Goal: Task Accomplishment & Management: Manage account settings

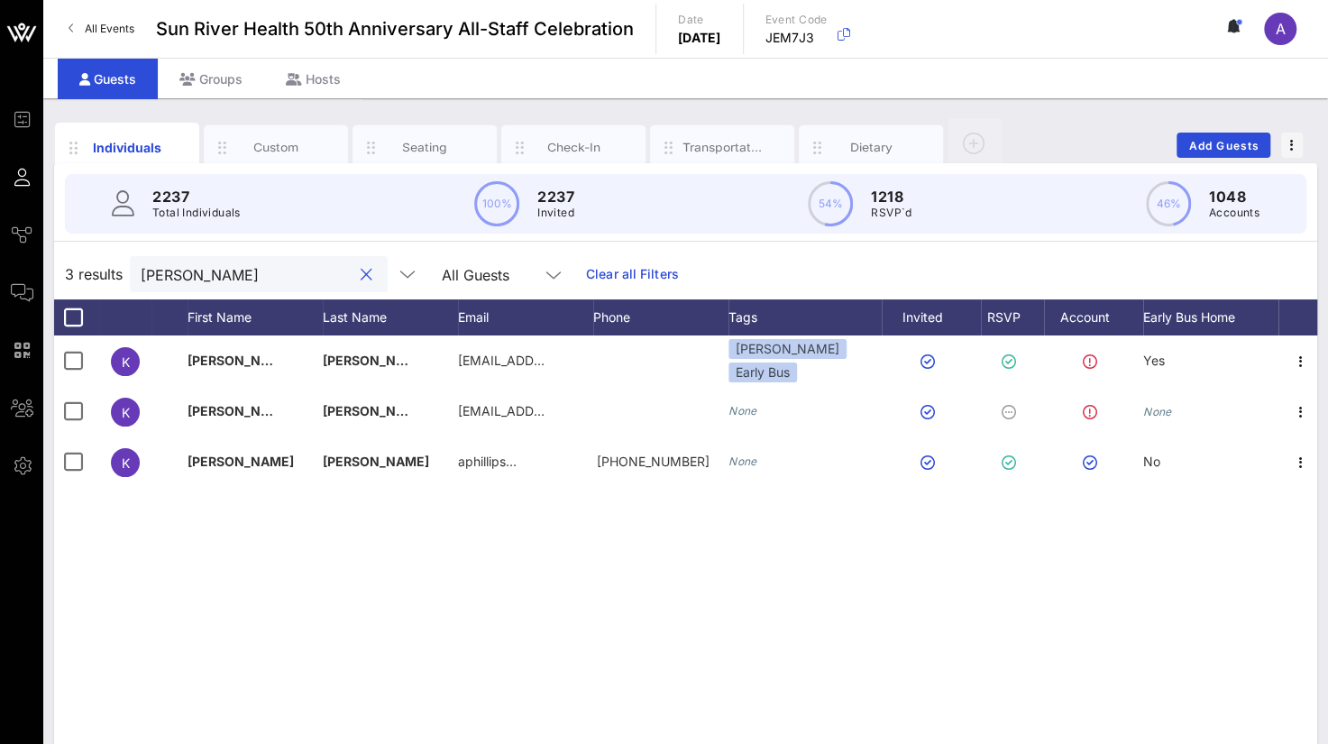
drag, startPoint x: 219, startPoint y: 274, endPoint x: -7, endPoint y: 265, distance: 226.5
click at [0, 265] on html "Event Builder Guests Journeys Comms QR Scanner Team Settings Sun River Health 5…" at bounding box center [664, 372] width 1328 height 744
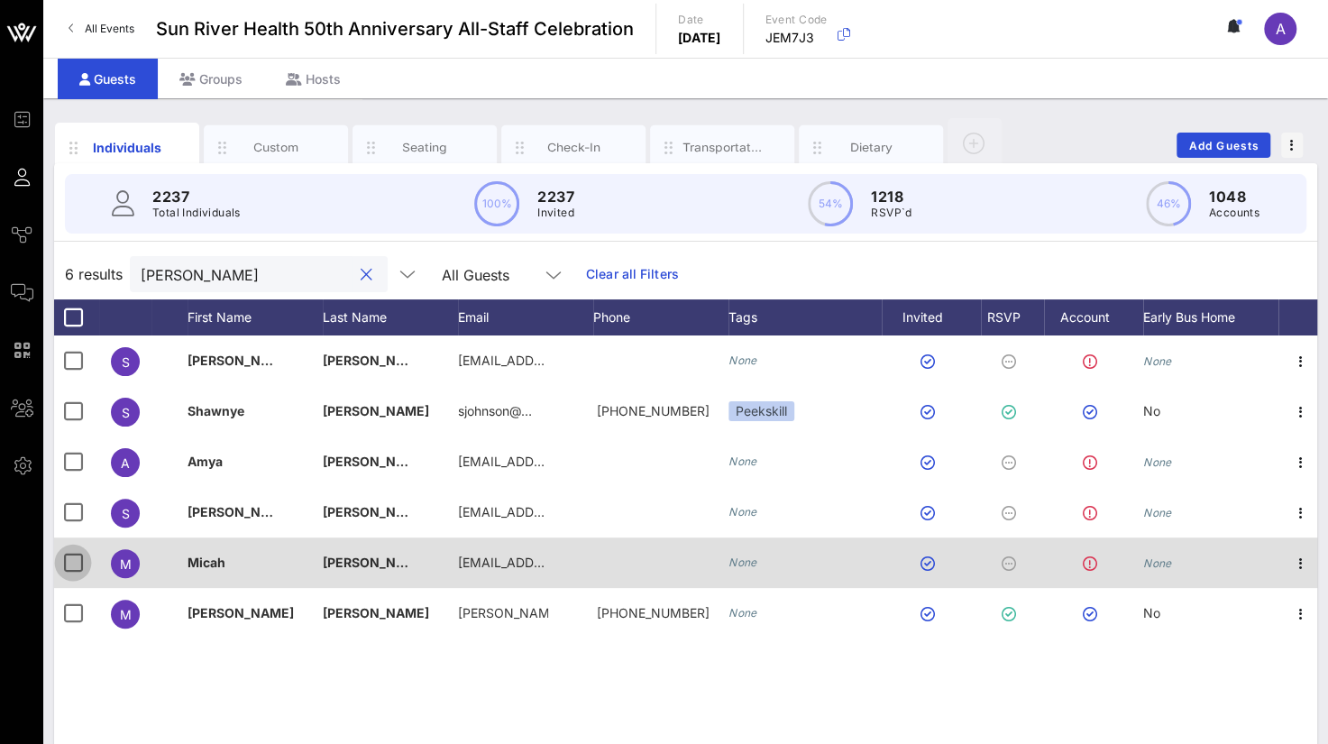
type input "[PERSON_NAME]"
click at [74, 560] on div at bounding box center [73, 562] width 31 height 31
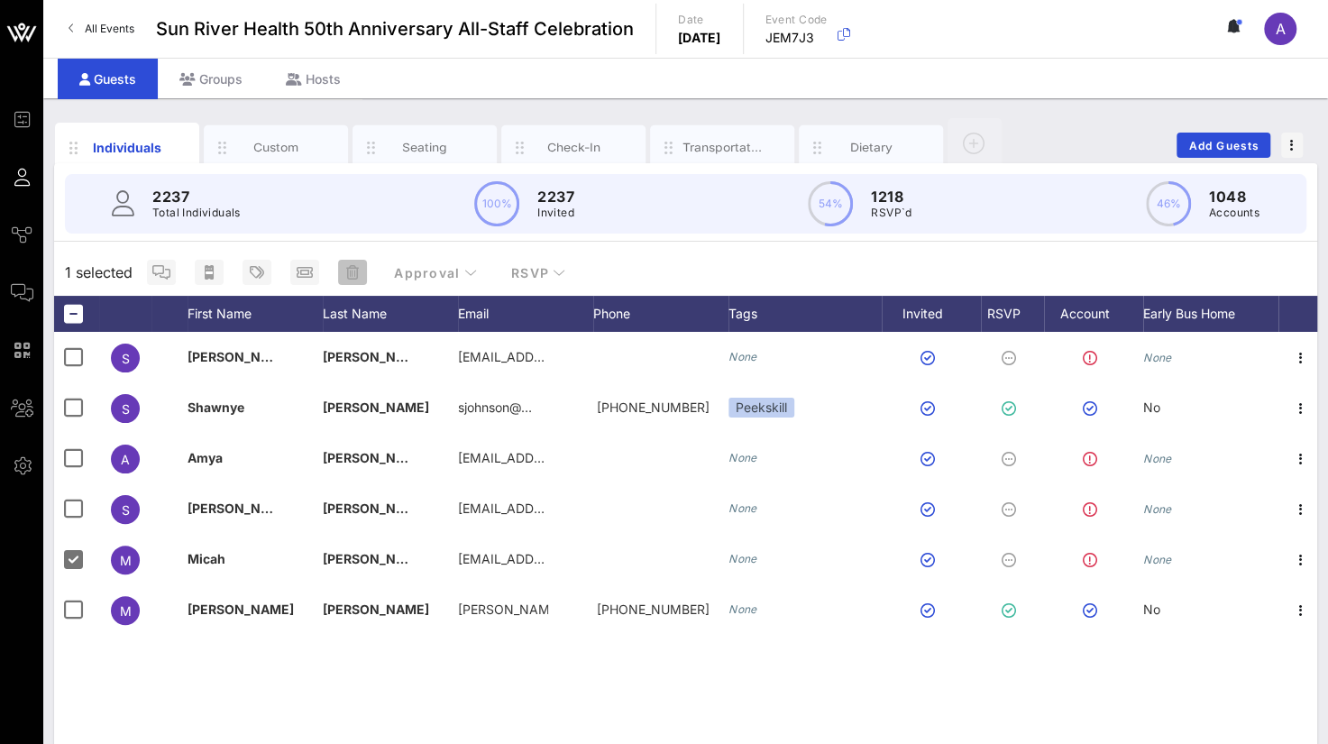
click at [352, 272] on icon "button" at bounding box center [352, 272] width 13 height 14
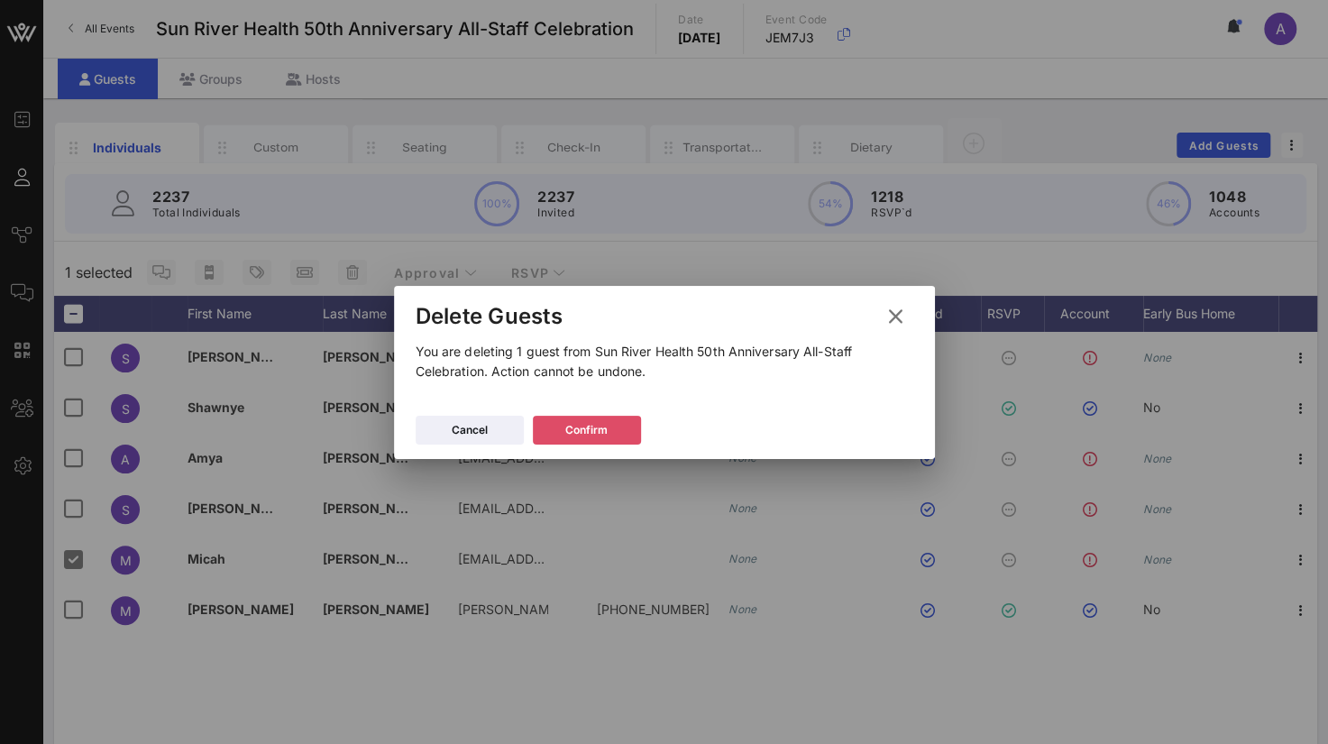
click at [569, 430] on div "Confirm" at bounding box center [586, 430] width 42 height 18
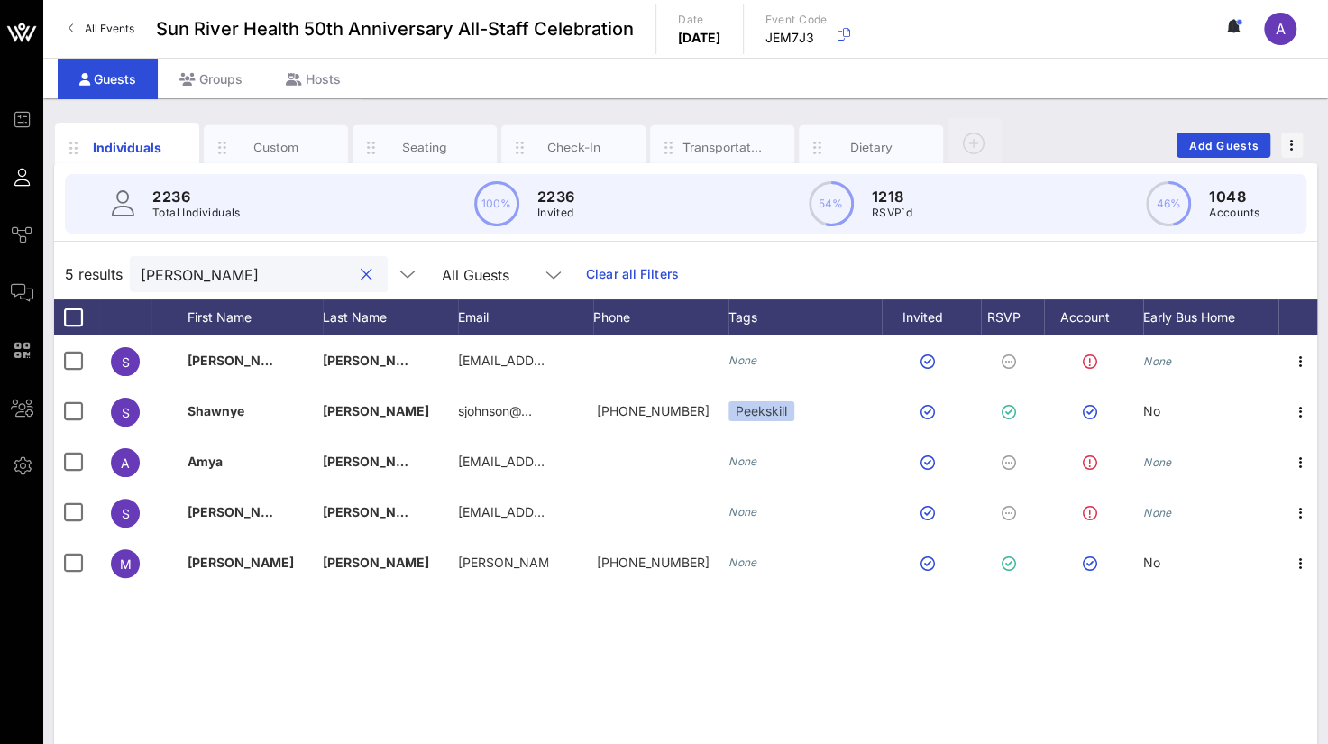
drag, startPoint x: 225, startPoint y: 264, endPoint x: 72, endPoint y: 262, distance: 153.3
click at [72, 262] on div "5 results [PERSON_NAME] All Guests Clear all Filters" at bounding box center [685, 274] width 1263 height 51
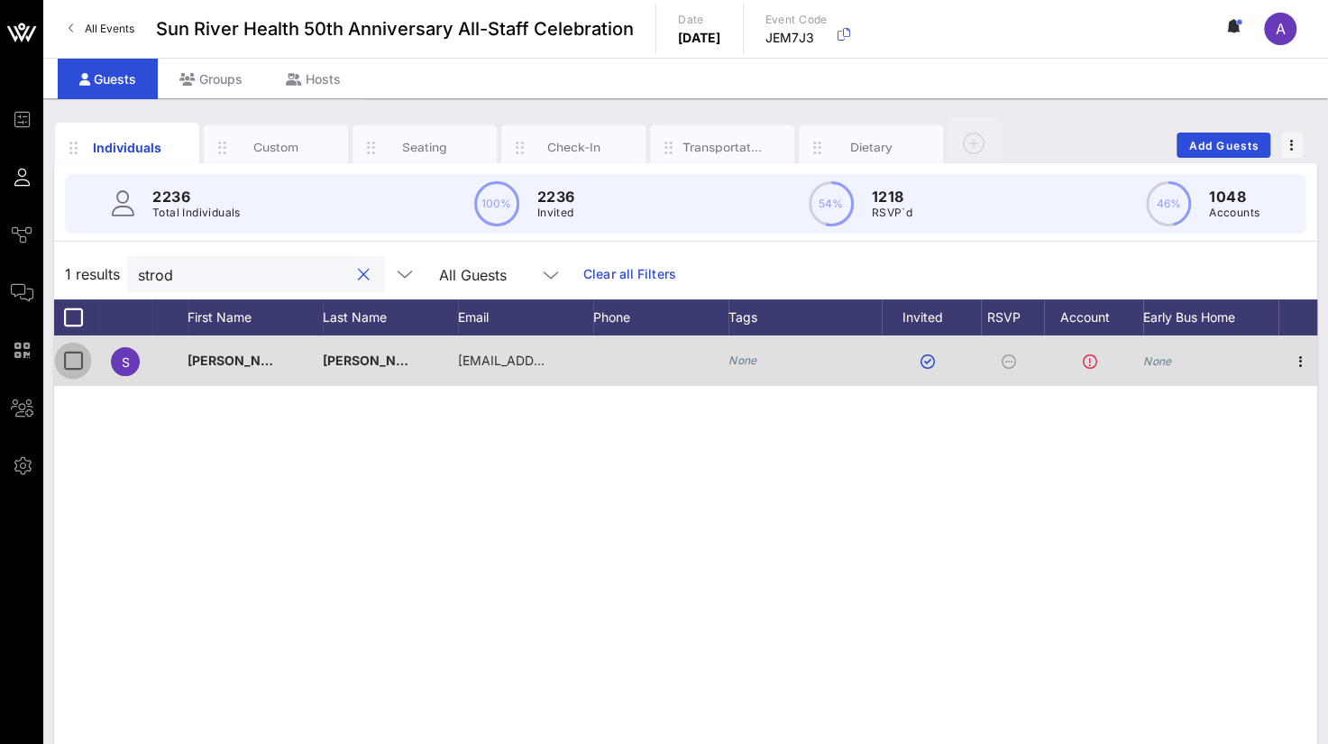
type input "strod"
click at [77, 360] on div at bounding box center [73, 360] width 31 height 31
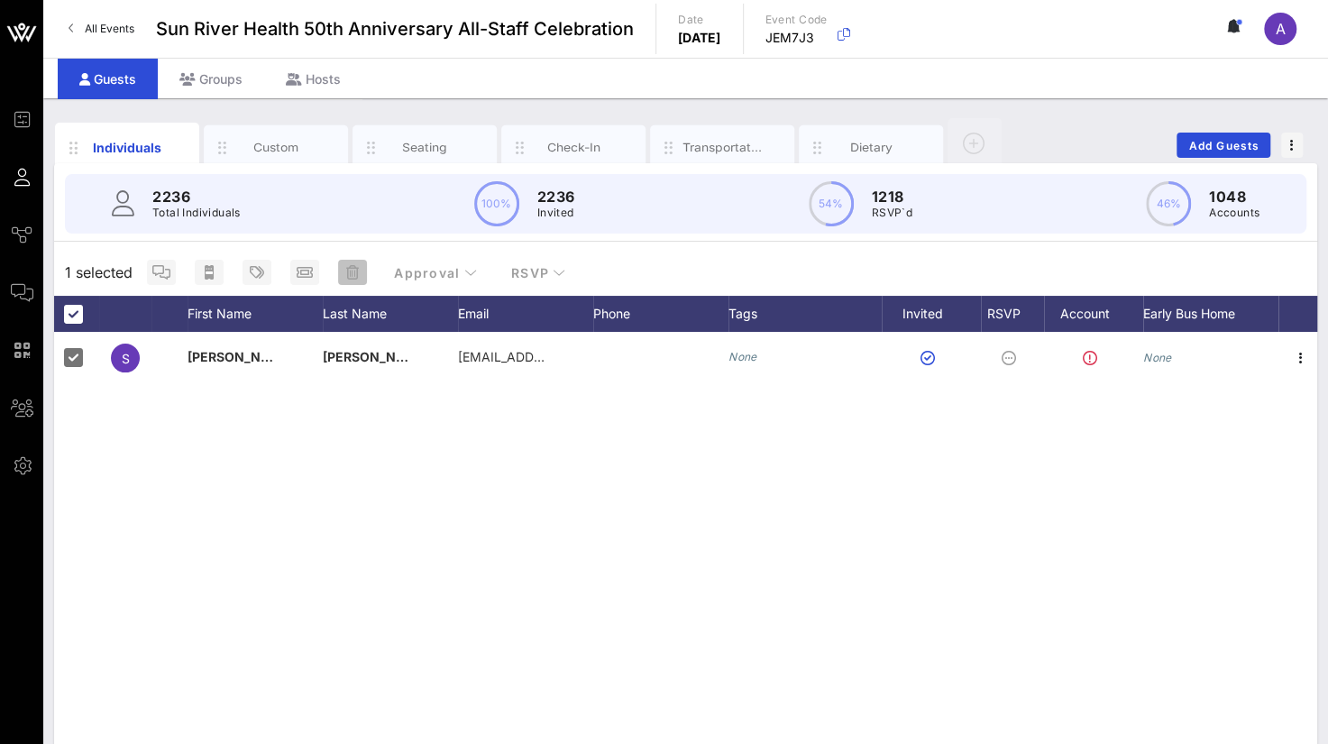
click at [346, 272] on icon "button" at bounding box center [352, 272] width 13 height 14
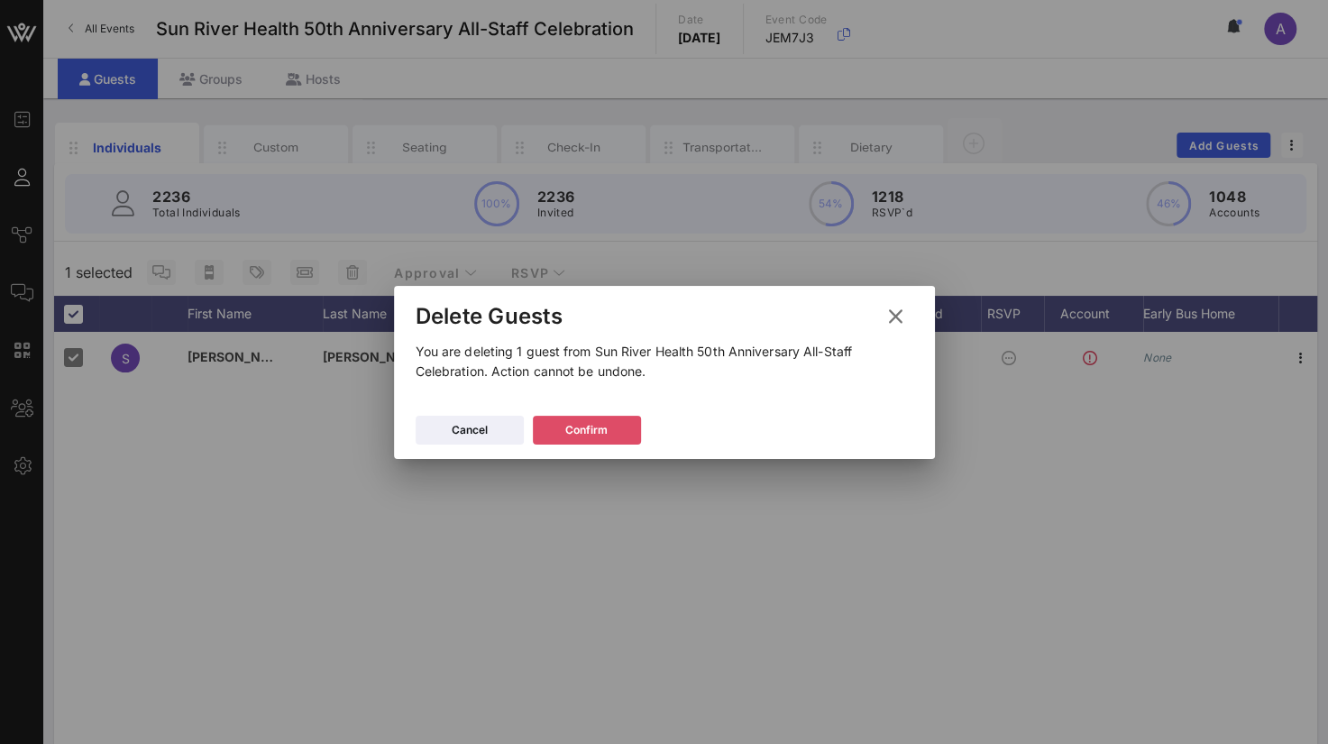
click at [562, 426] on button "Confirm" at bounding box center [587, 430] width 108 height 29
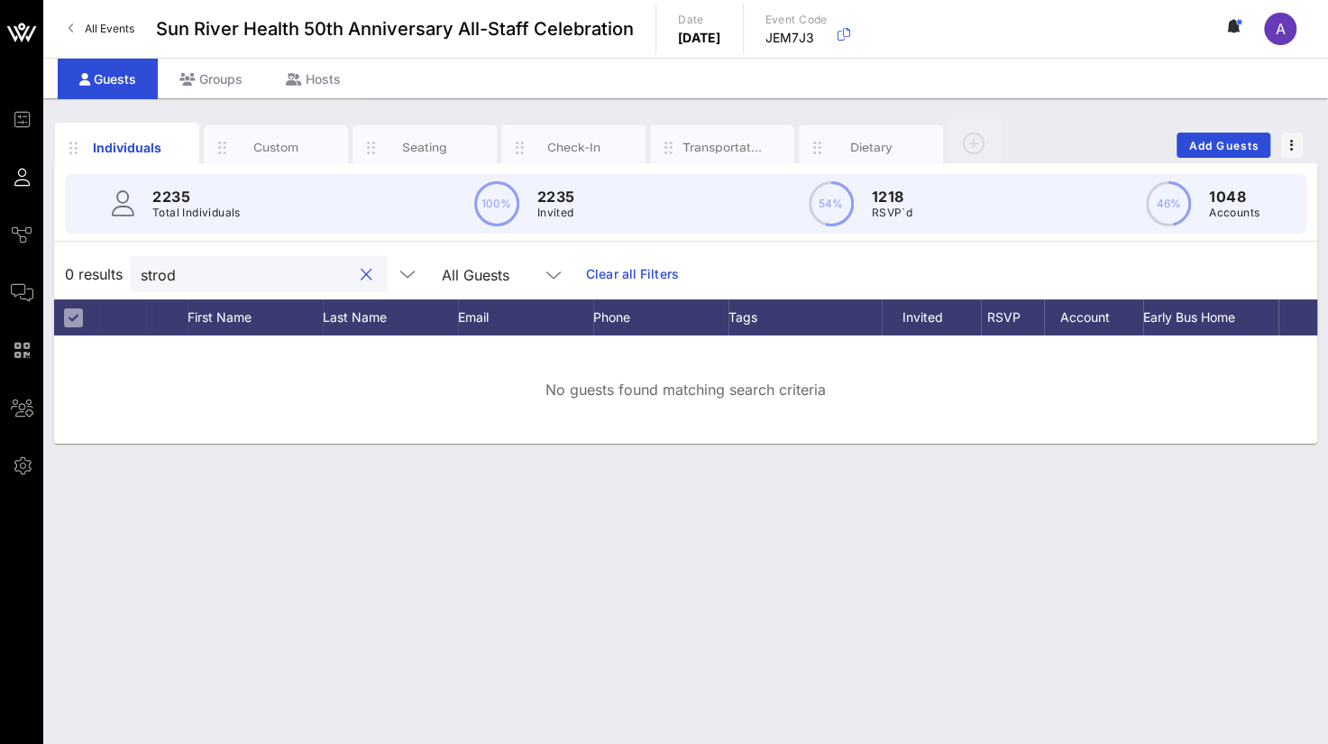
drag, startPoint x: 189, startPoint y: 262, endPoint x: 67, endPoint y: 273, distance: 123.1
click at [67, 273] on div "0 results strod All Guests Clear all Filters" at bounding box center [685, 274] width 1263 height 51
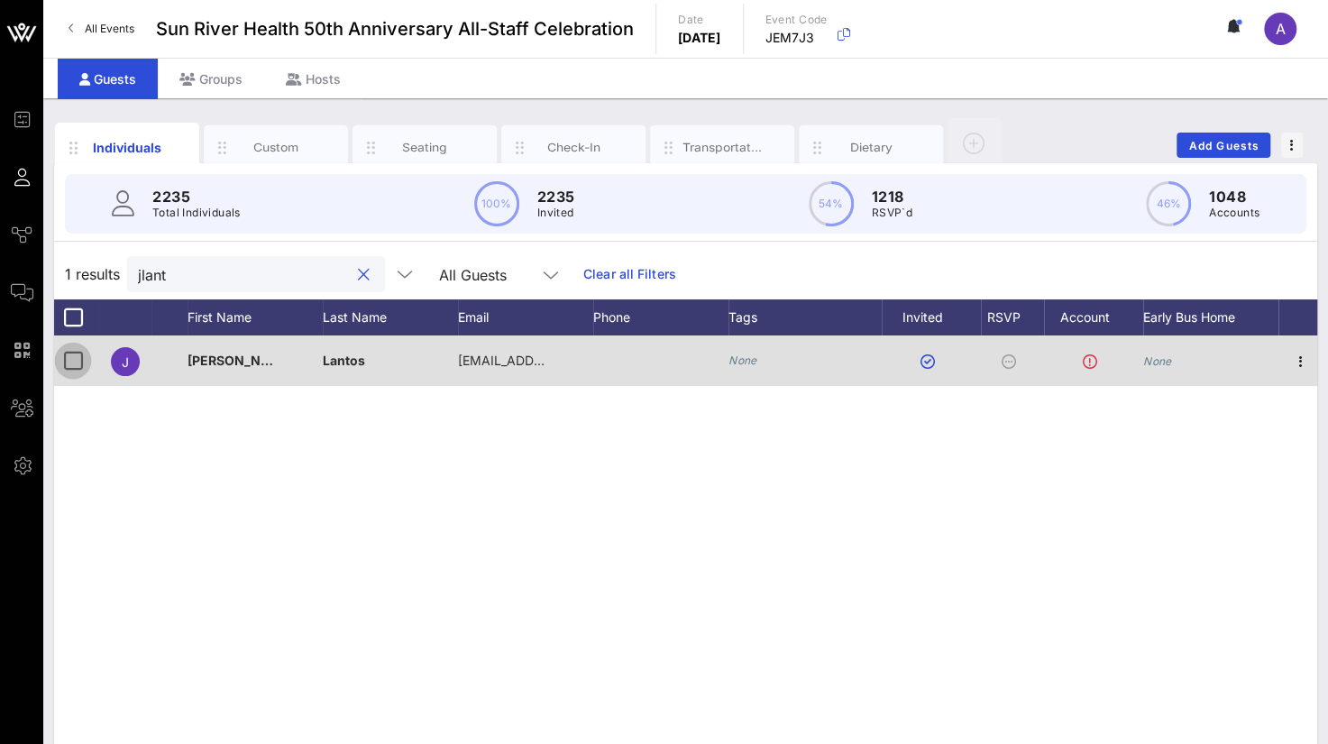
type input "jlant"
click at [74, 356] on div at bounding box center [73, 360] width 31 height 31
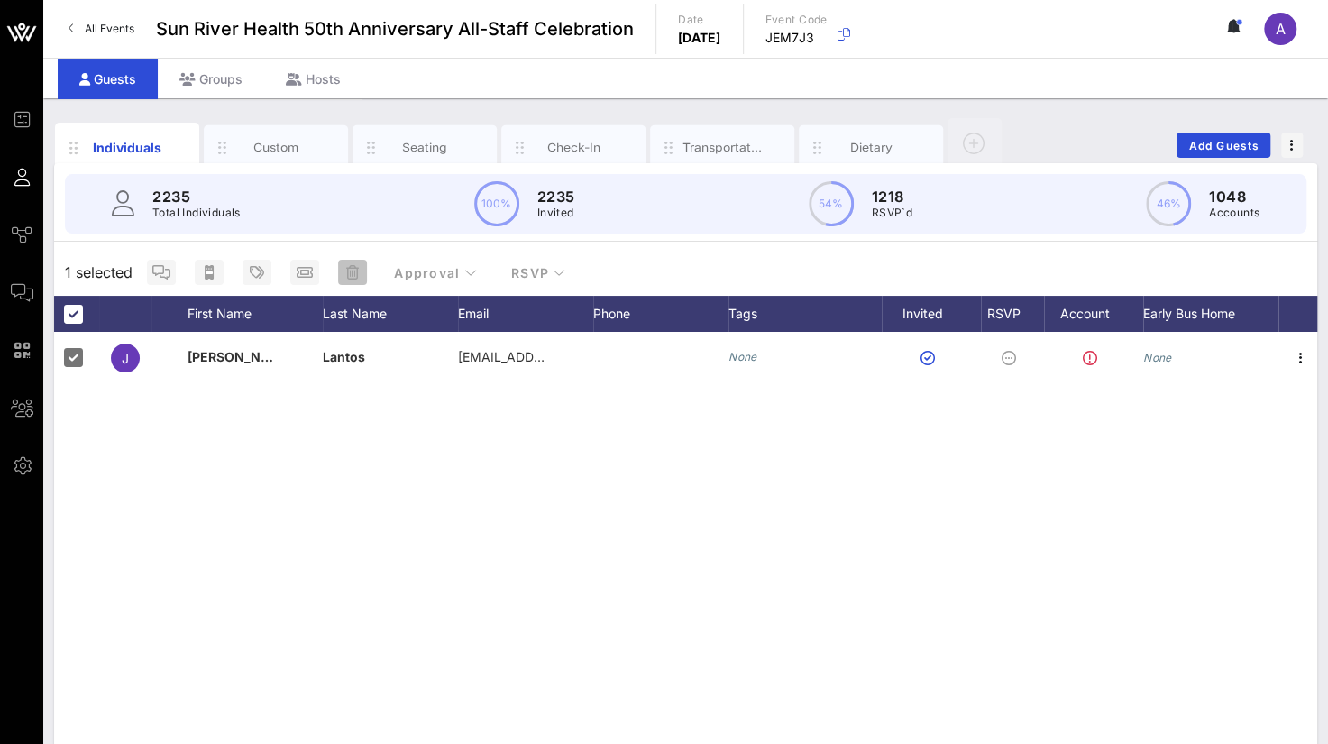
click at [357, 277] on icon "button" at bounding box center [352, 272] width 13 height 14
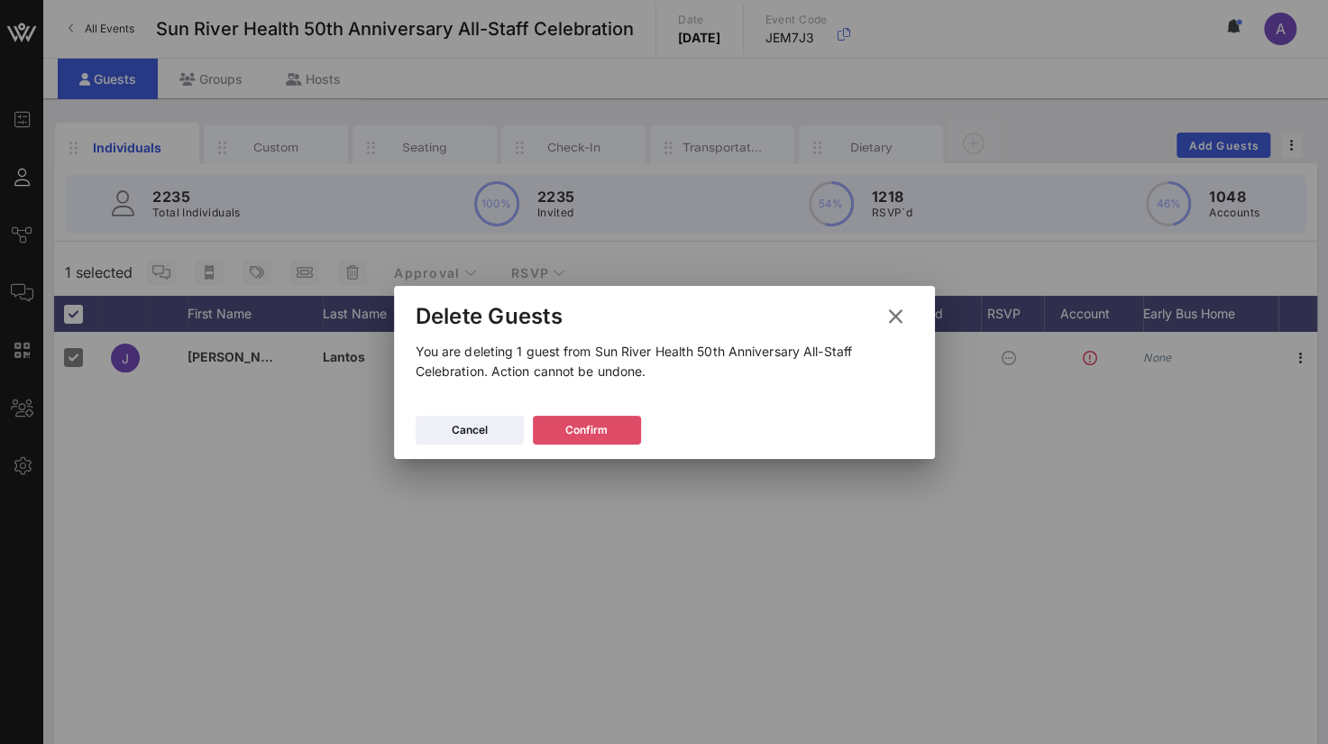
click at [612, 427] on button "Confirm" at bounding box center [587, 430] width 108 height 29
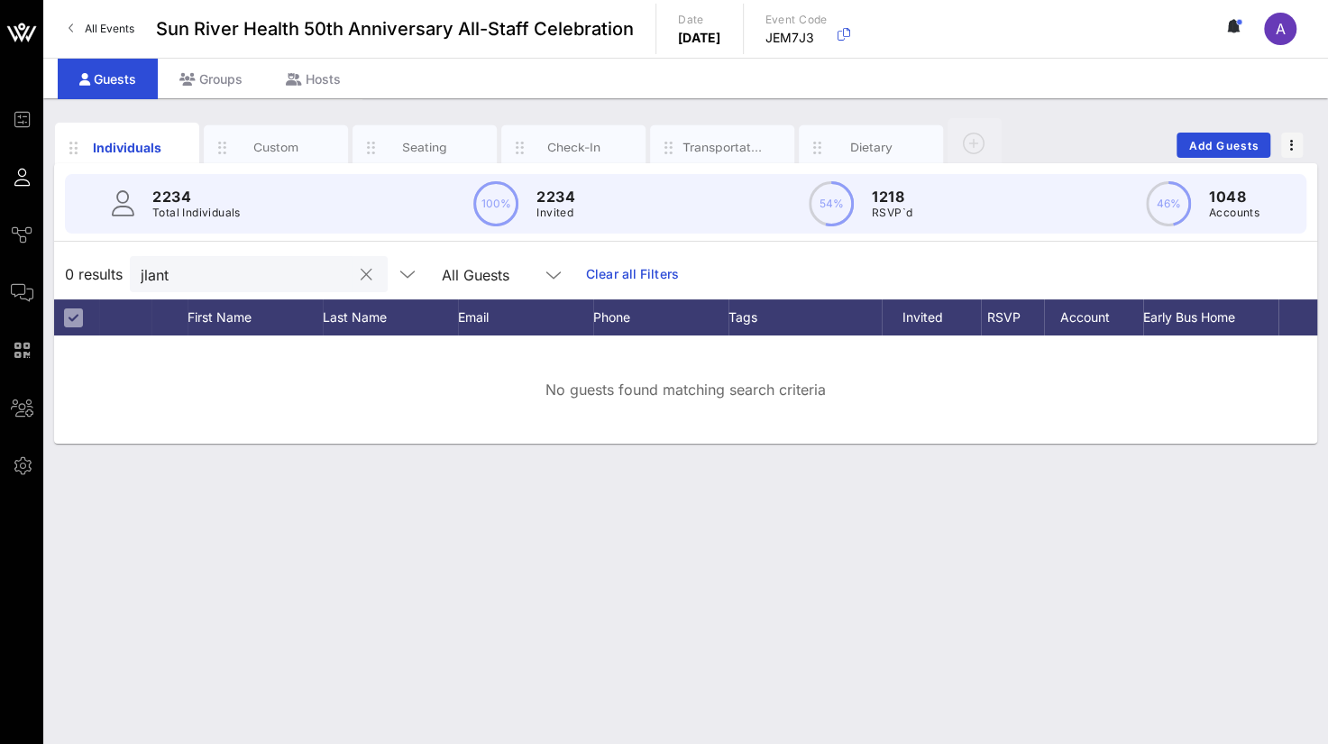
click at [319, 271] on input "jlant" at bounding box center [246, 273] width 211 height 23
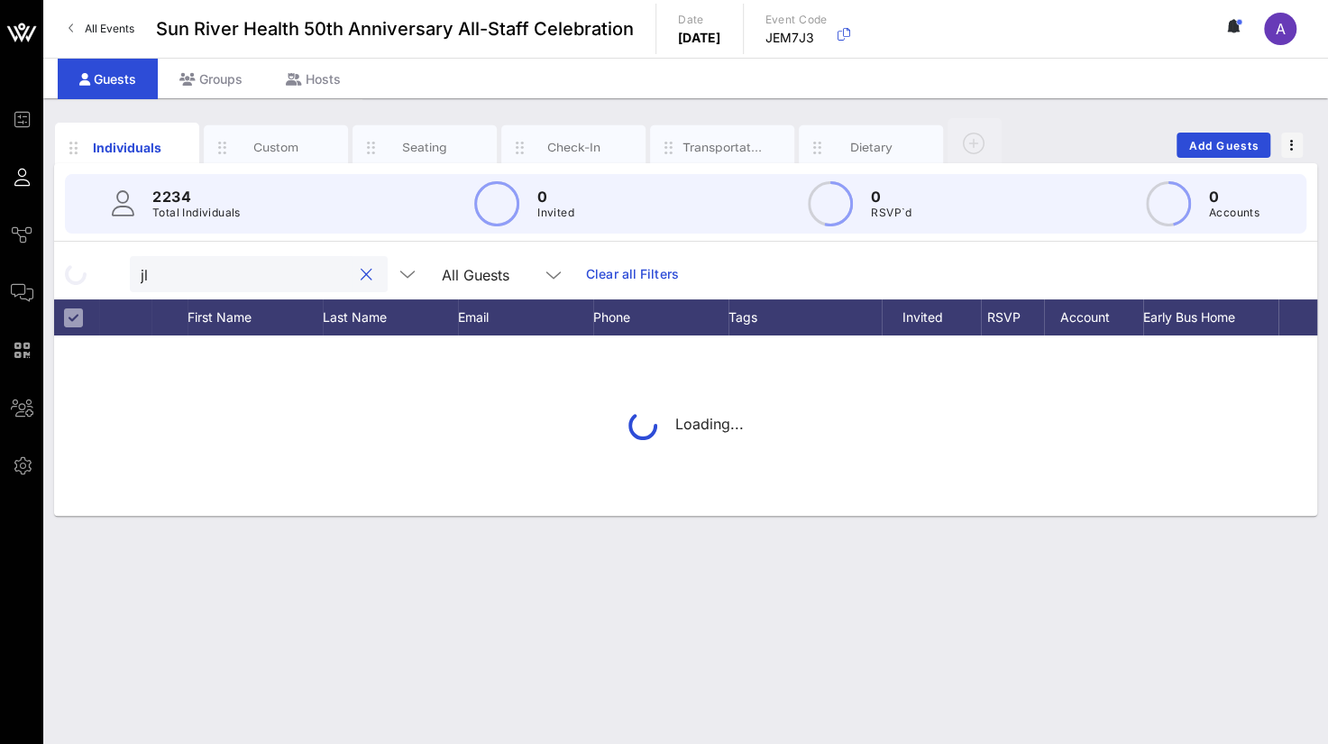
type input "j"
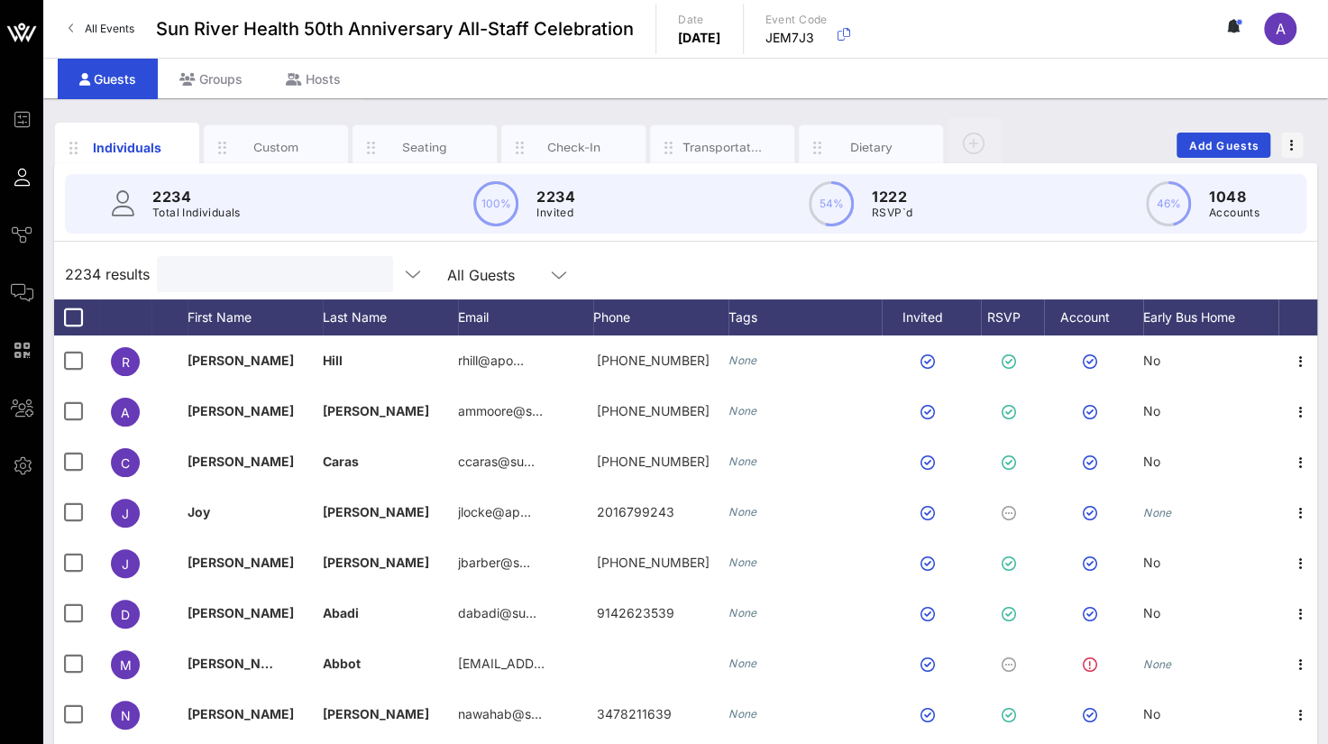
click at [234, 270] on input "text" at bounding box center [273, 273] width 211 height 23
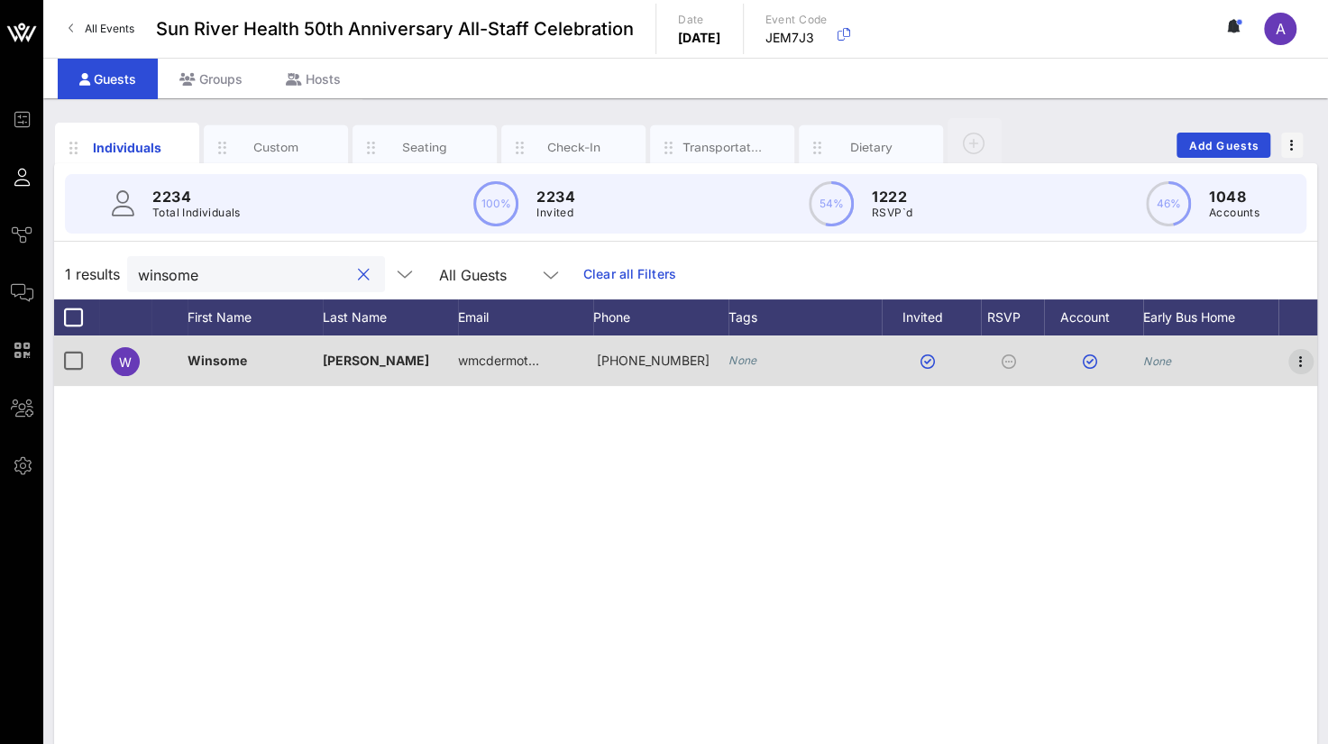
type input "winsome"
click at [1302, 360] on icon "button" at bounding box center [1302, 362] width 22 height 22
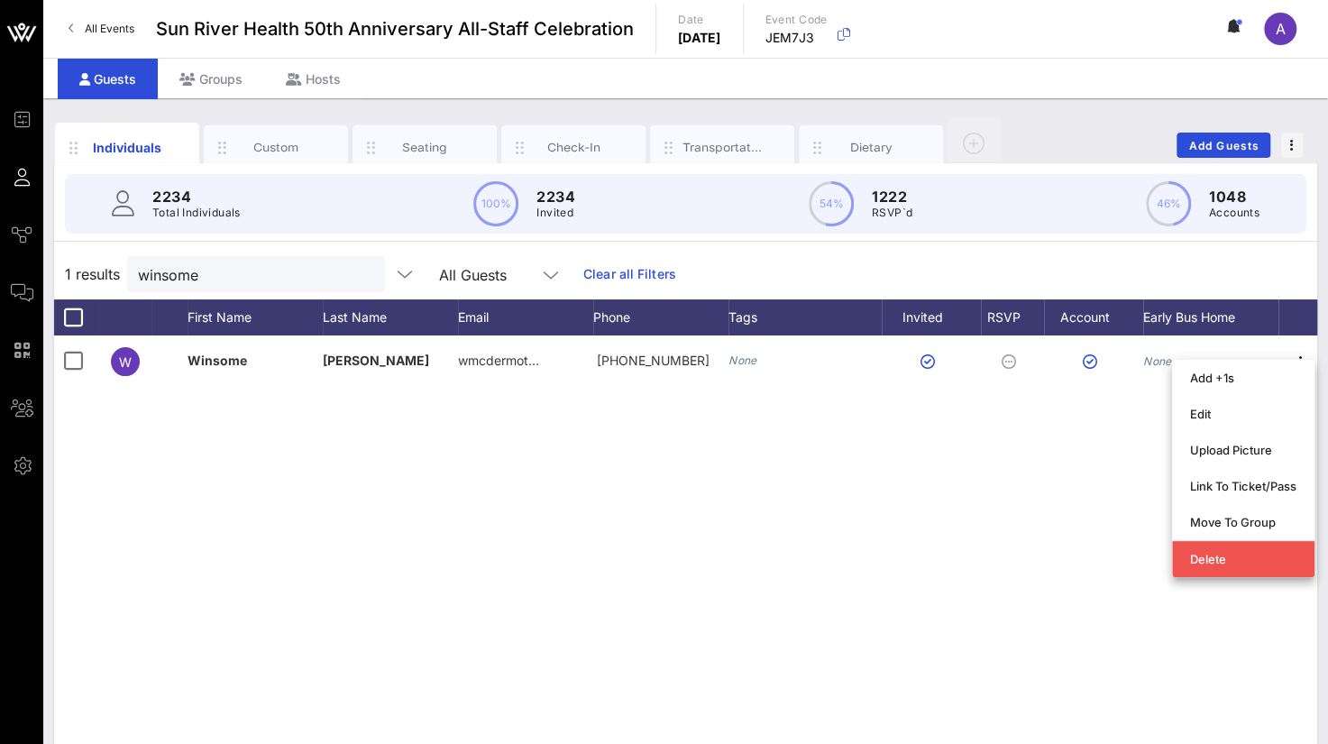
click at [774, 538] on div "W [PERSON_NAME] wmcdermot… [PHONE_NUMBER] None None" at bounding box center [685, 605] width 1263 height 541
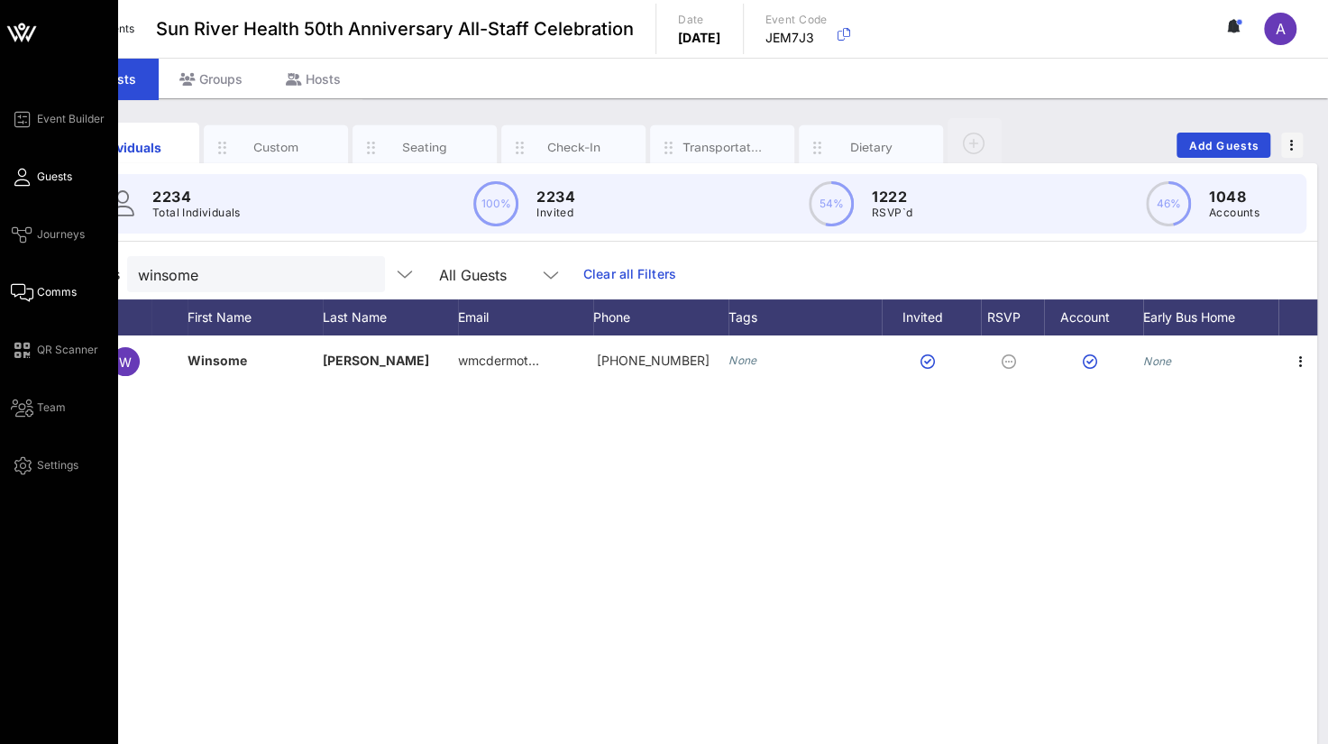
click at [26, 293] on icon at bounding box center [22, 292] width 23 height 3
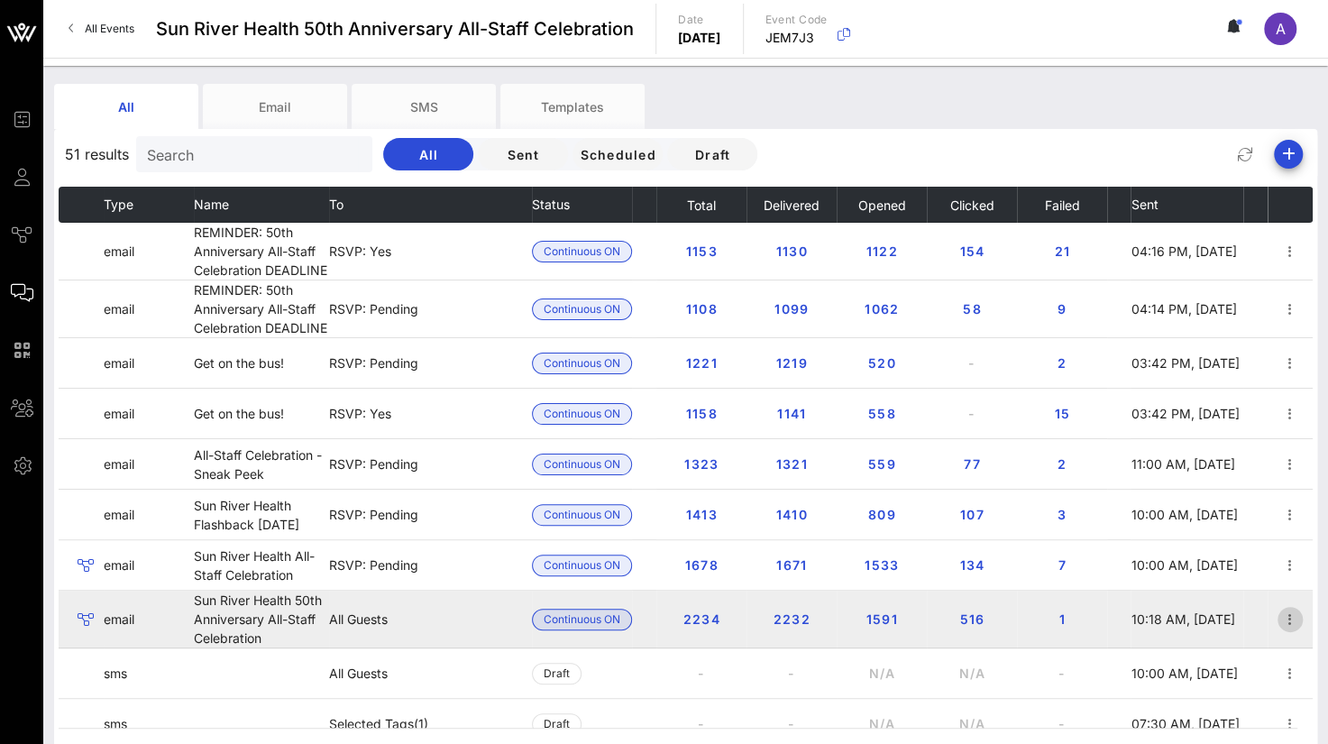
click at [1287, 612] on span "button" at bounding box center [1290, 620] width 25 height 22
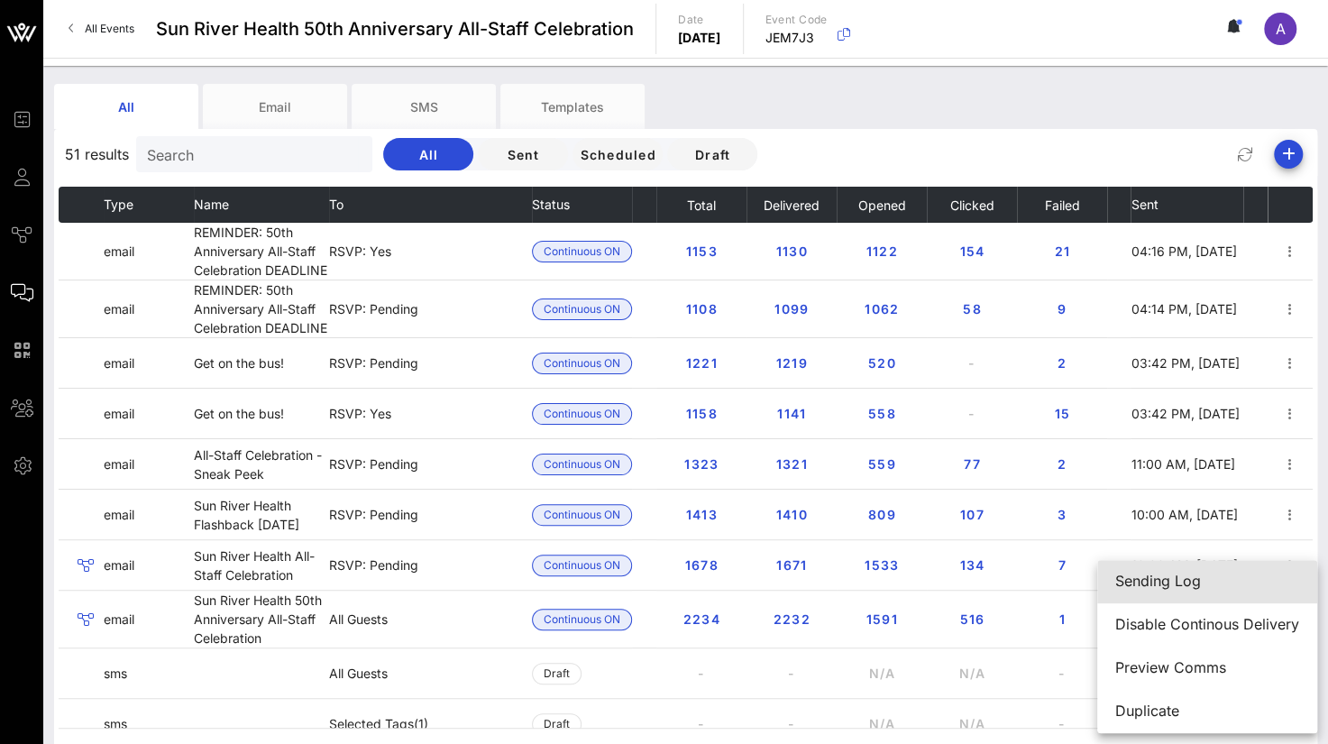
click at [1169, 585] on div "Sending Log" at bounding box center [1208, 581] width 184 height 17
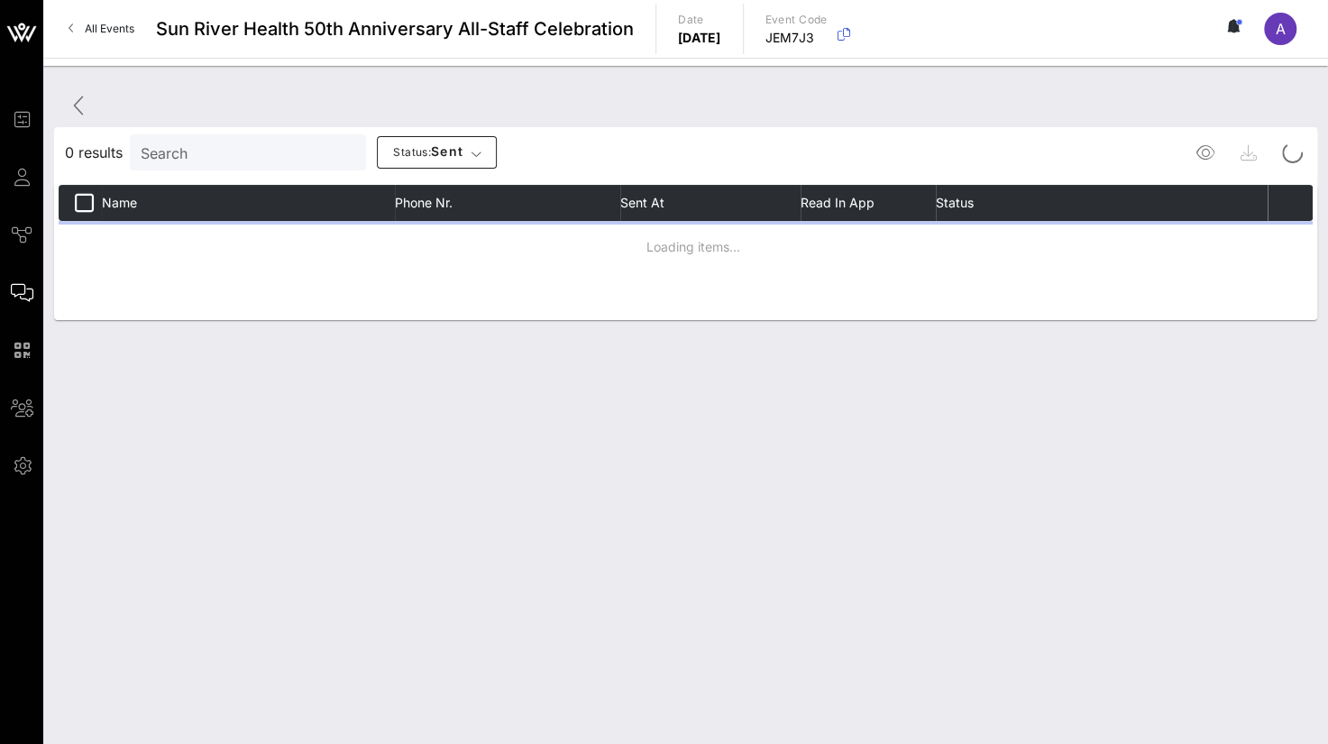
click at [198, 156] on input "Search" at bounding box center [246, 152] width 211 height 23
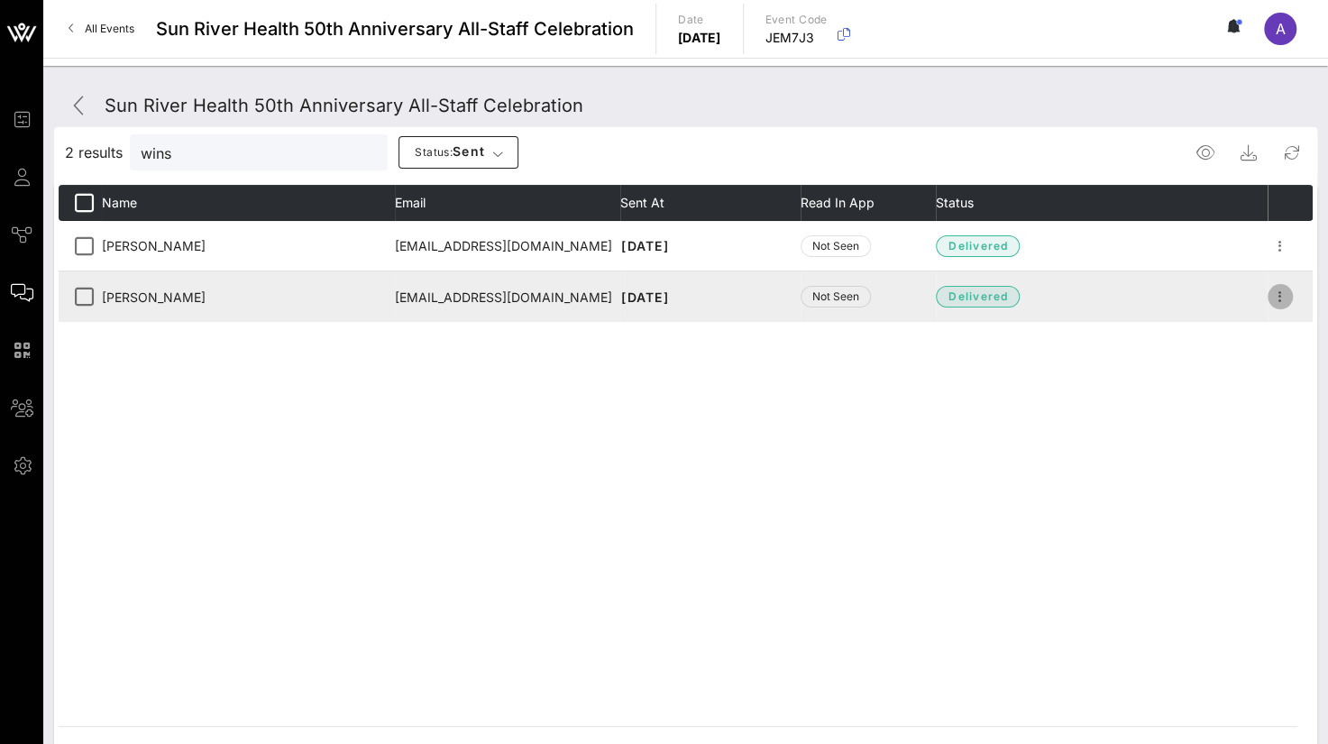
click at [1282, 293] on icon "button" at bounding box center [1281, 297] width 22 height 22
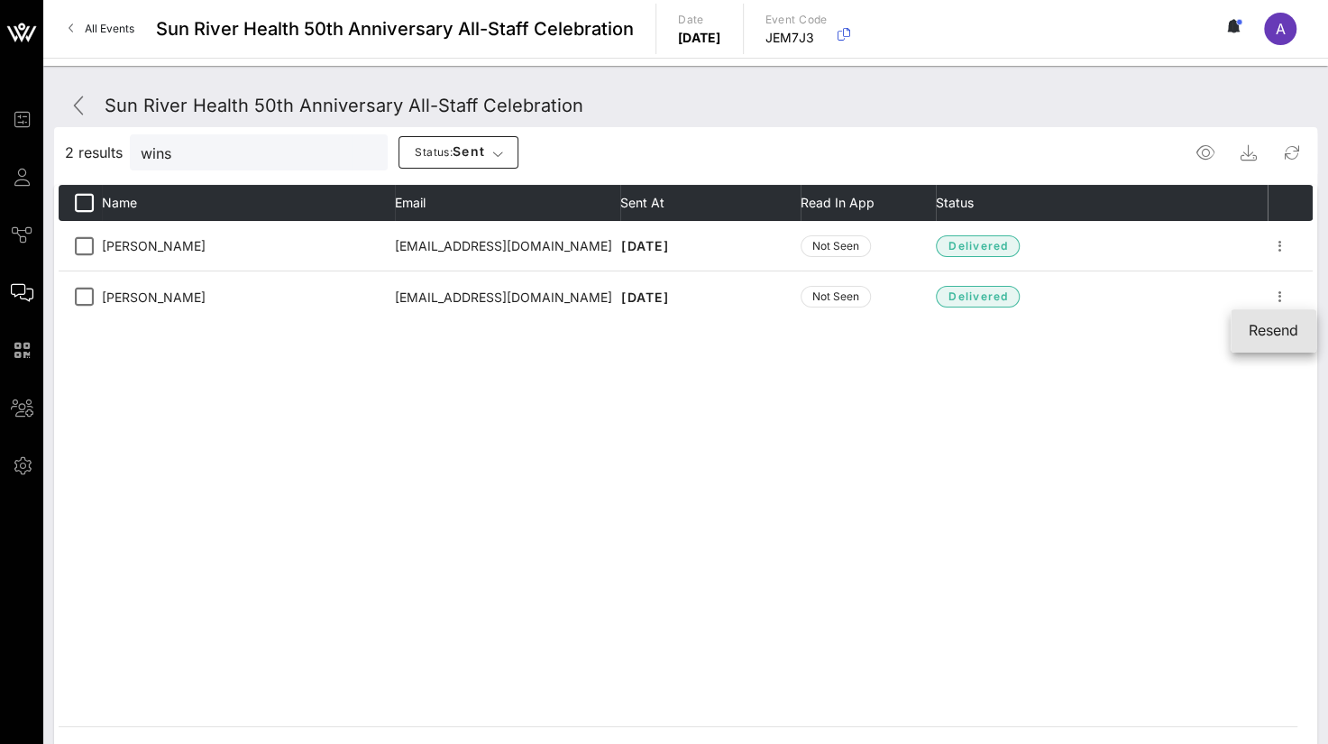
click at [1286, 324] on div "Resend" at bounding box center [1274, 330] width 50 height 17
drag, startPoint x: 213, startPoint y: 151, endPoint x: 78, endPoint y: 154, distance: 135.3
click at [68, 167] on div "2 results wins Status: sent" at bounding box center [685, 152] width 1263 height 43
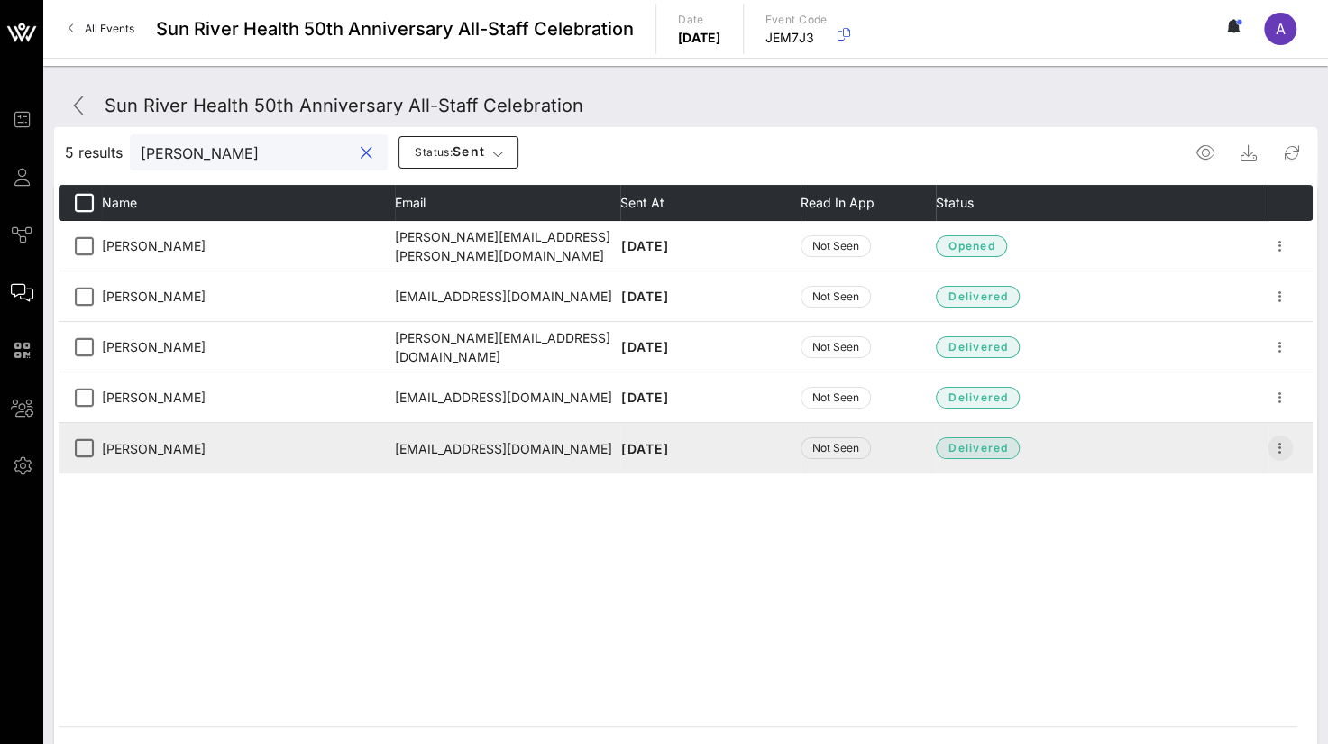
type input "[PERSON_NAME]"
click at [1288, 450] on icon "button" at bounding box center [1281, 448] width 22 height 22
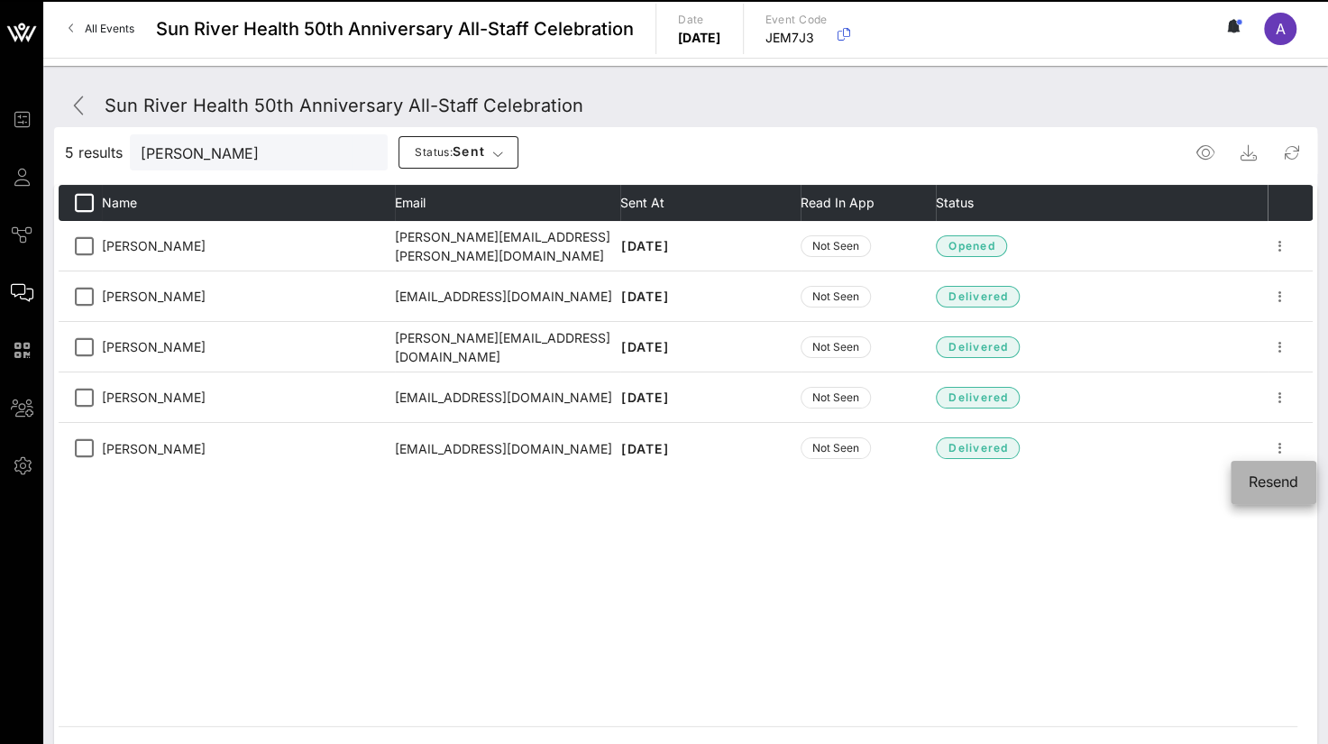
click at [1279, 482] on div "Resend" at bounding box center [1274, 481] width 50 height 17
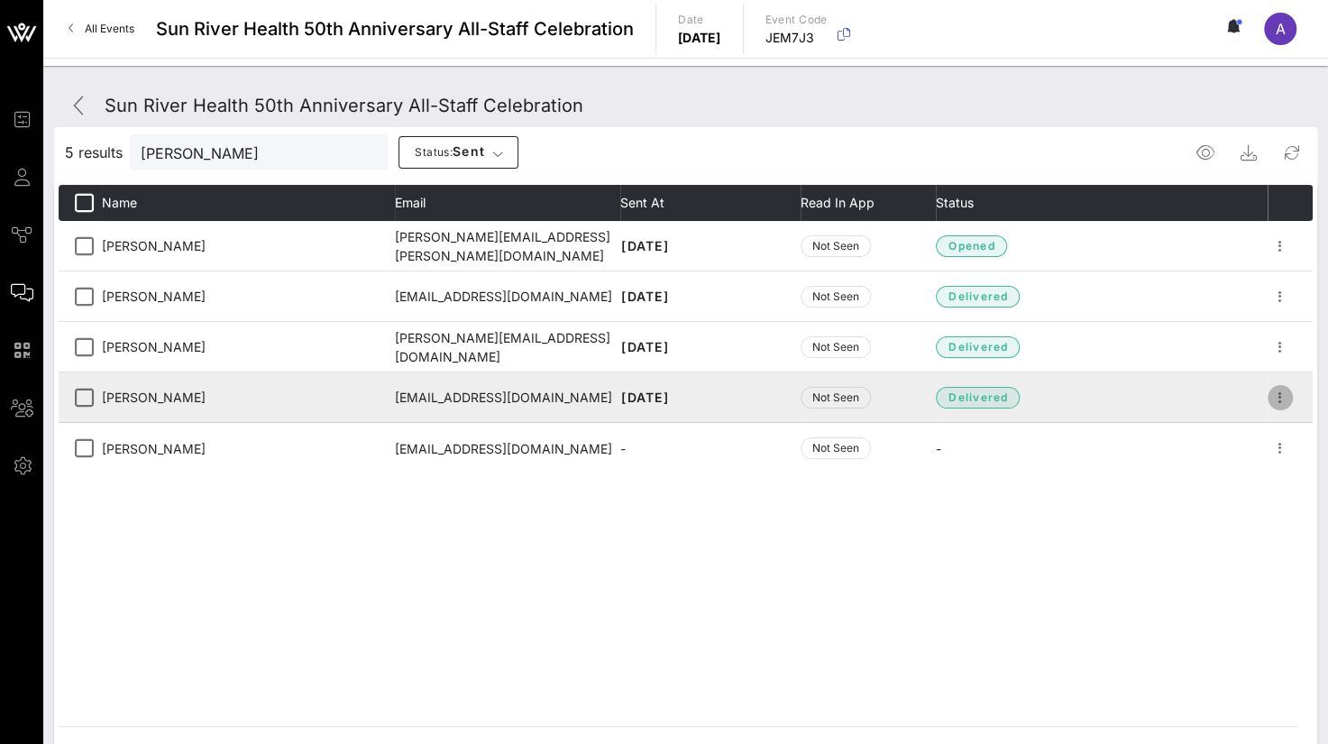
click at [1282, 395] on icon "button" at bounding box center [1281, 398] width 22 height 22
click at [78, 400] on div at bounding box center [84, 397] width 31 height 31
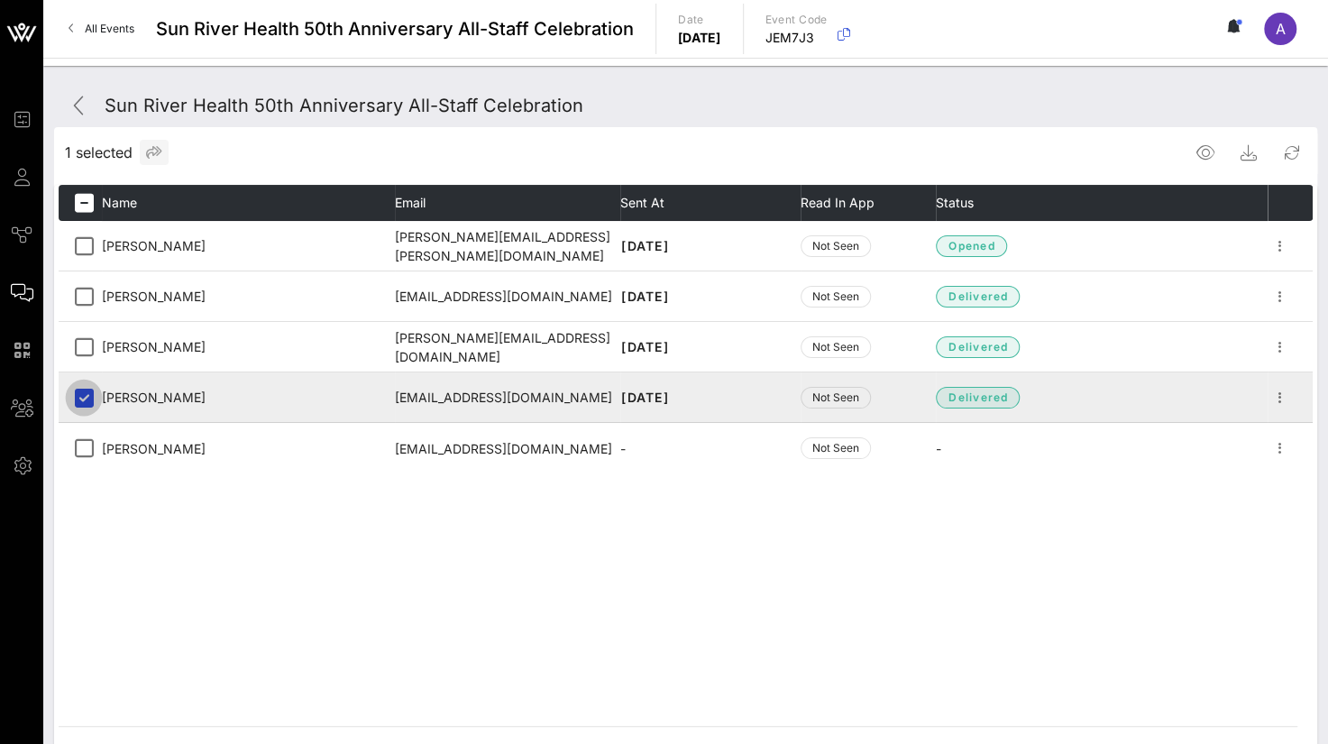
click at [80, 396] on div at bounding box center [84, 397] width 31 height 31
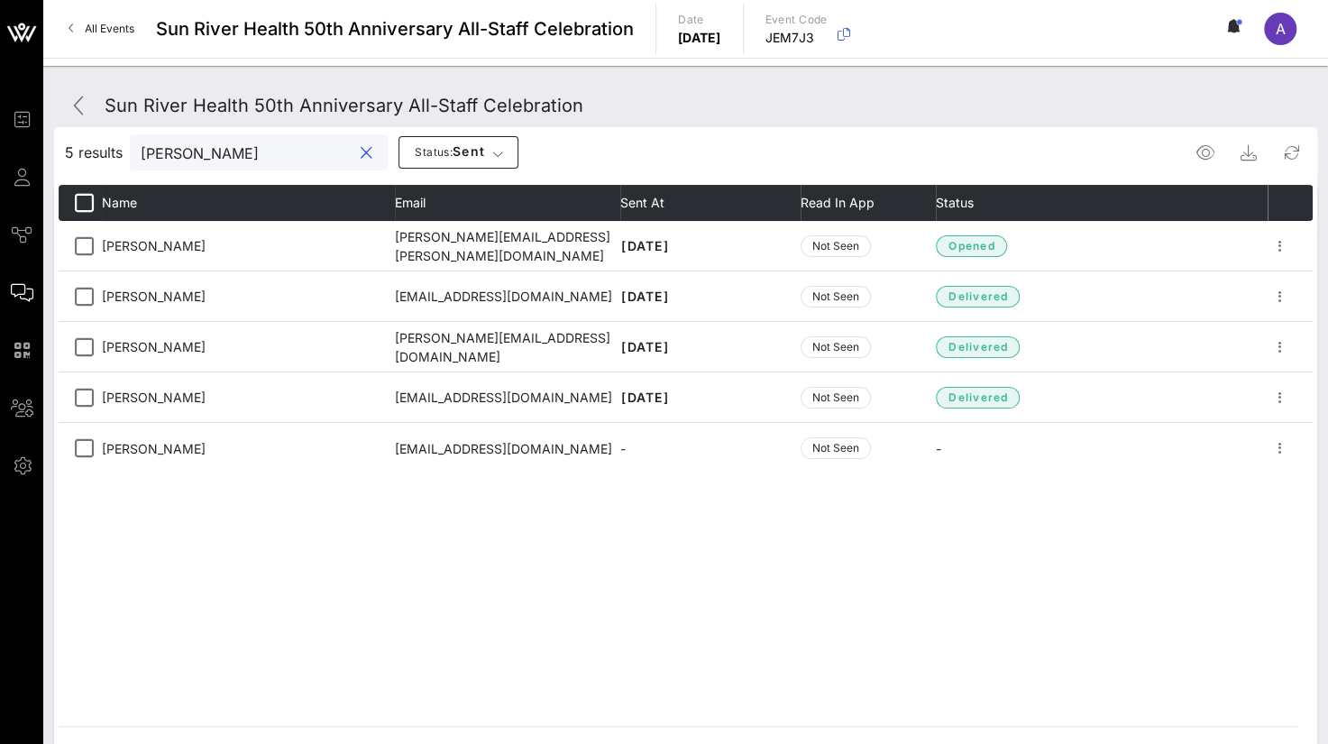
drag, startPoint x: 53, startPoint y: 158, endPoint x: -4, endPoint y: 151, distance: 57.3
click at [0, 151] on html "Event Builder Guests Journeys Comms QR Scanner Team Settings Sun River Health 5…" at bounding box center [664, 372] width 1328 height 744
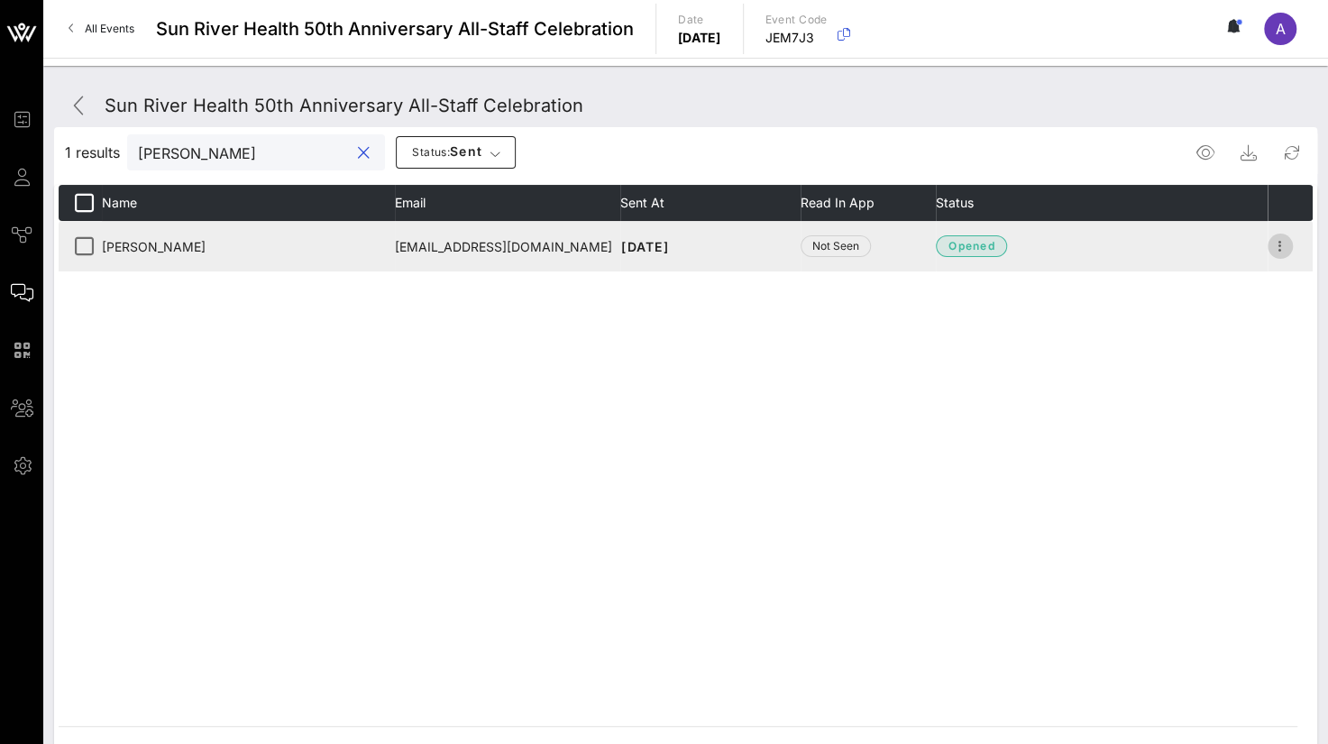
click at [1281, 244] on icon "button" at bounding box center [1281, 246] width 22 height 22
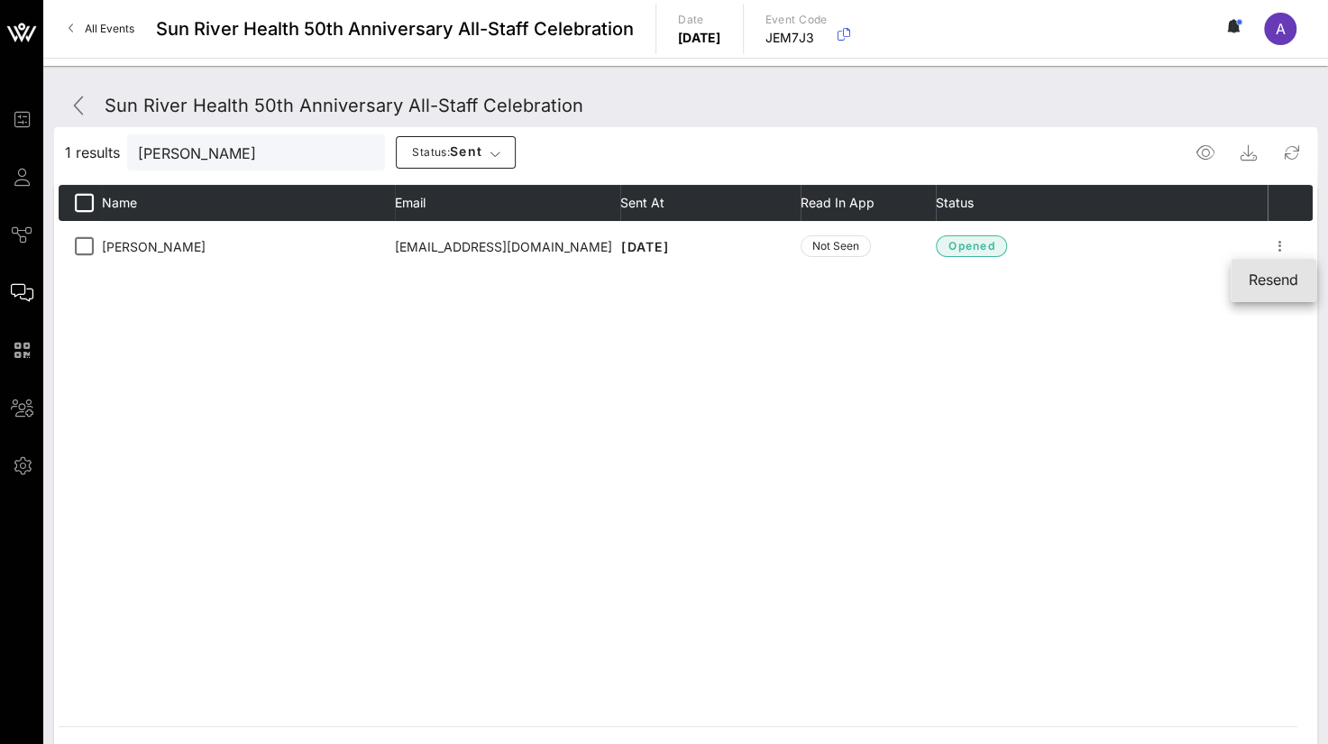
click at [1270, 280] on div "Resend" at bounding box center [1274, 279] width 50 height 17
drag, startPoint x: 204, startPoint y: 156, endPoint x: 84, endPoint y: 145, distance: 120.4
click at [81, 147] on div "1 results [PERSON_NAME] w Status: sent" at bounding box center [685, 152] width 1263 height 43
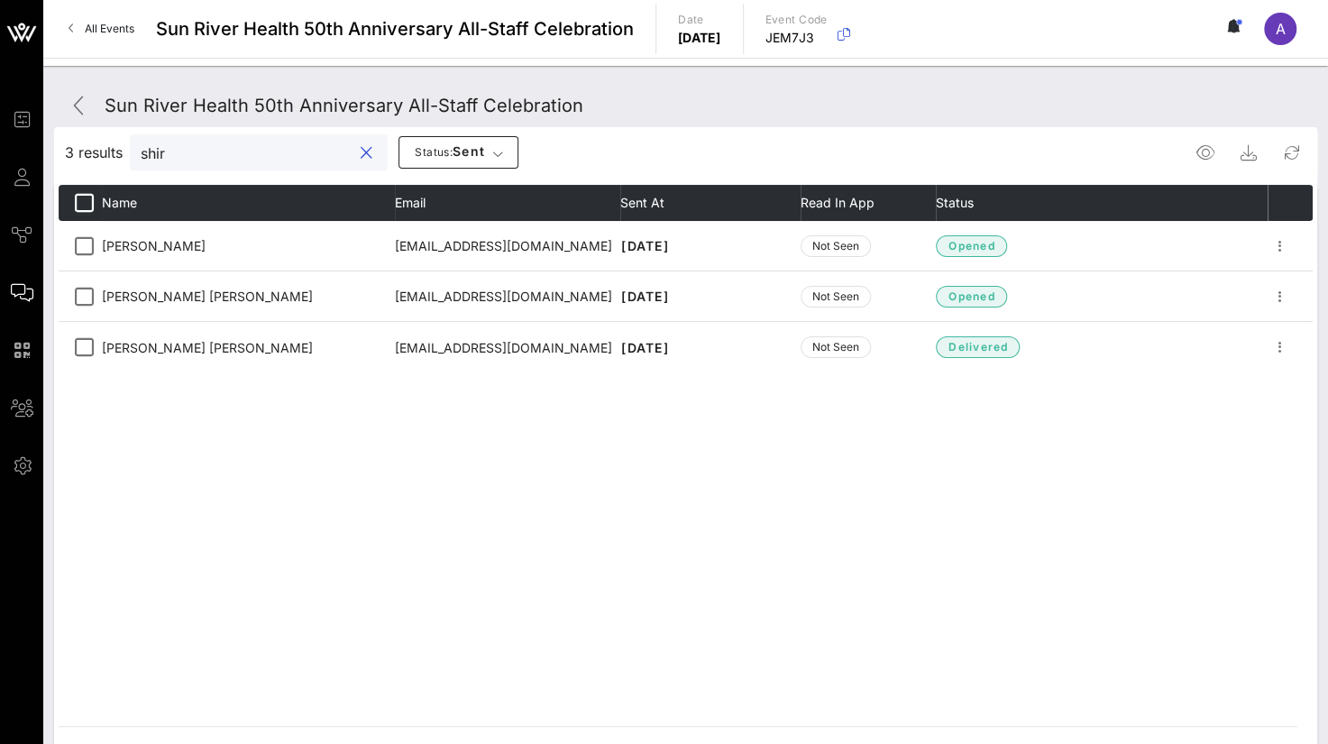
type input "shir"
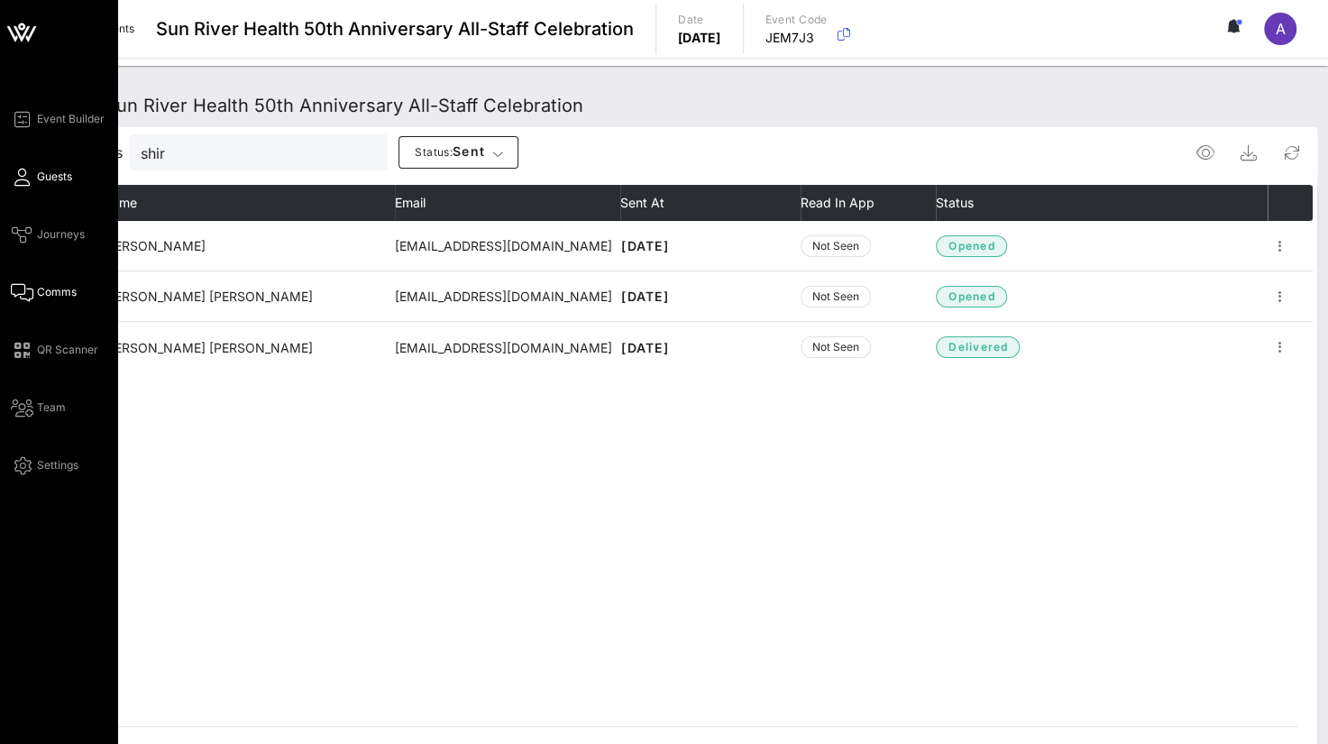
click at [31, 177] on icon at bounding box center [22, 177] width 23 height 3
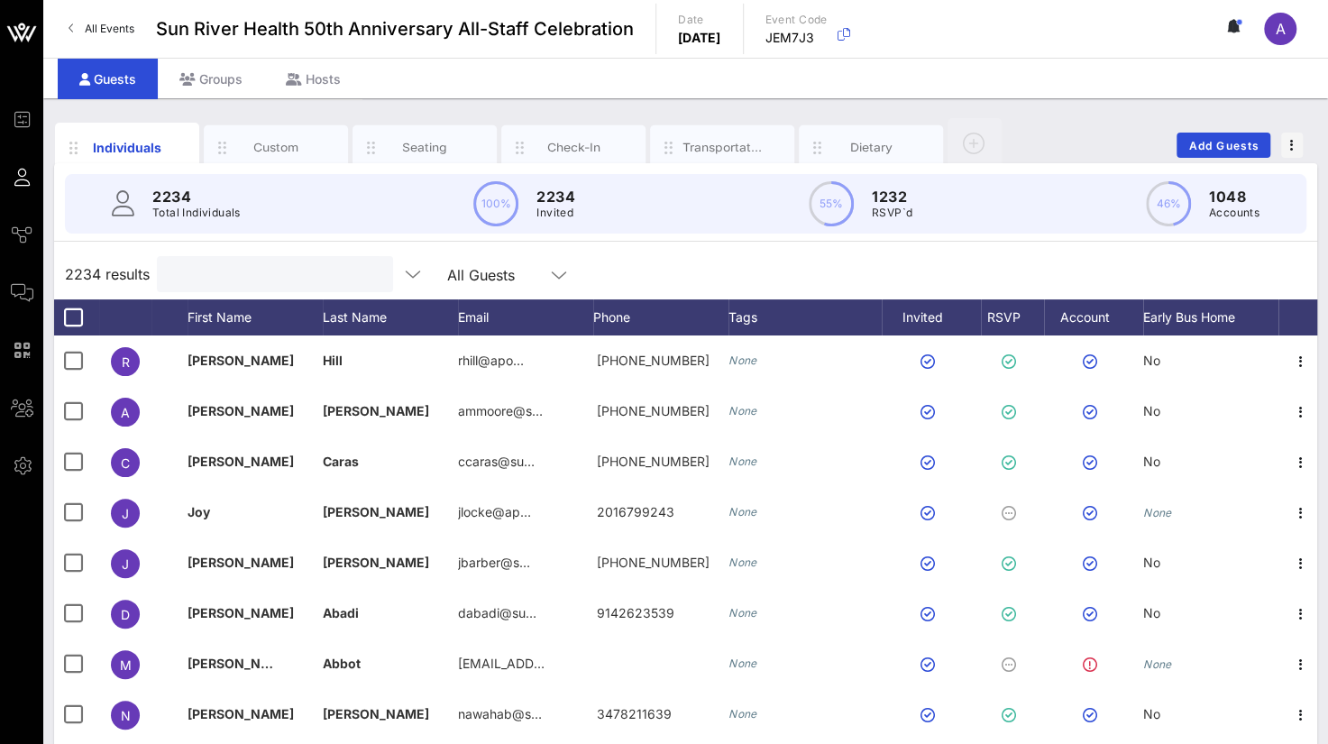
click at [234, 276] on input "text" at bounding box center [273, 273] width 211 height 23
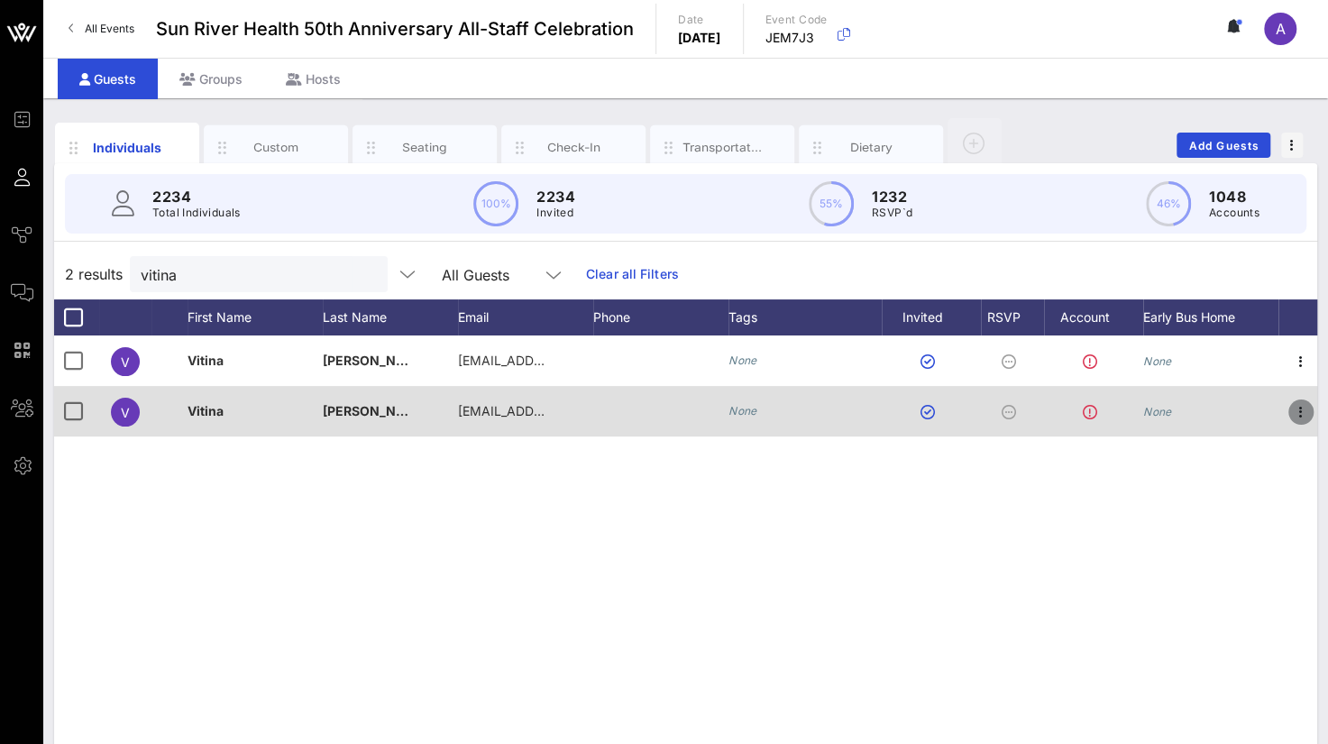
click at [1309, 412] on icon "button" at bounding box center [1302, 412] width 22 height 22
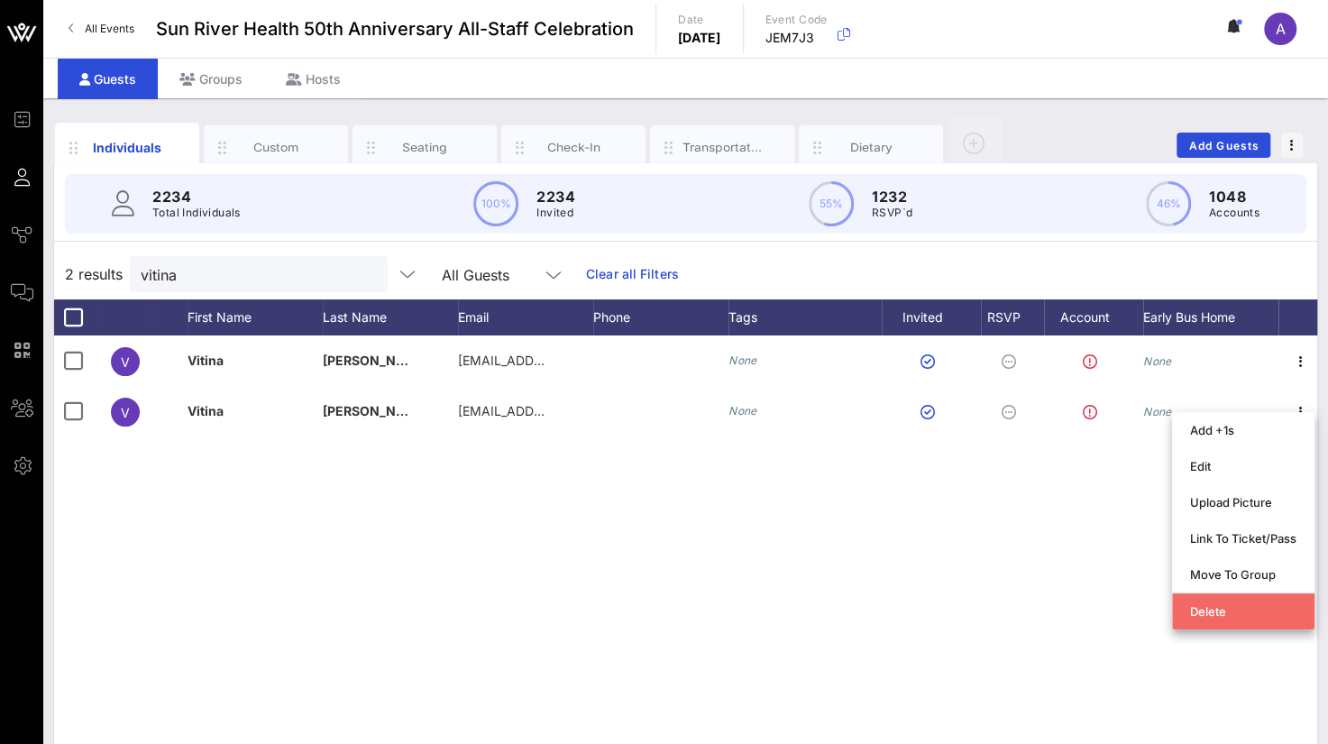
click at [1208, 609] on div "Delete" at bounding box center [1243, 611] width 106 height 14
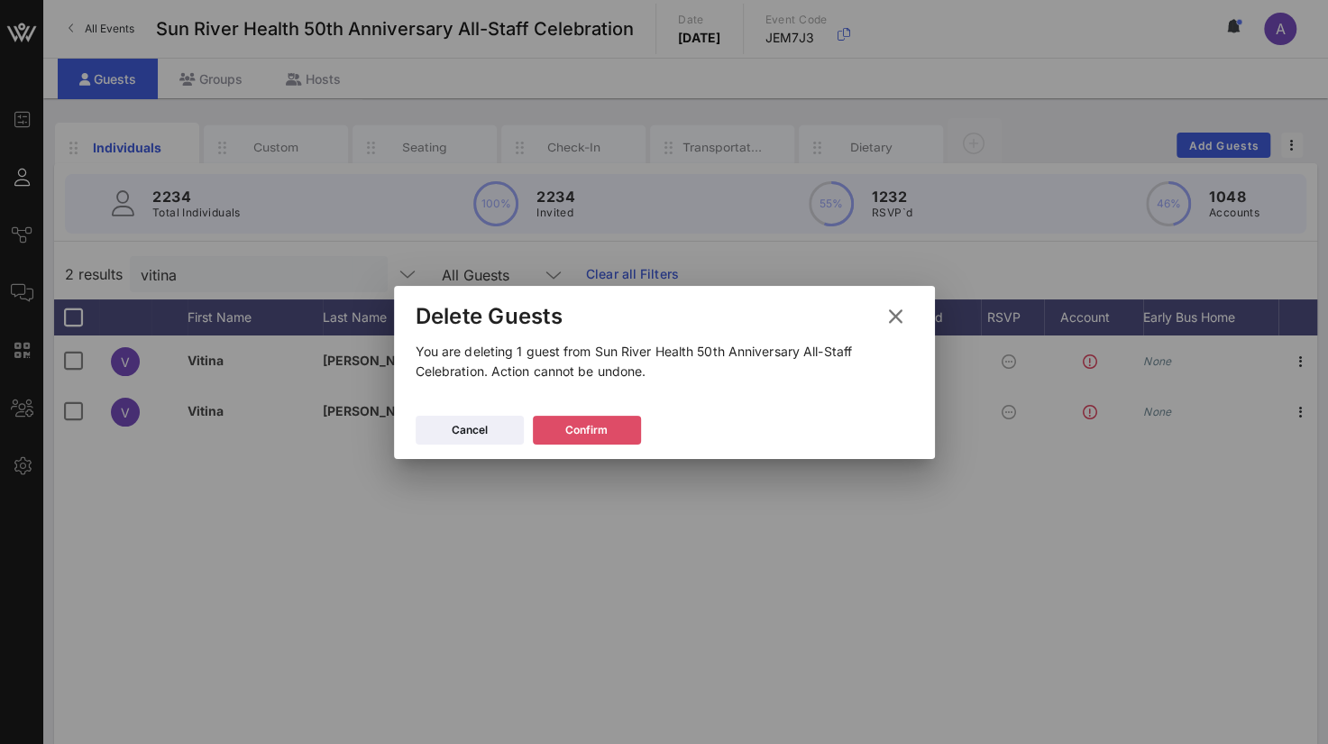
click at [577, 428] on div "Confirm" at bounding box center [586, 430] width 42 height 18
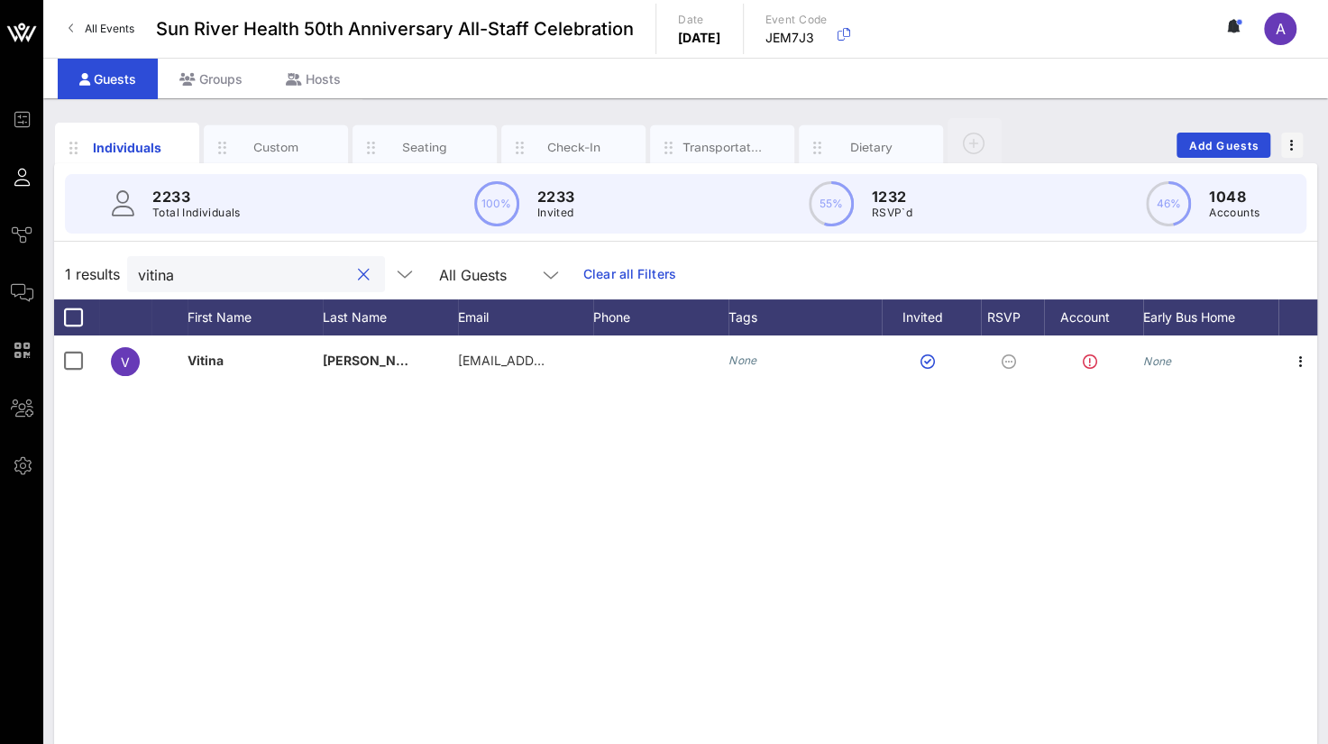
drag, startPoint x: 210, startPoint y: 275, endPoint x: -7, endPoint y: 243, distance: 219.8
click at [0, 243] on html "Event Builder Guests Journeys Comms QR Scanner Team Settings Sun River Health 5…" at bounding box center [664, 372] width 1328 height 744
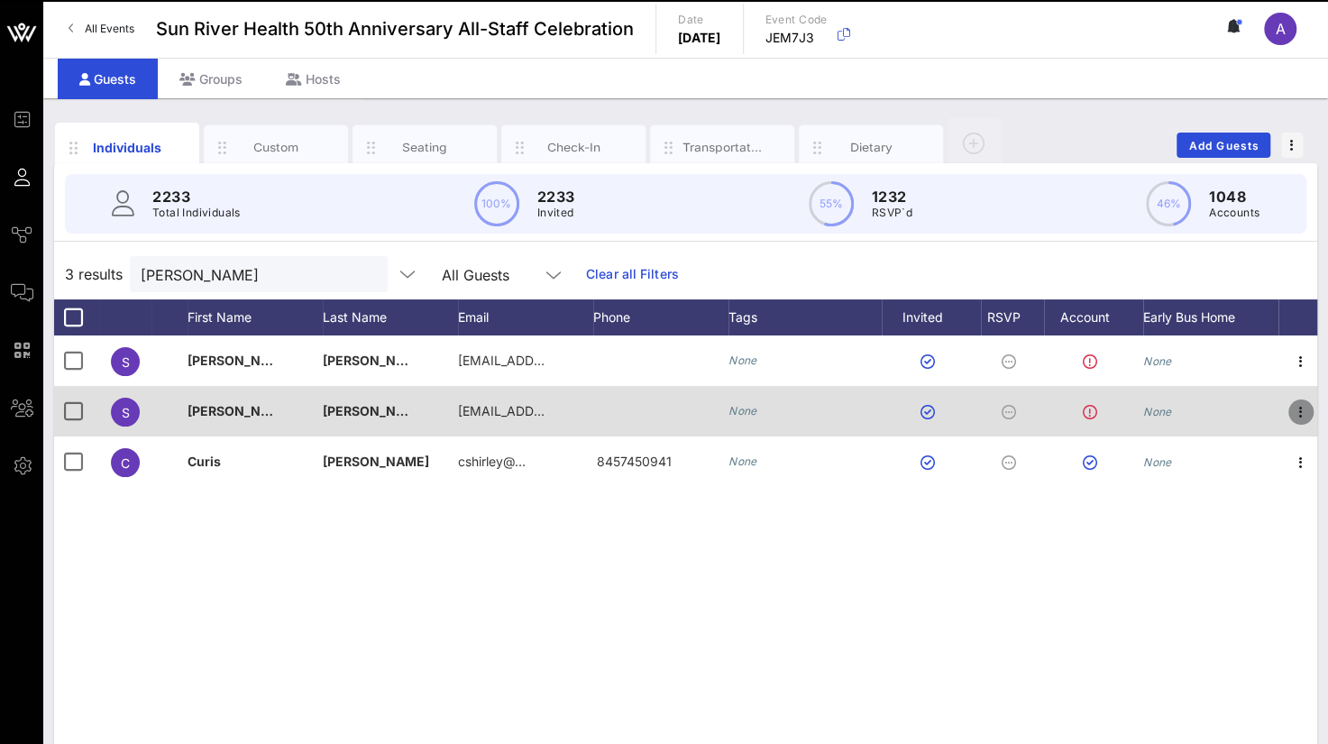
click at [1311, 408] on icon "button" at bounding box center [1302, 412] width 22 height 22
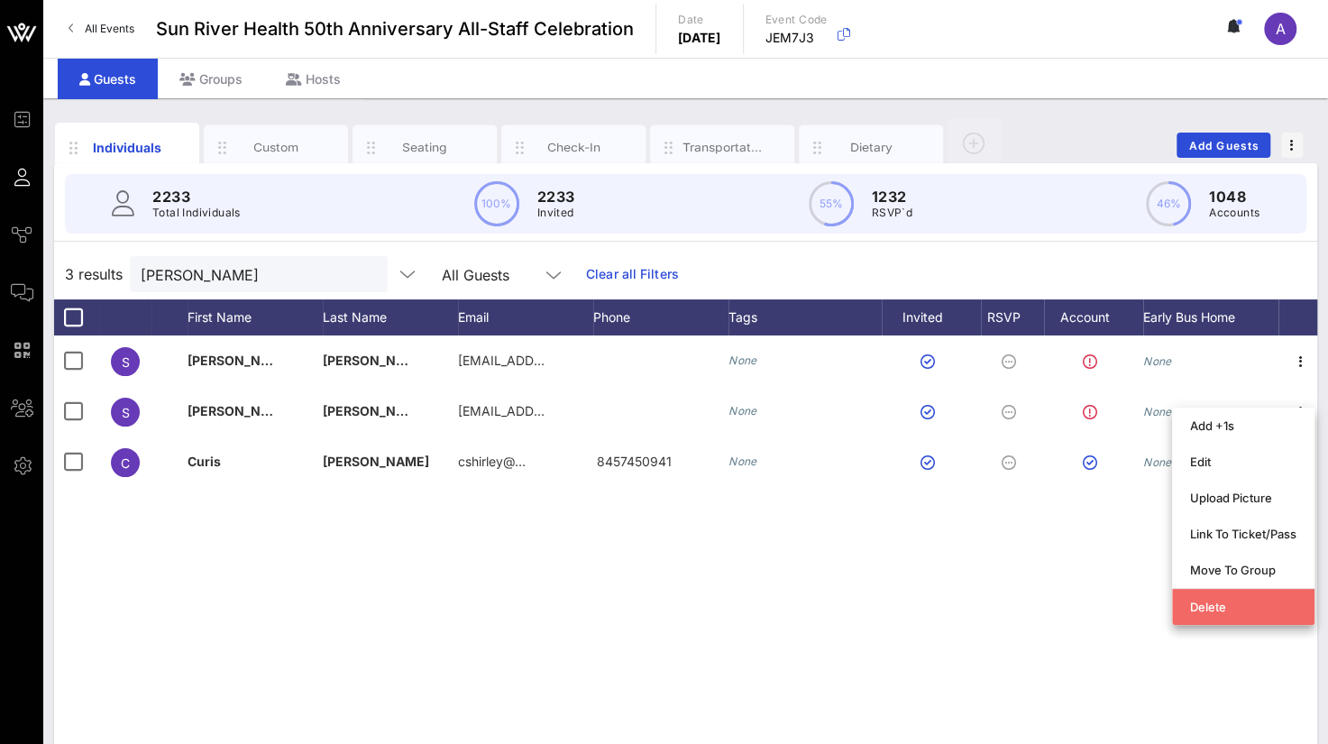
click at [1207, 609] on div "Delete" at bounding box center [1243, 607] width 106 height 14
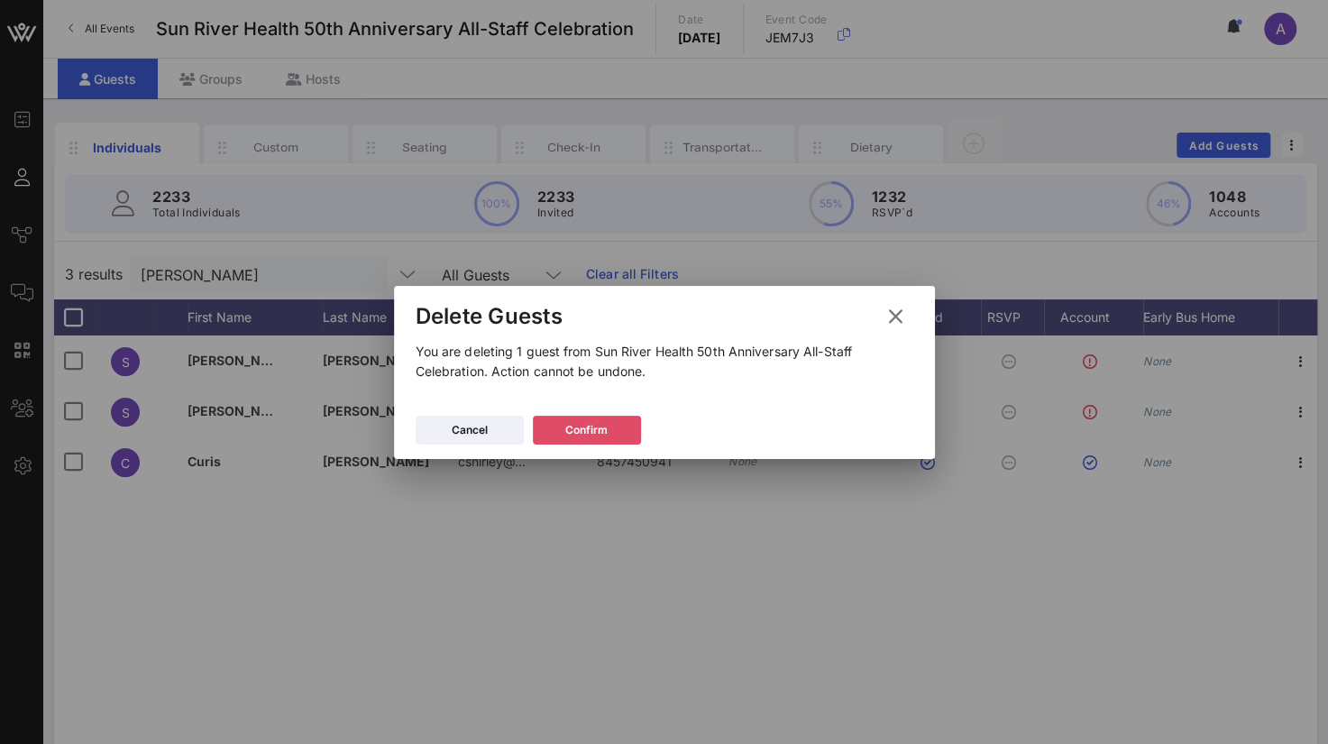
click at [598, 425] on div "Confirm" at bounding box center [586, 430] width 42 height 18
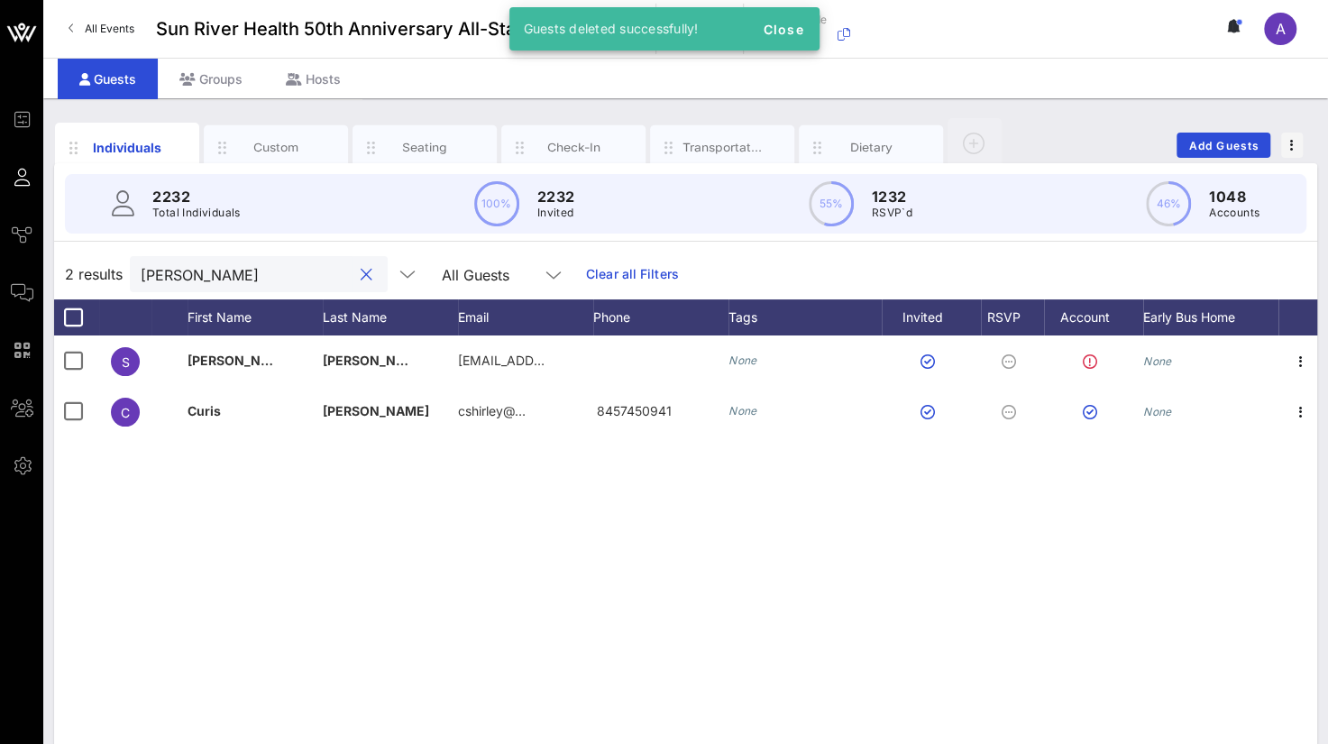
drag, startPoint x: 224, startPoint y: 272, endPoint x: 87, endPoint y: 273, distance: 137.1
click at [87, 273] on div "2 results [PERSON_NAME] All Guests Clear all Filters" at bounding box center [685, 274] width 1263 height 51
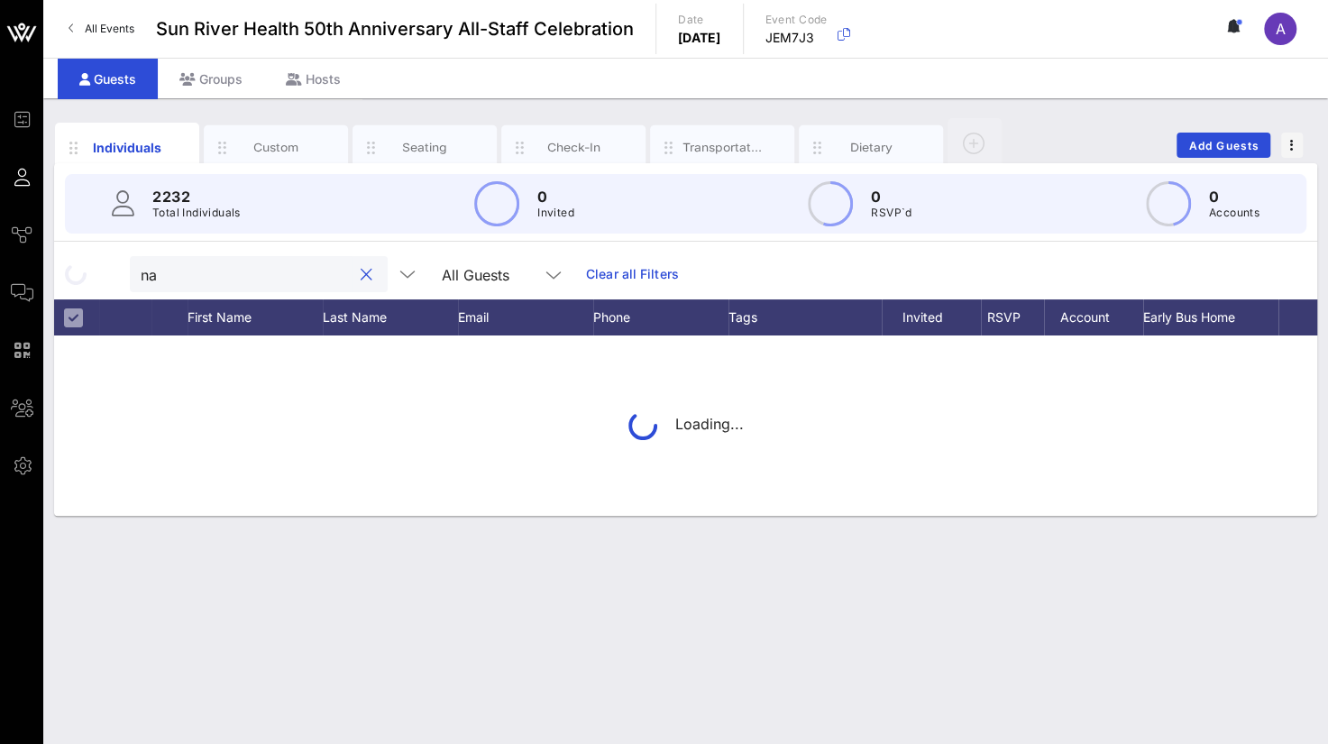
type input "n"
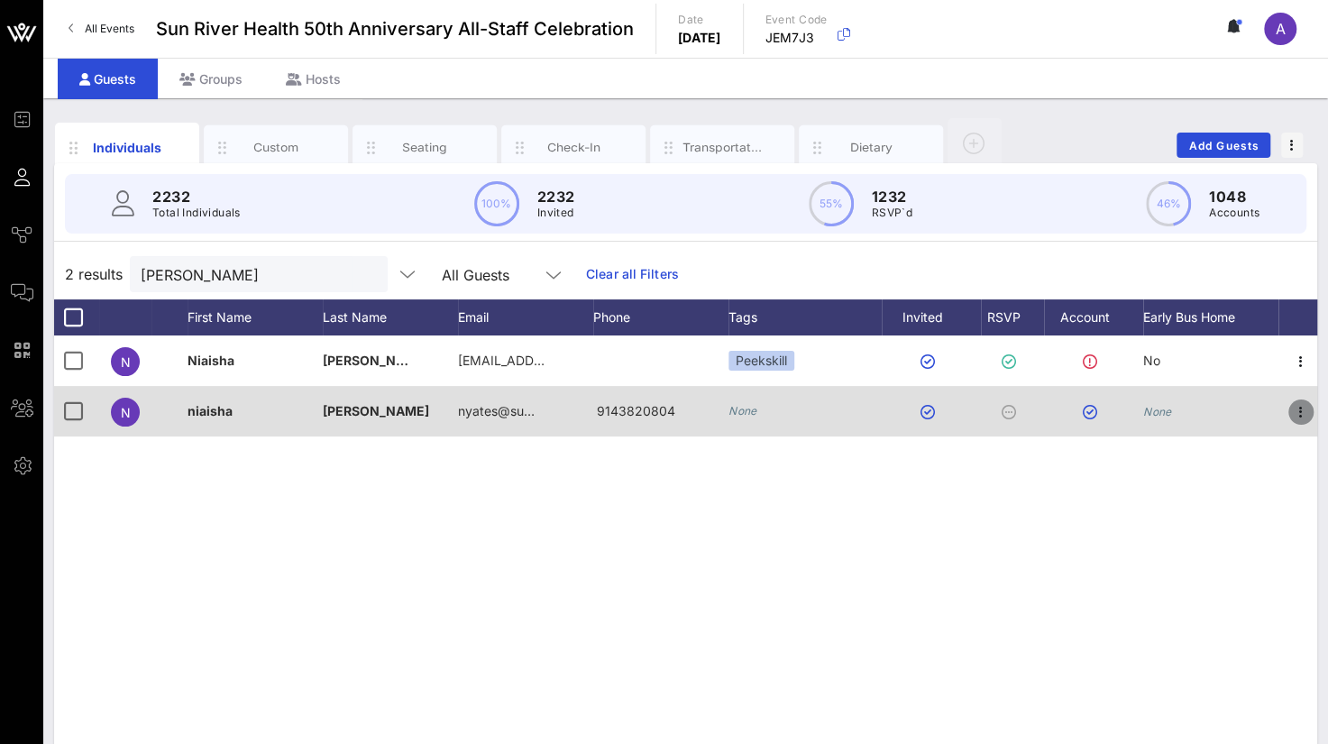
click at [1304, 412] on icon "button" at bounding box center [1302, 412] width 22 height 22
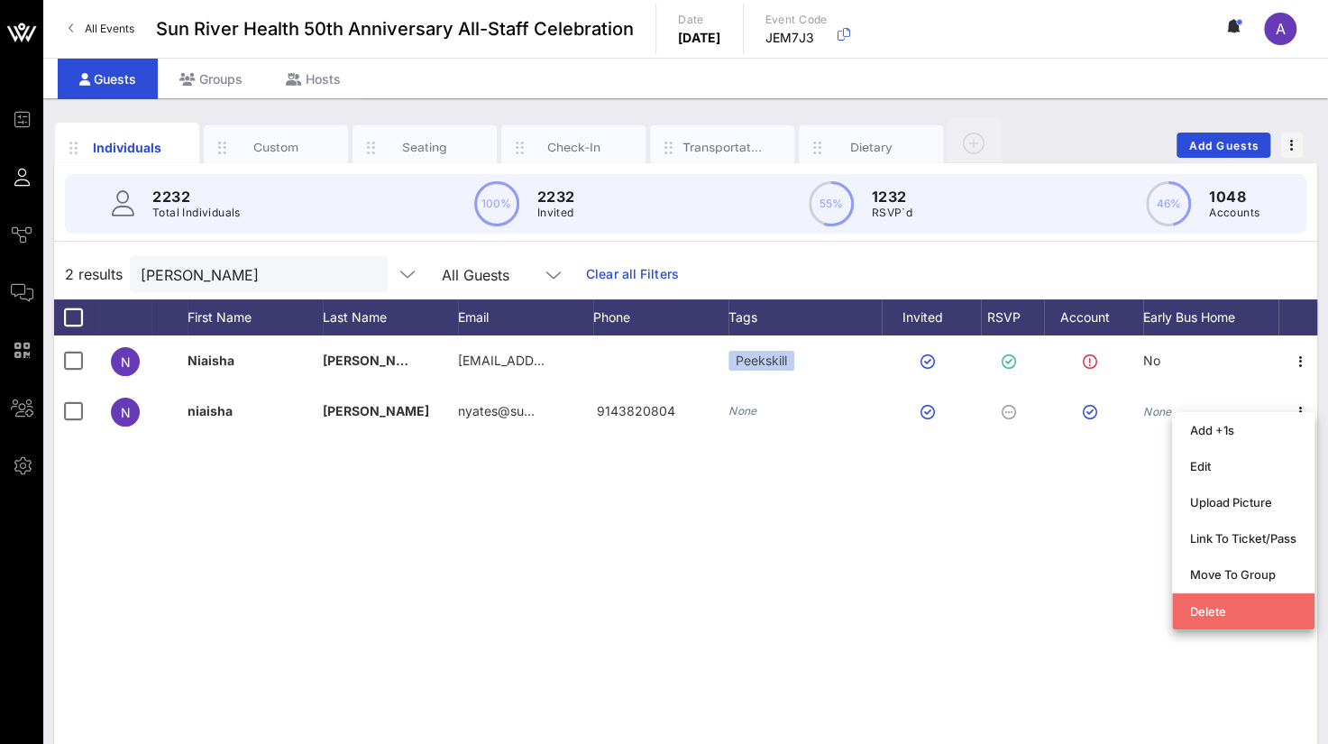
click at [1205, 611] on div "Delete" at bounding box center [1243, 611] width 106 height 14
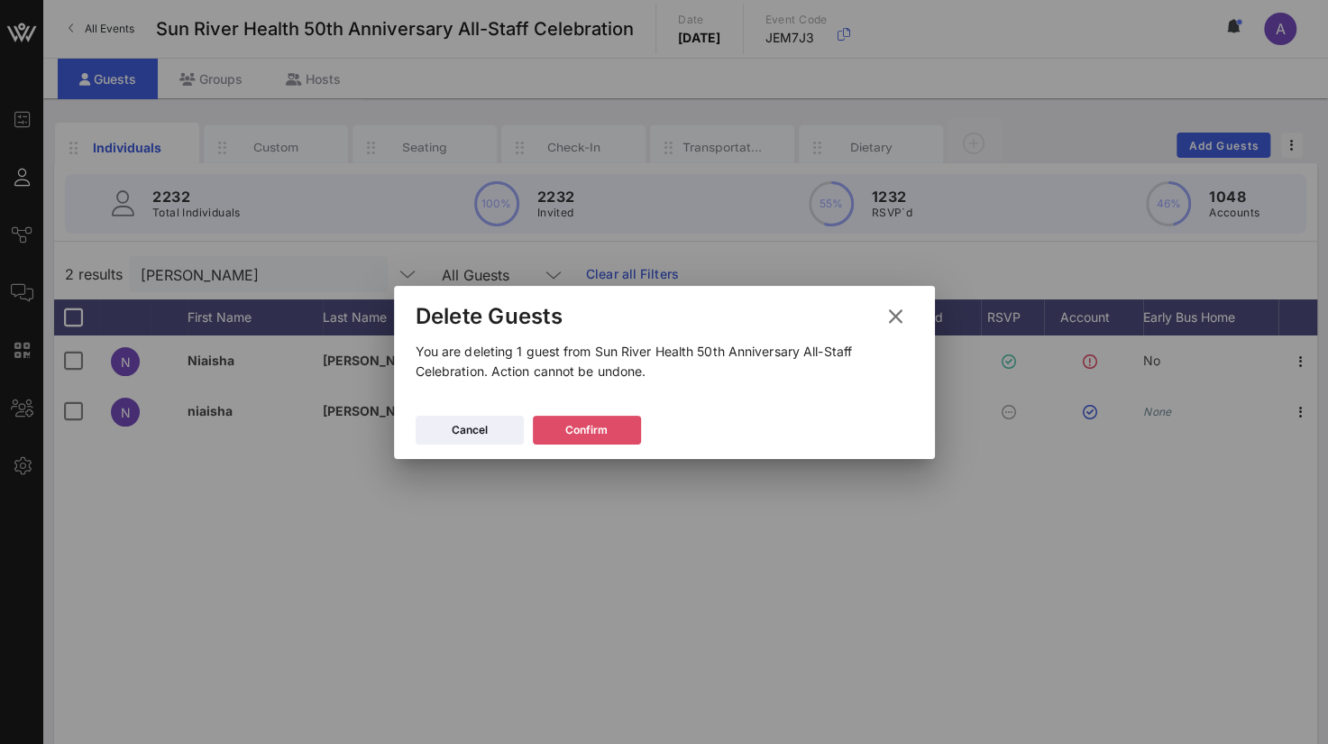
click at [597, 428] on div "Confirm" at bounding box center [586, 430] width 42 height 18
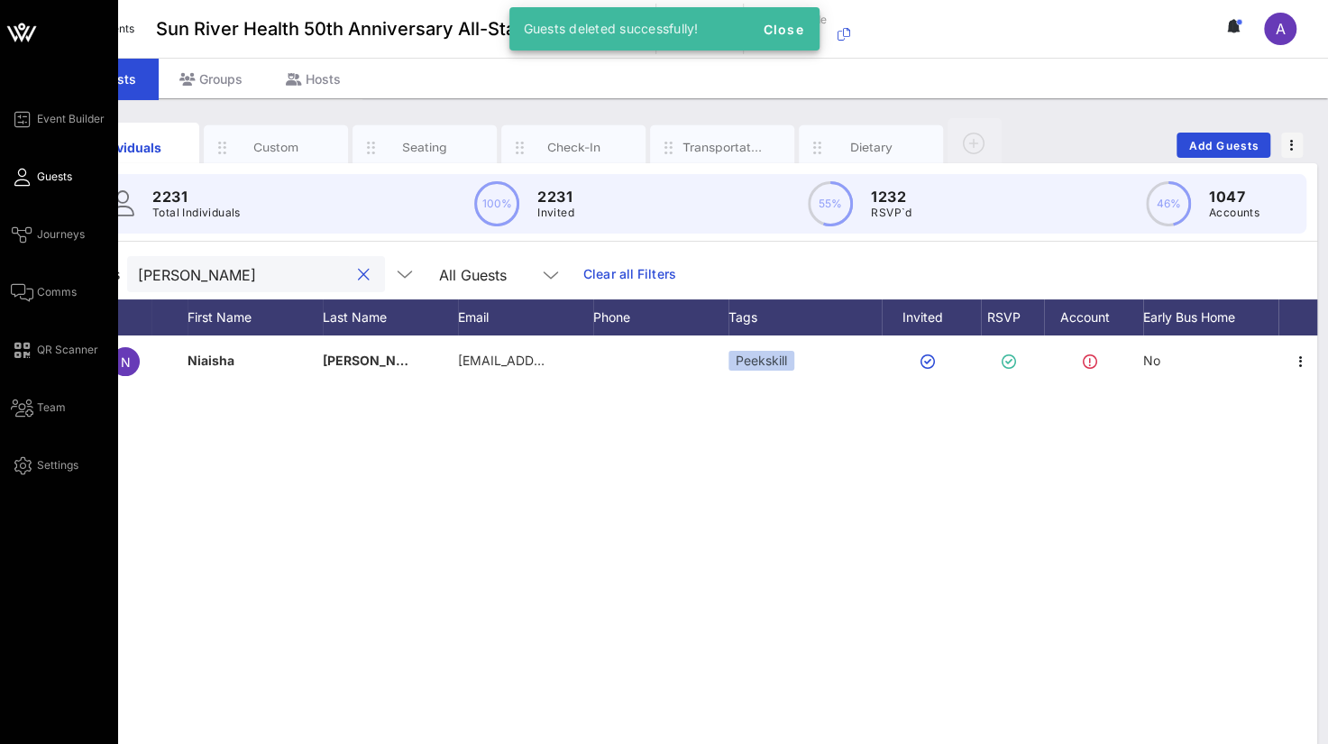
drag, startPoint x: 193, startPoint y: 275, endPoint x: 0, endPoint y: 266, distance: 193.2
click at [0, 266] on div "Event Builder Guests Journeys Comms QR Scanner Team Settings Sun River Health 5…" at bounding box center [664, 447] width 1328 height 895
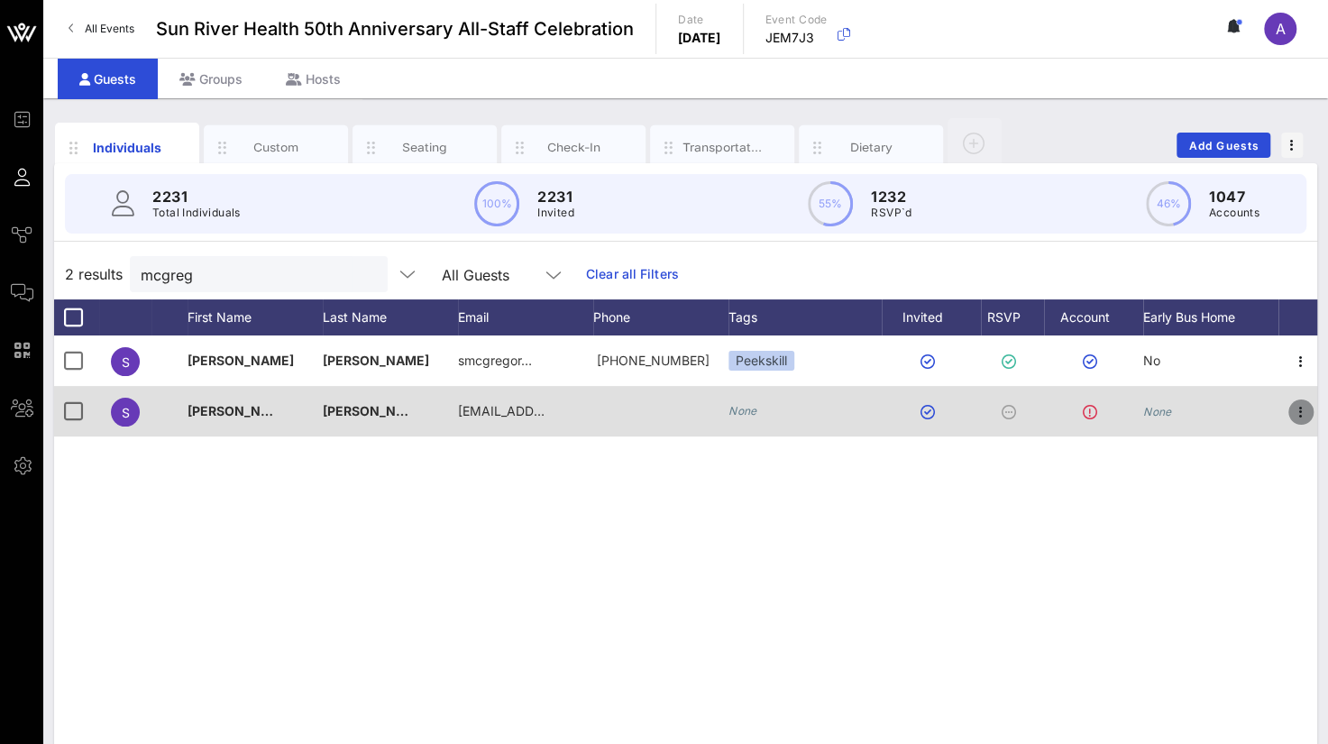
click at [1300, 411] on icon "button" at bounding box center [1302, 412] width 22 height 22
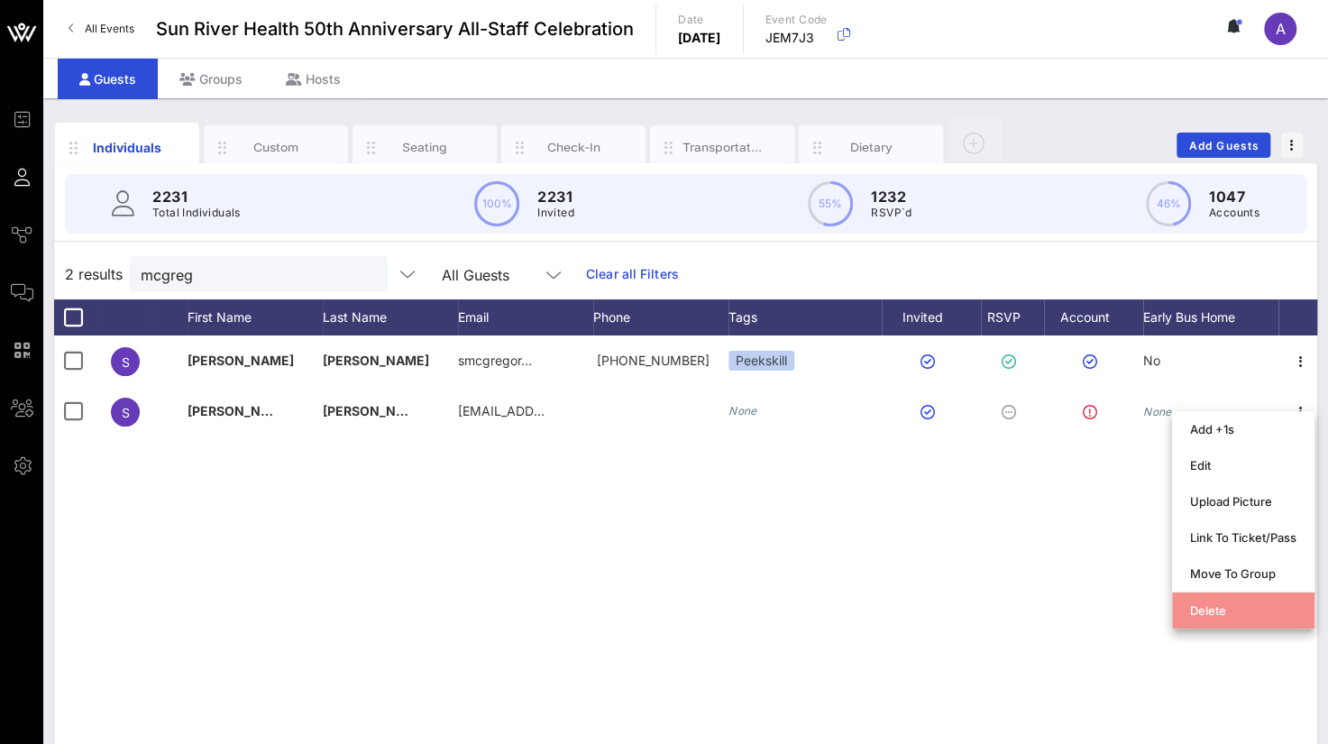
click at [1208, 607] on div "Delete" at bounding box center [1243, 610] width 106 height 14
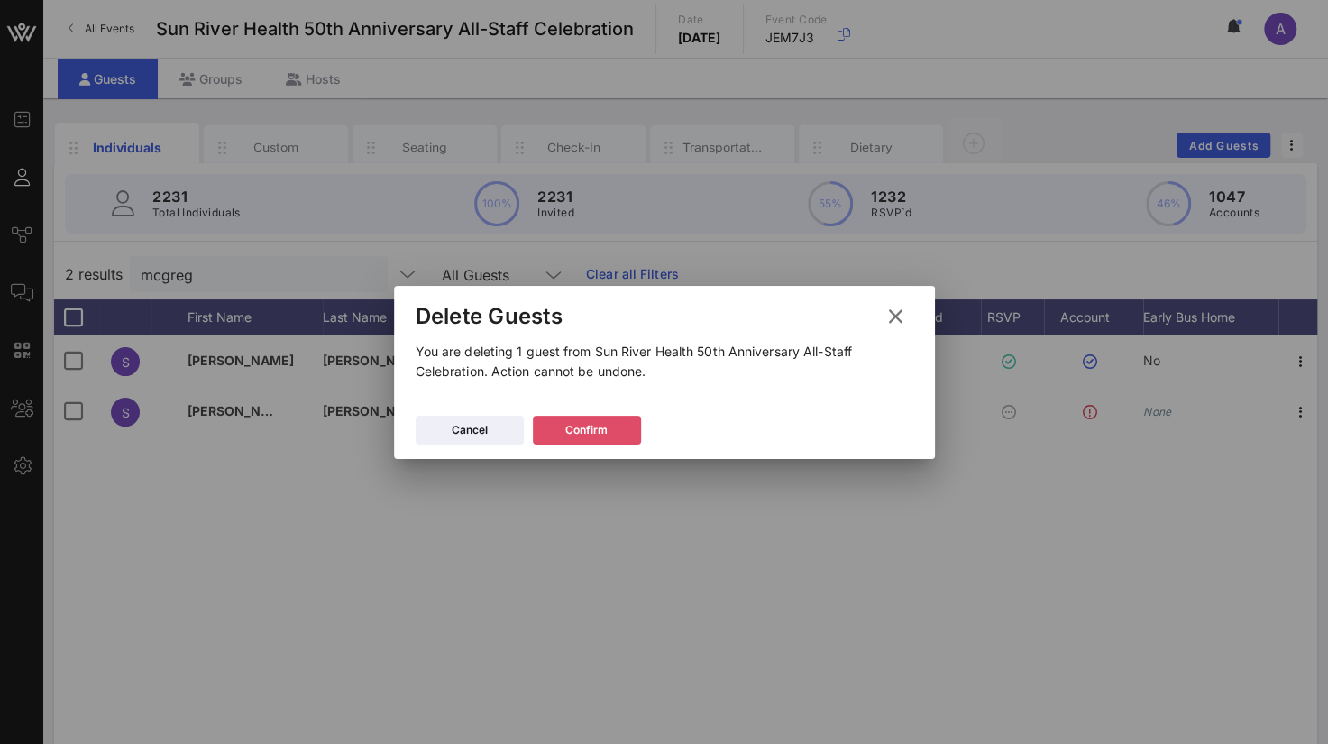
click at [566, 427] on button "Confirm" at bounding box center [587, 430] width 108 height 29
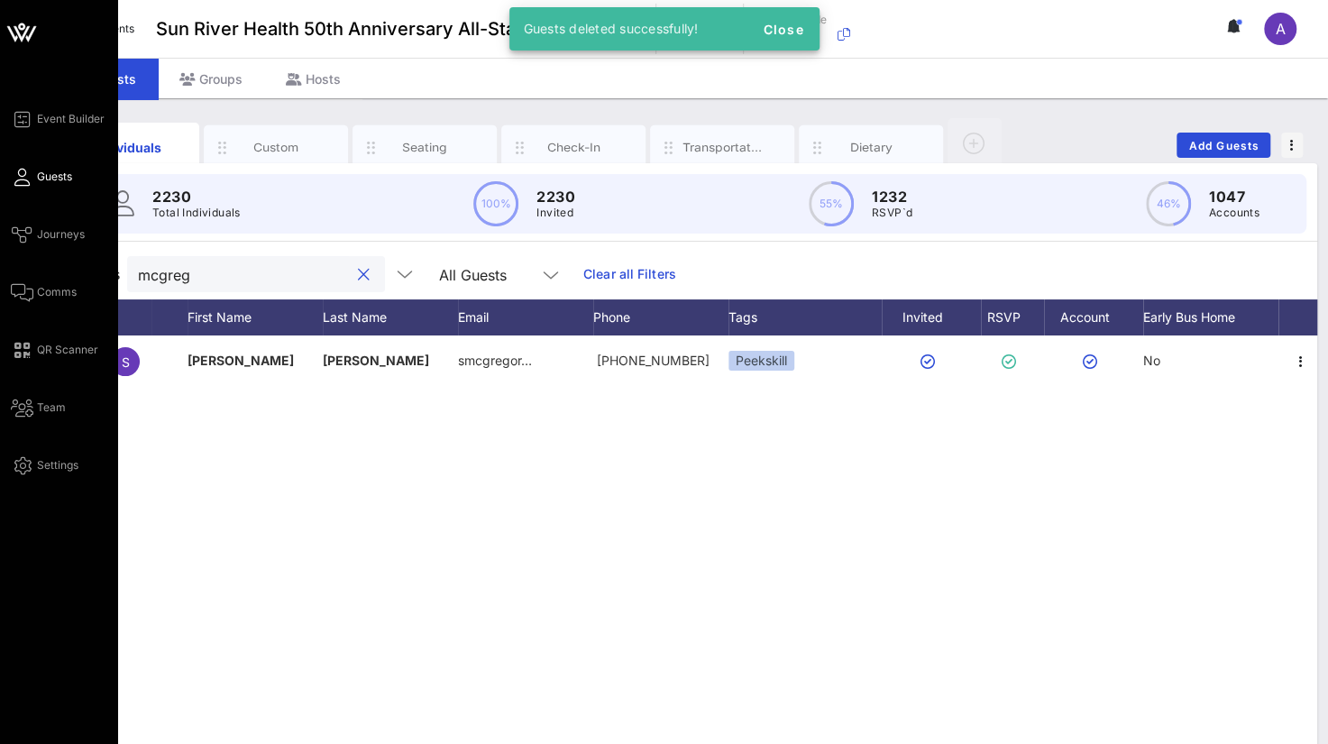
drag, startPoint x: 275, startPoint y: 271, endPoint x: 34, endPoint y: 264, distance: 240.9
click at [34, 264] on div "Event Builder Guests Journeys Comms QR Scanner Team Settings Sun River Health 5…" at bounding box center [664, 447] width 1328 height 895
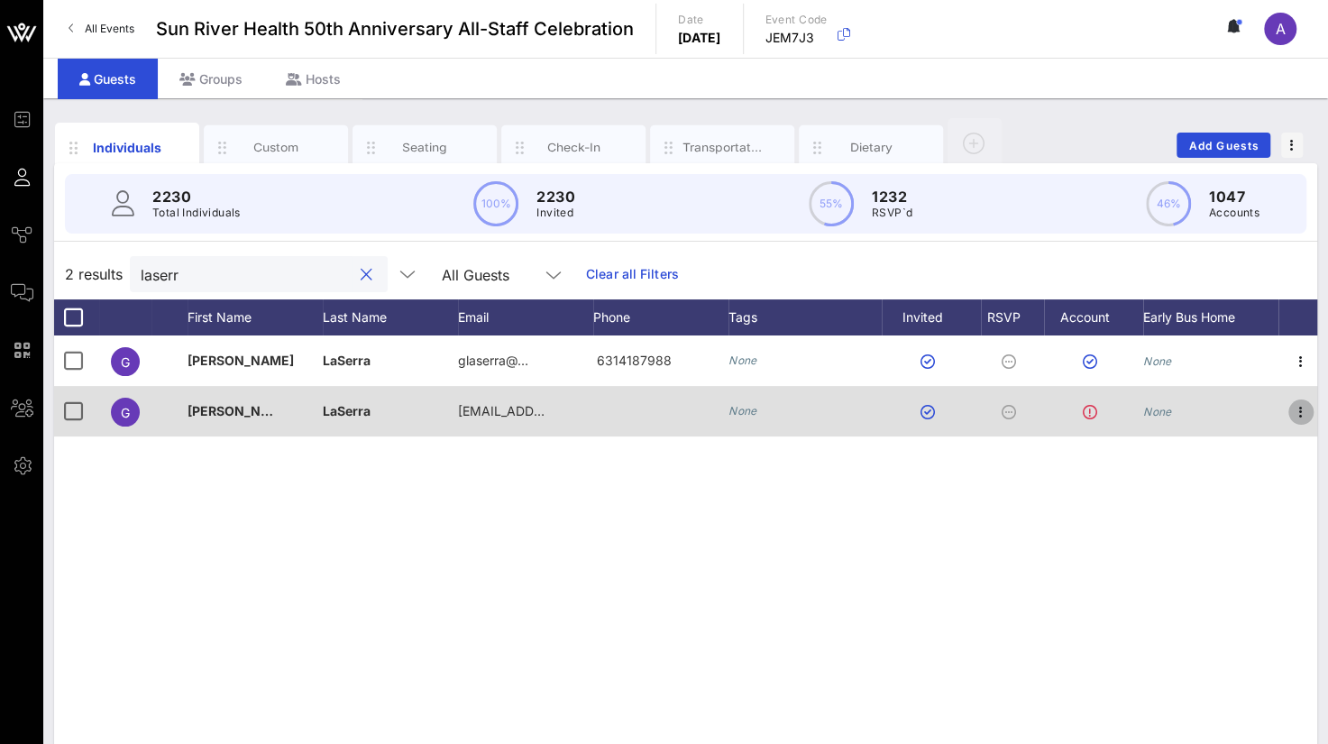
click at [1301, 414] on icon "button" at bounding box center [1302, 412] width 22 height 22
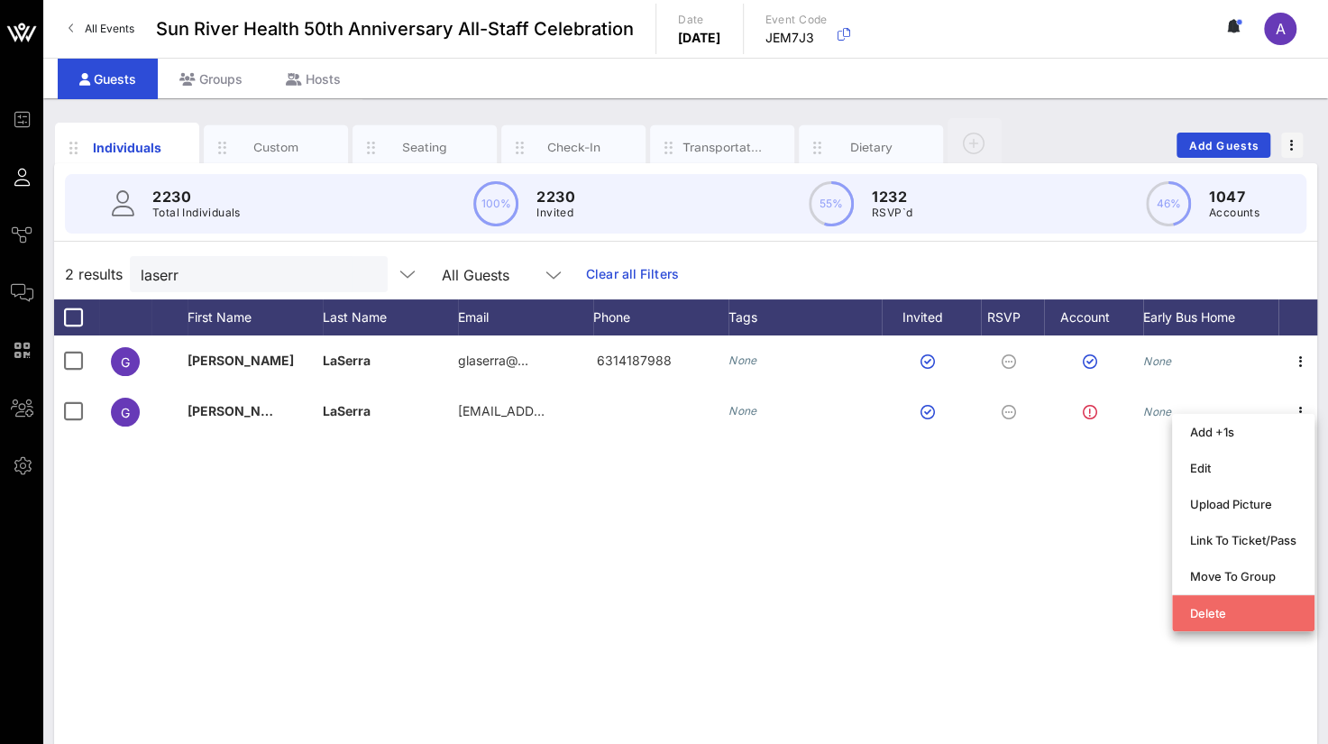
click at [1197, 618] on div "Delete" at bounding box center [1243, 613] width 106 height 14
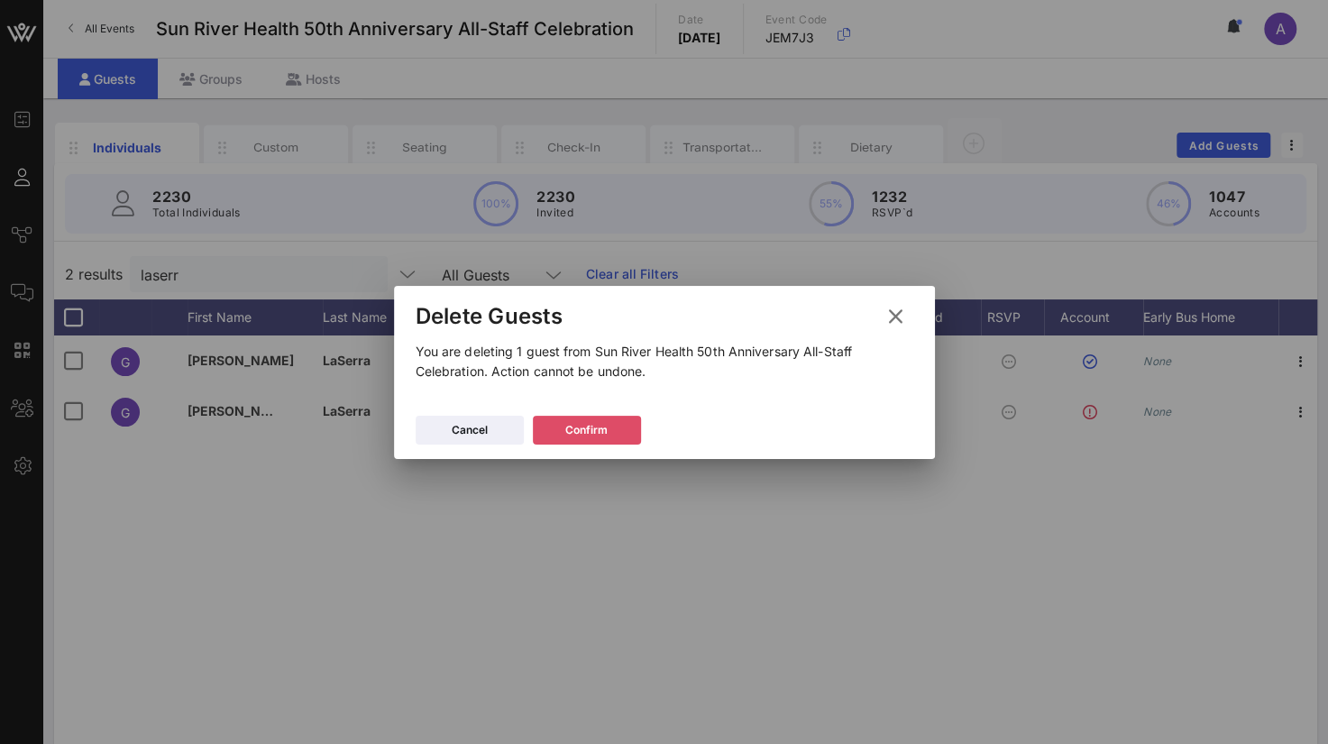
click at [601, 429] on div "Confirm" at bounding box center [586, 430] width 42 height 18
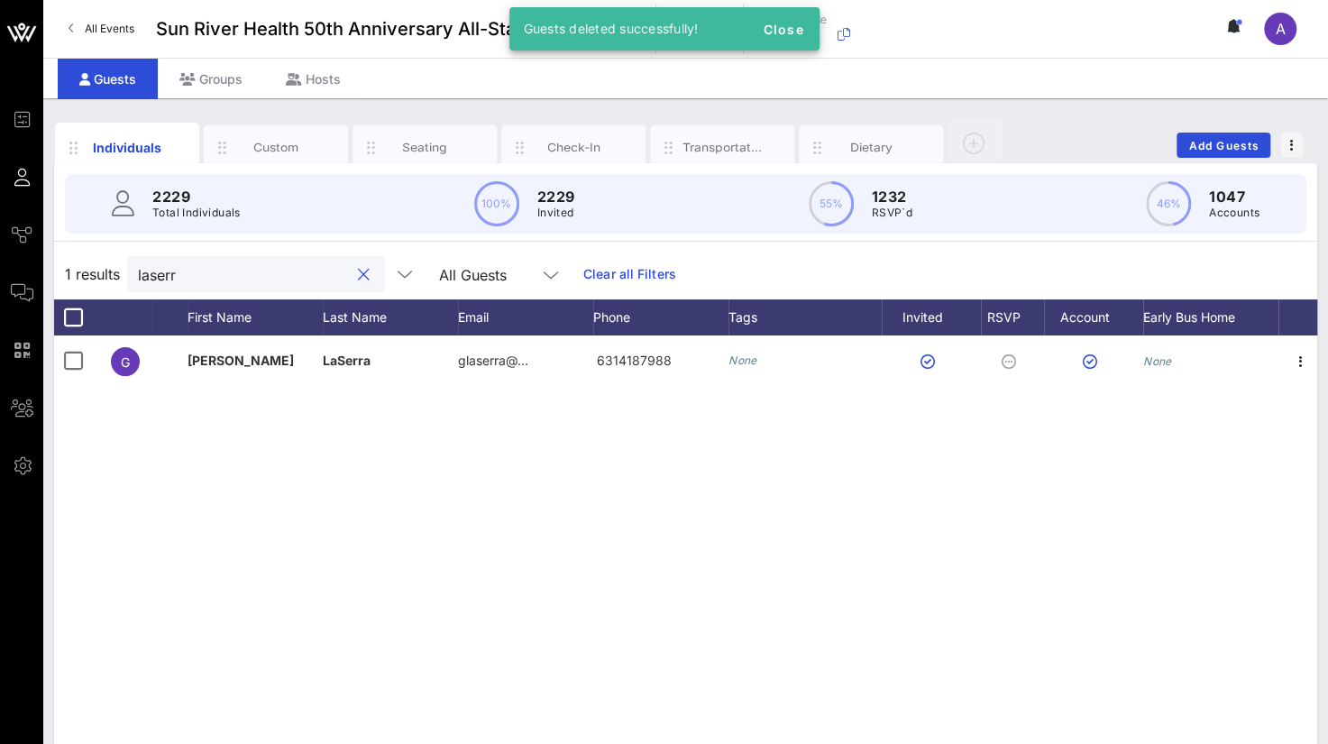
drag, startPoint x: 225, startPoint y: 274, endPoint x: 51, endPoint y: 288, distance: 173.7
click at [51, 288] on div "Individuals Custom Seating Check-In Transportation Dietary Add Guests 2229 Tota…" at bounding box center [685, 496] width 1285 height 796
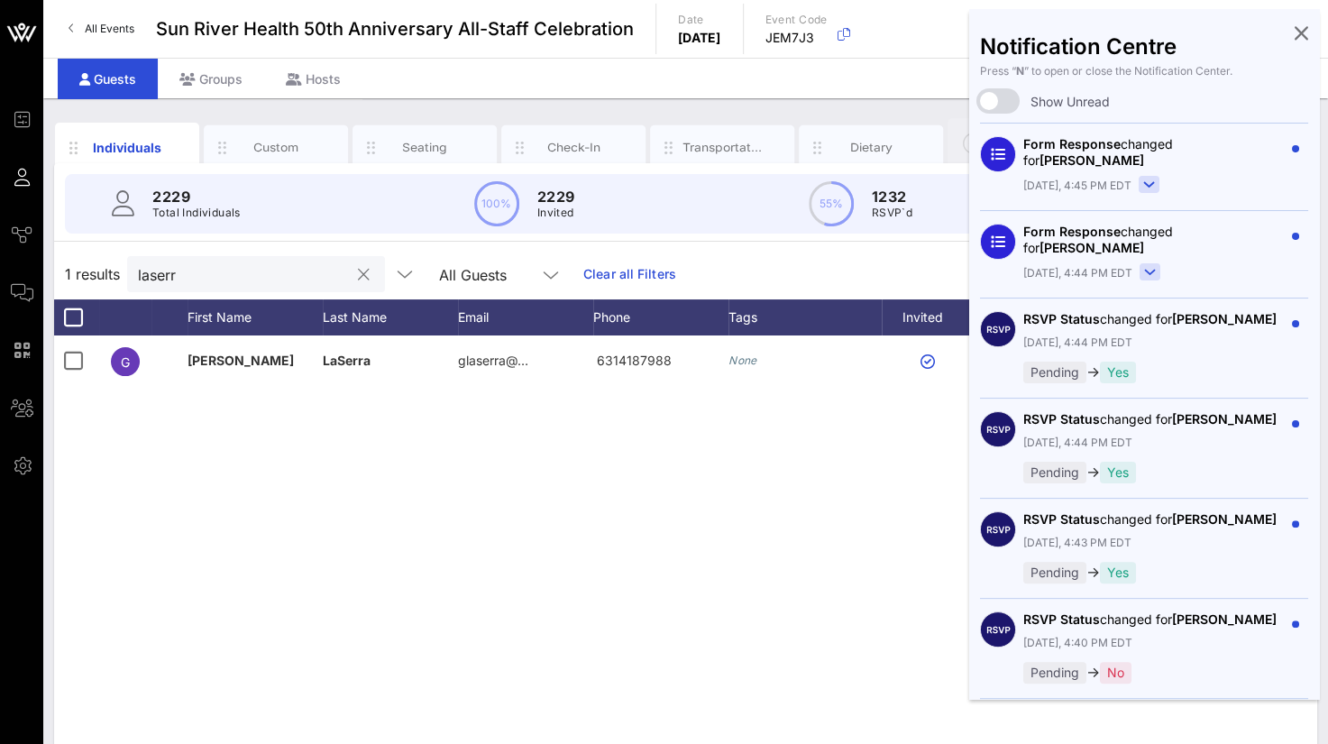
click at [207, 273] on input "laserr" at bounding box center [243, 273] width 211 height 23
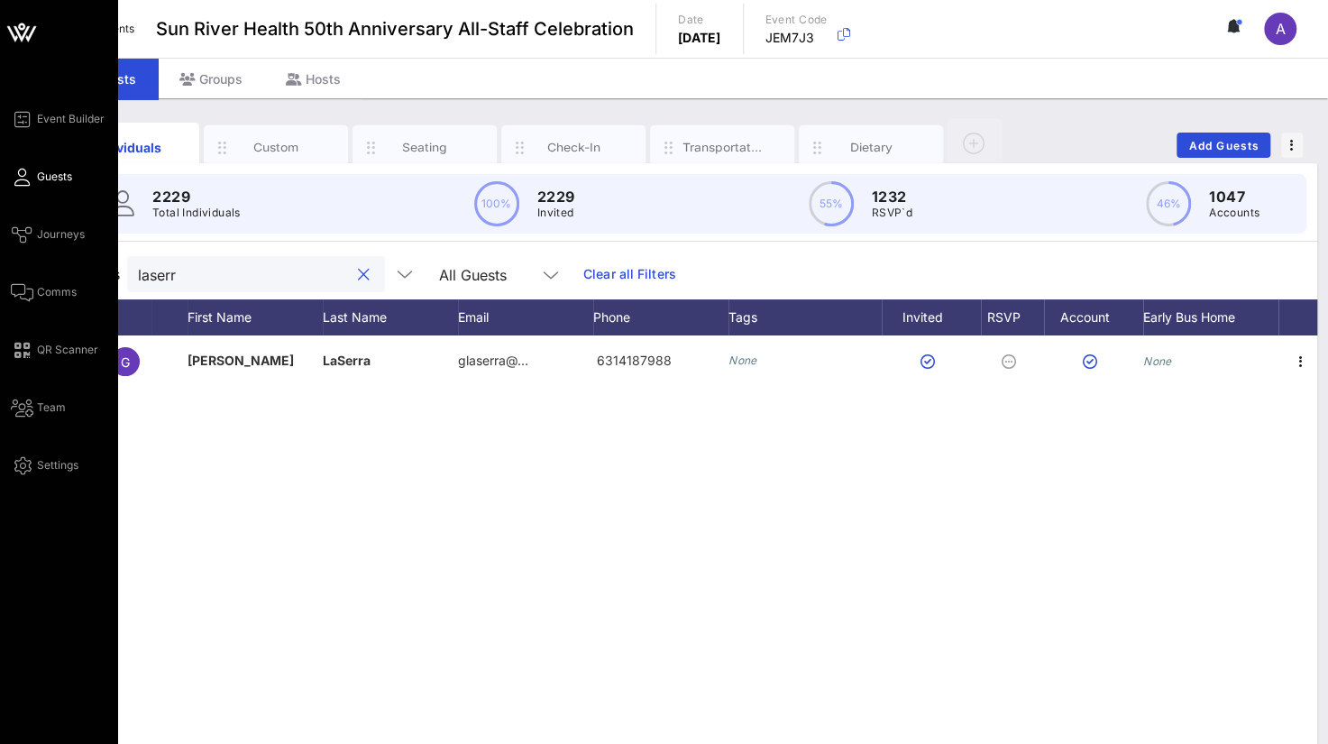
drag, startPoint x: 216, startPoint y: 276, endPoint x: 12, endPoint y: 279, distance: 204.7
click at [12, 279] on div "Event Builder Guests Journeys Comms QR Scanner Team Settings Sun River Health 5…" at bounding box center [664, 447] width 1328 height 895
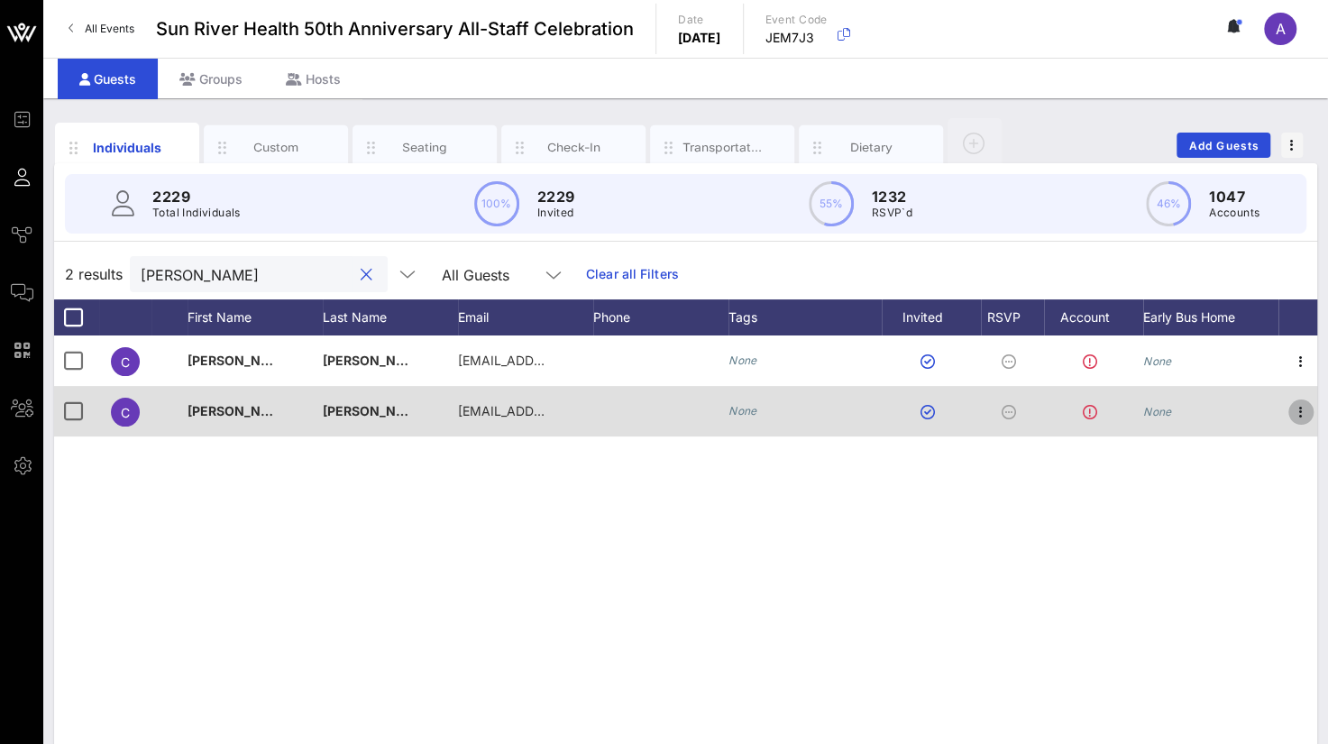
click at [1300, 418] on icon "button" at bounding box center [1302, 412] width 22 height 22
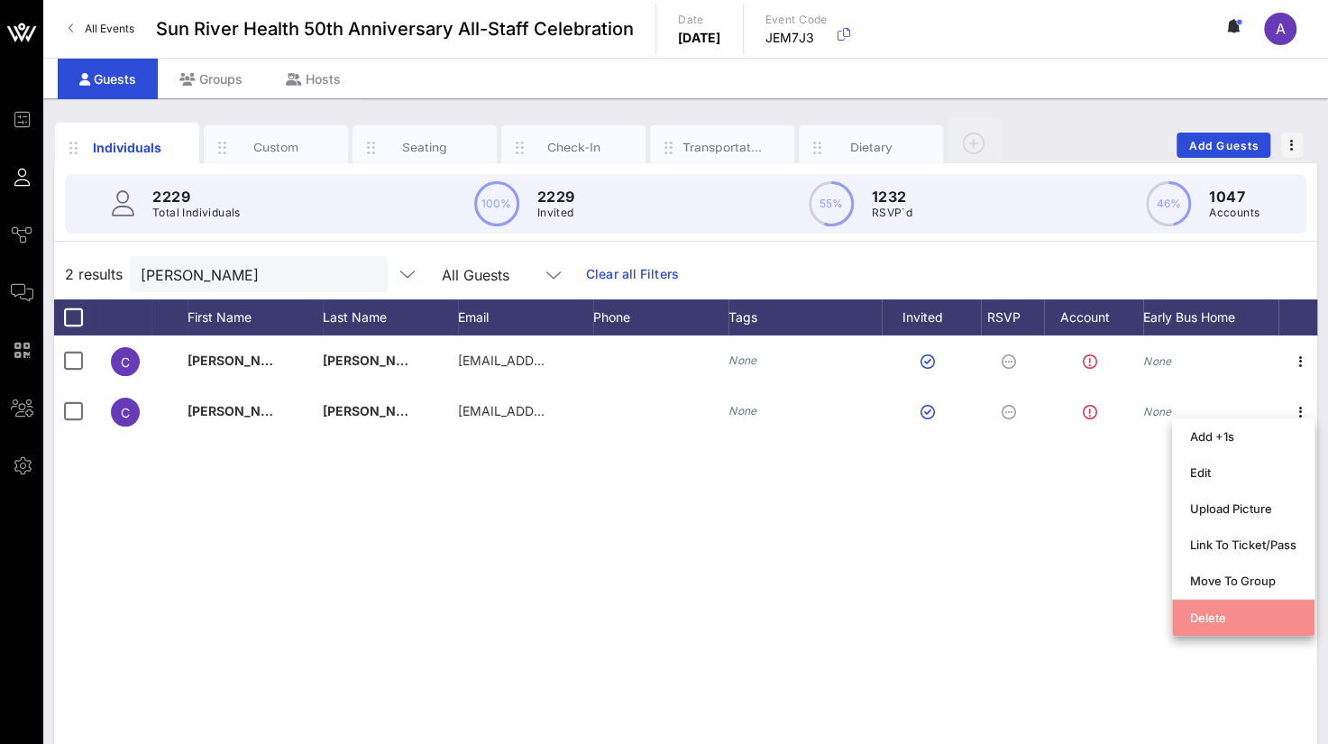
click at [1199, 618] on div "Delete" at bounding box center [1243, 618] width 106 height 14
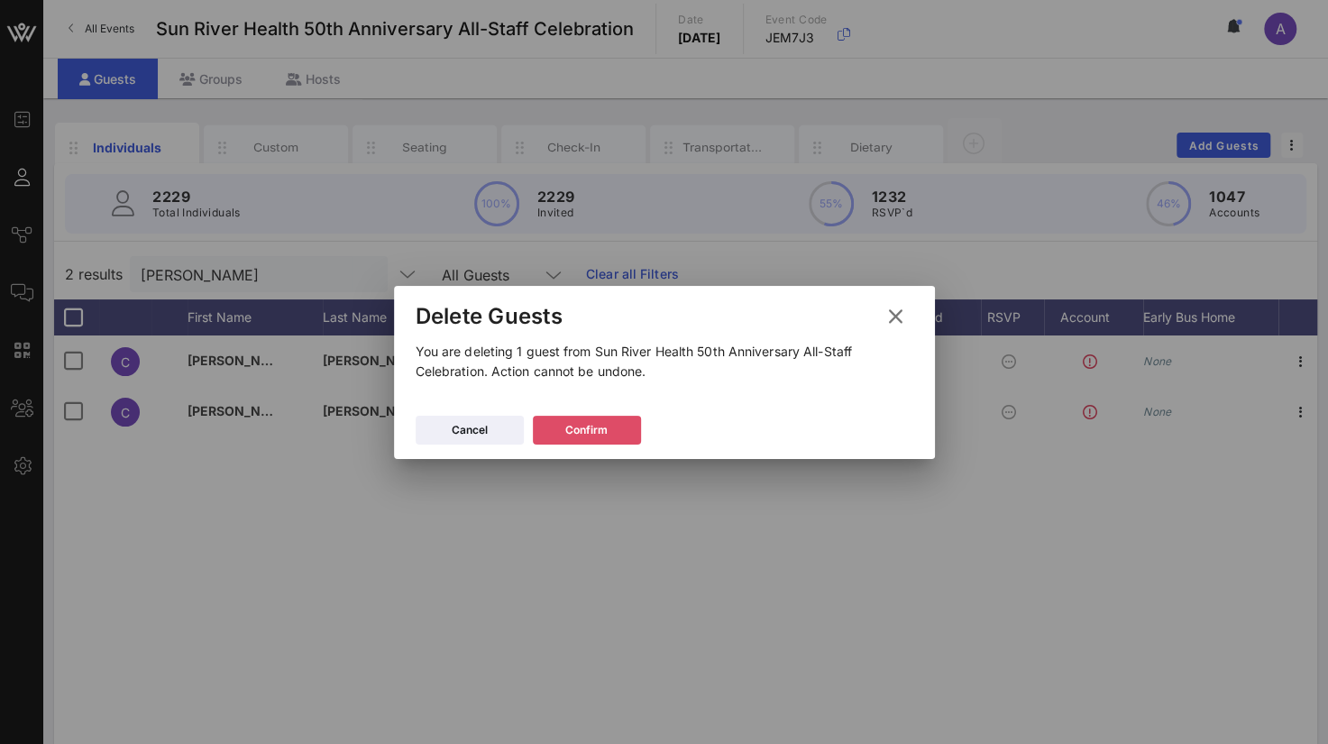
click at [591, 431] on icon at bounding box center [586, 430] width 15 height 14
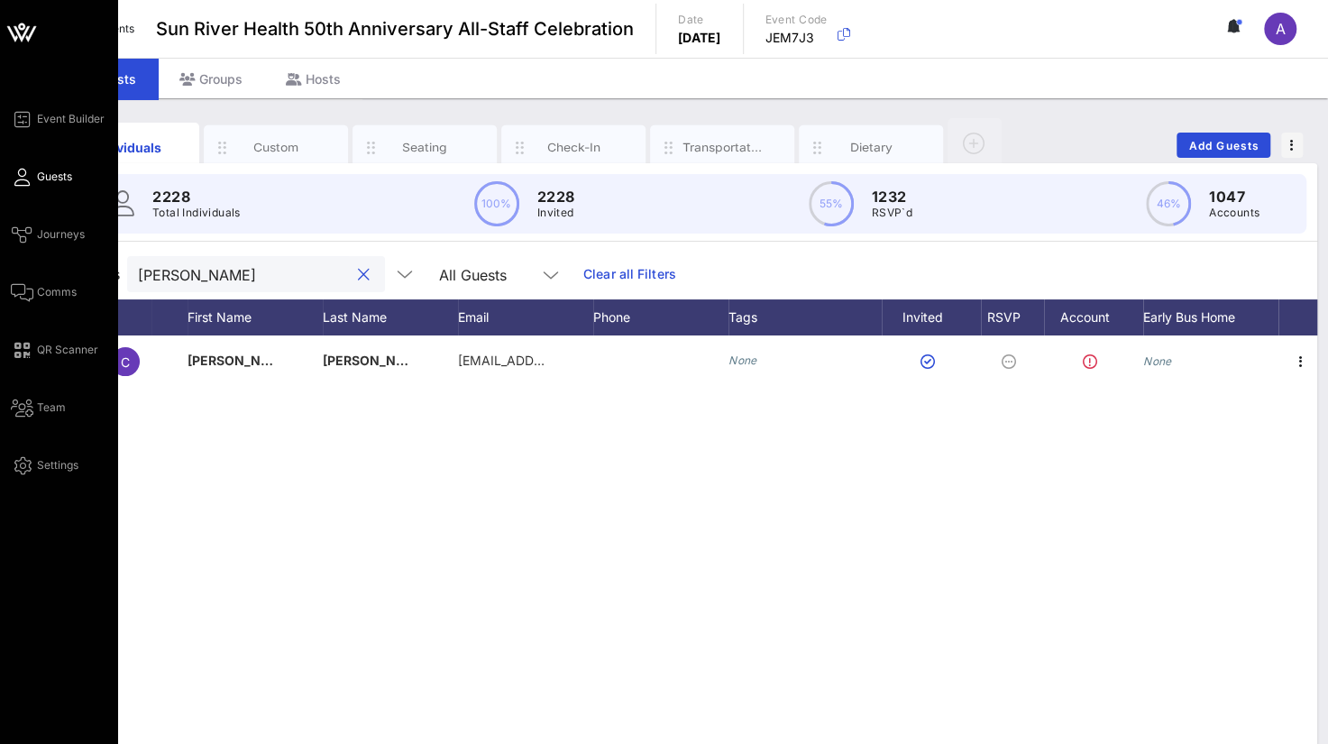
drag, startPoint x: 210, startPoint y: 271, endPoint x: 43, endPoint y: 273, distance: 166.9
click at [41, 273] on div "Event Builder Guests Journeys Comms QR Scanner Team Settings Sun River Health 5…" at bounding box center [664, 447] width 1328 height 895
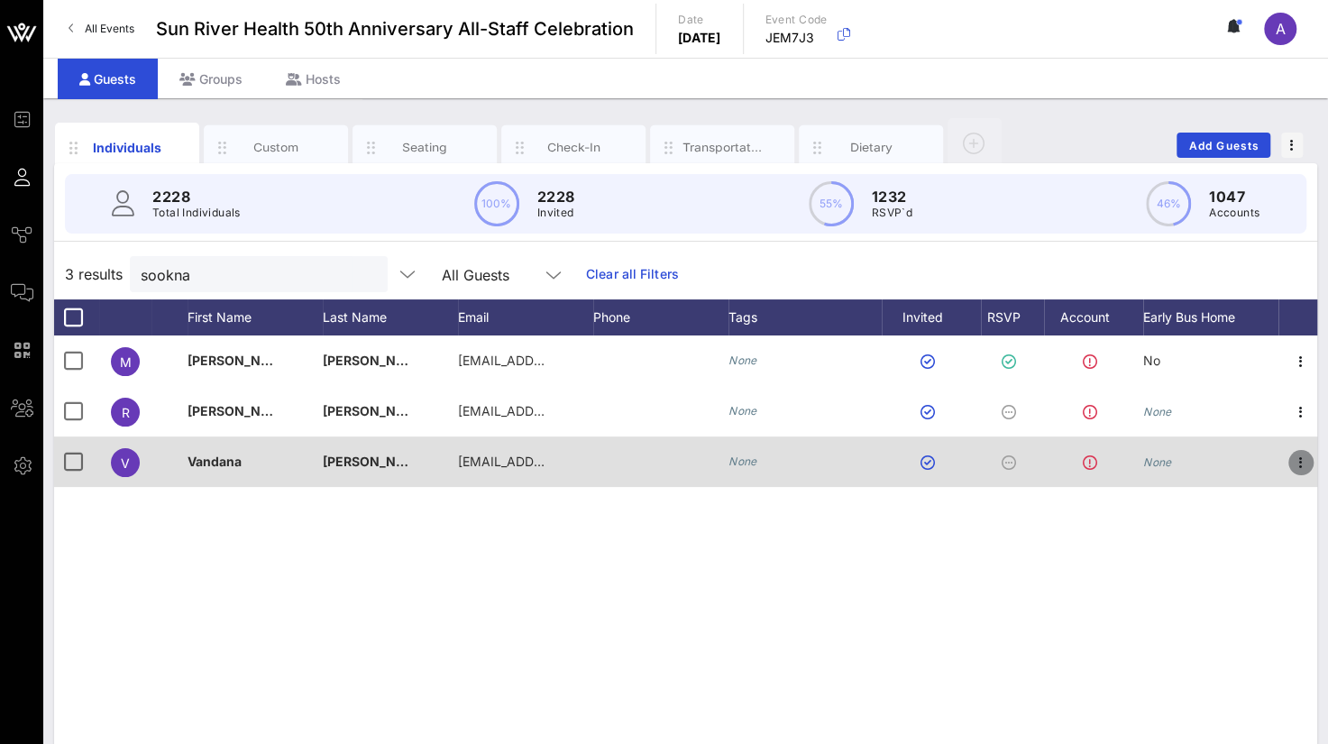
click at [1308, 463] on icon "button" at bounding box center [1302, 463] width 22 height 22
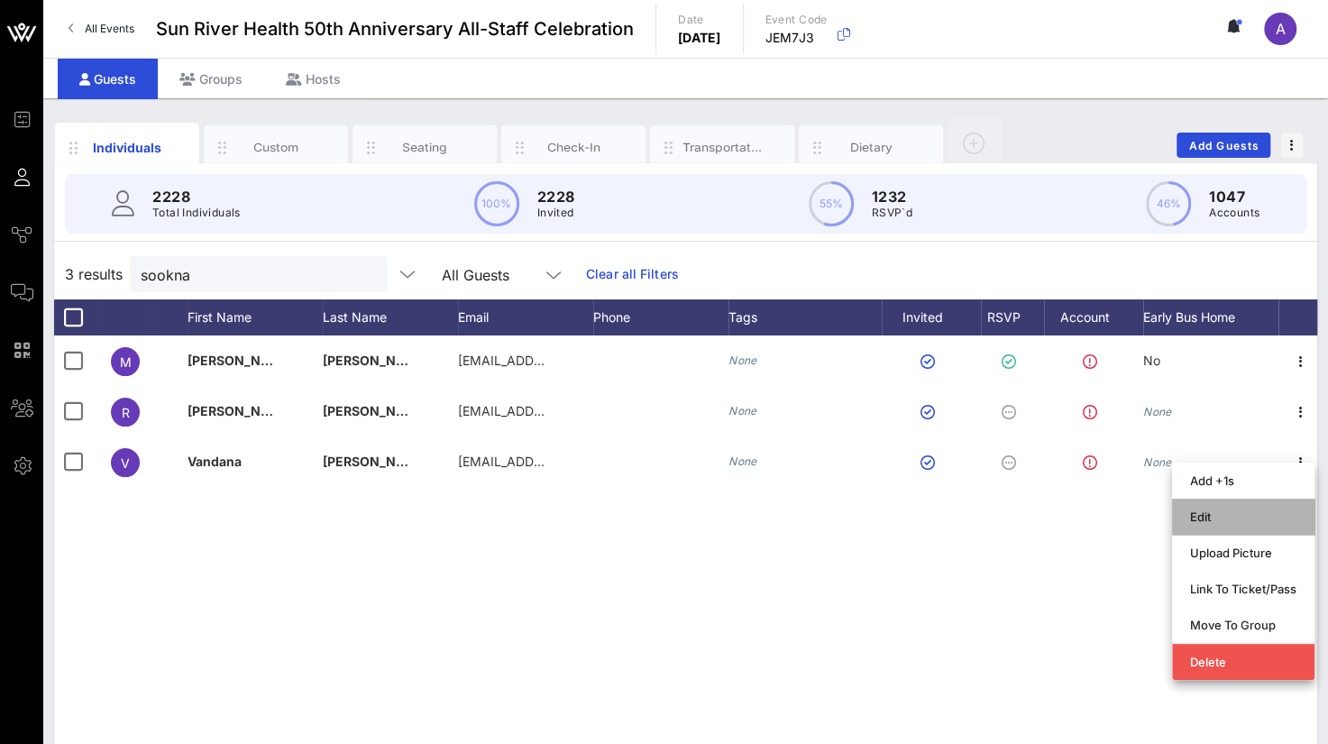
click at [1235, 511] on div "Edit" at bounding box center [1243, 517] width 106 height 14
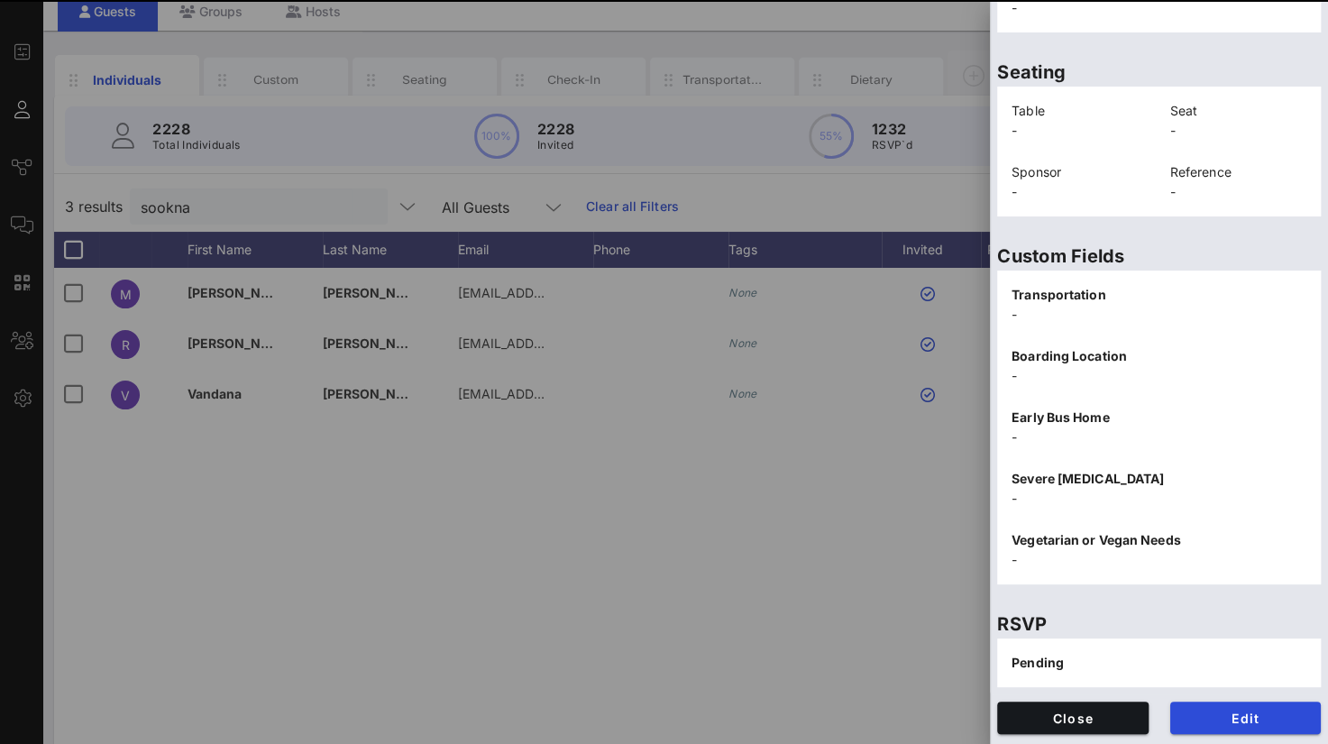
scroll to position [150, 0]
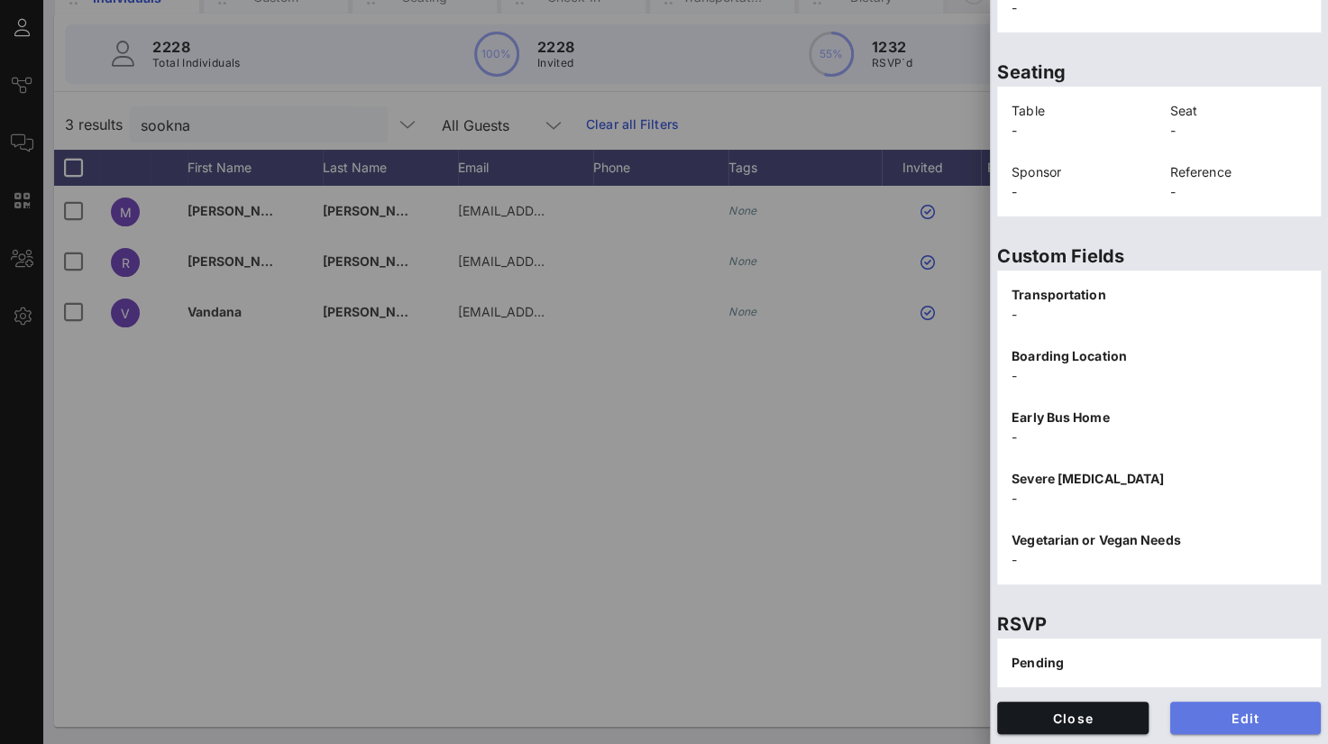
click at [1195, 711] on span "Edit" at bounding box center [1246, 718] width 123 height 15
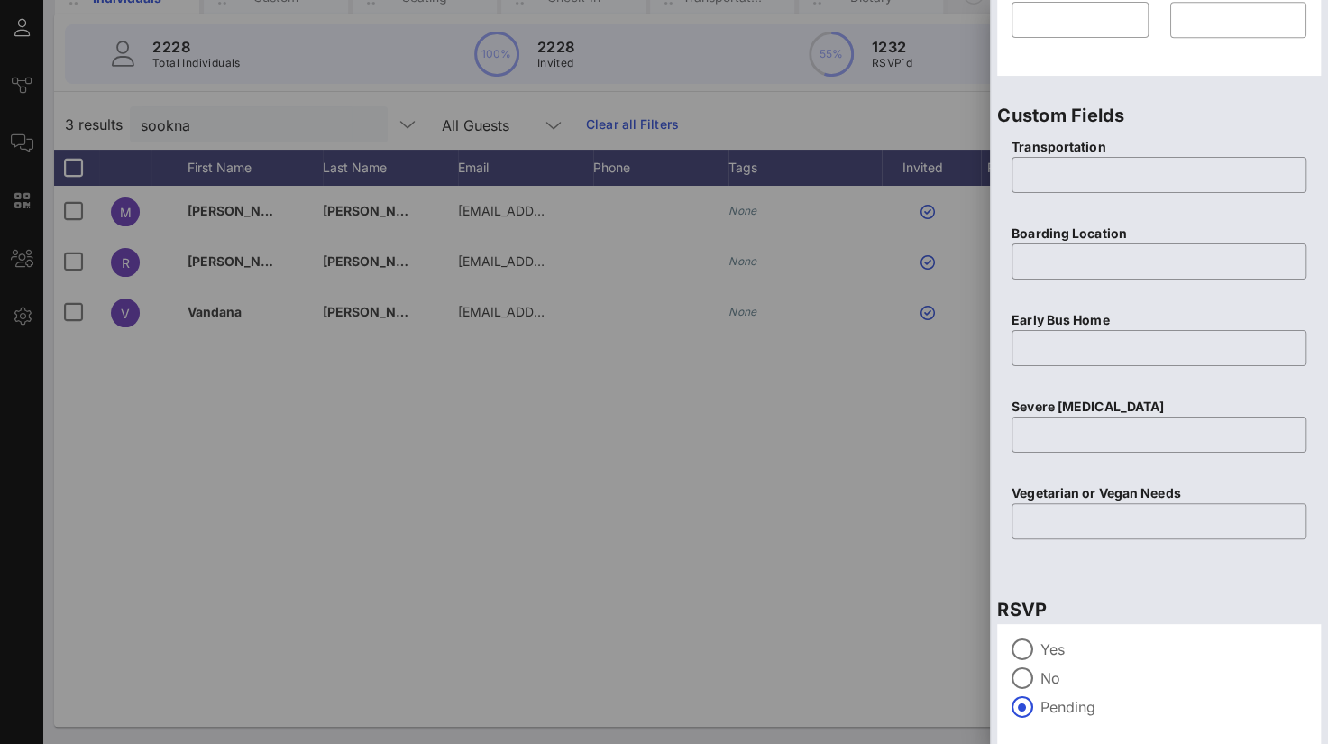
scroll to position [712, 0]
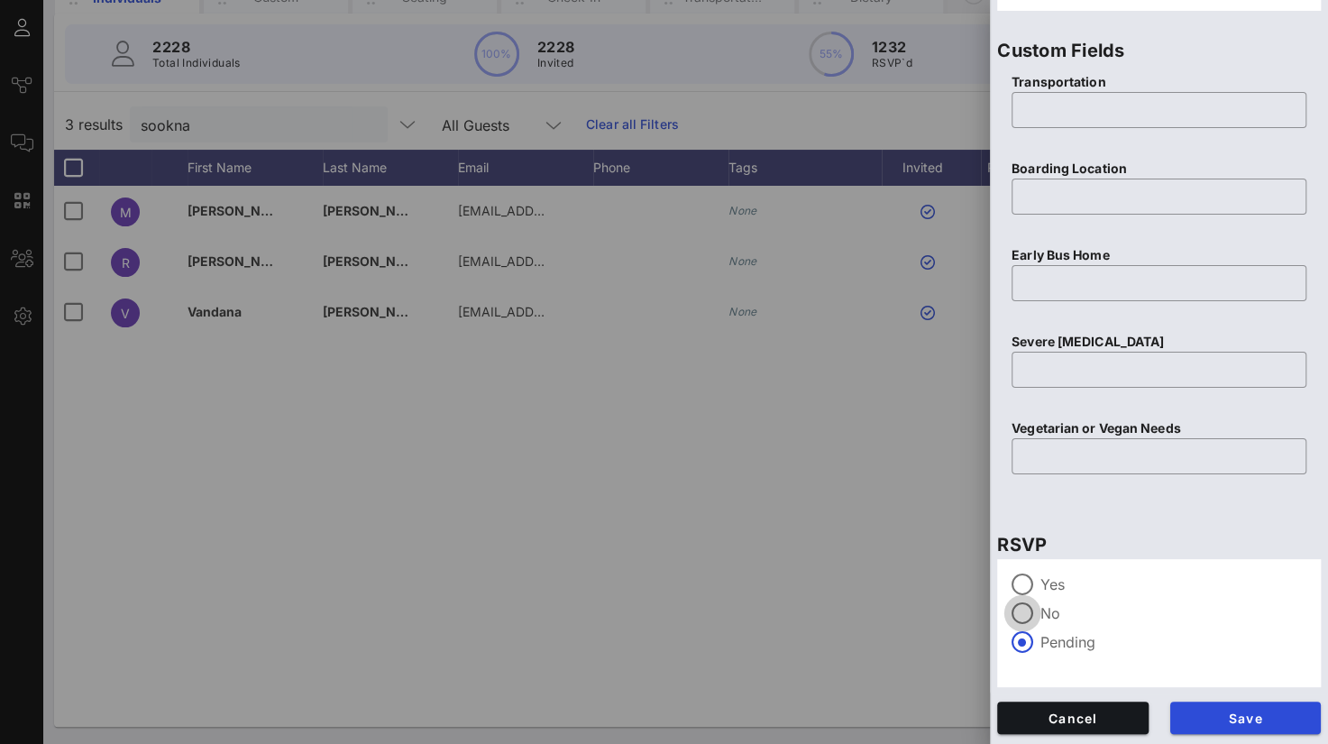
click at [1010, 612] on div at bounding box center [1022, 613] width 31 height 31
click at [1204, 712] on span "Save" at bounding box center [1246, 718] width 123 height 15
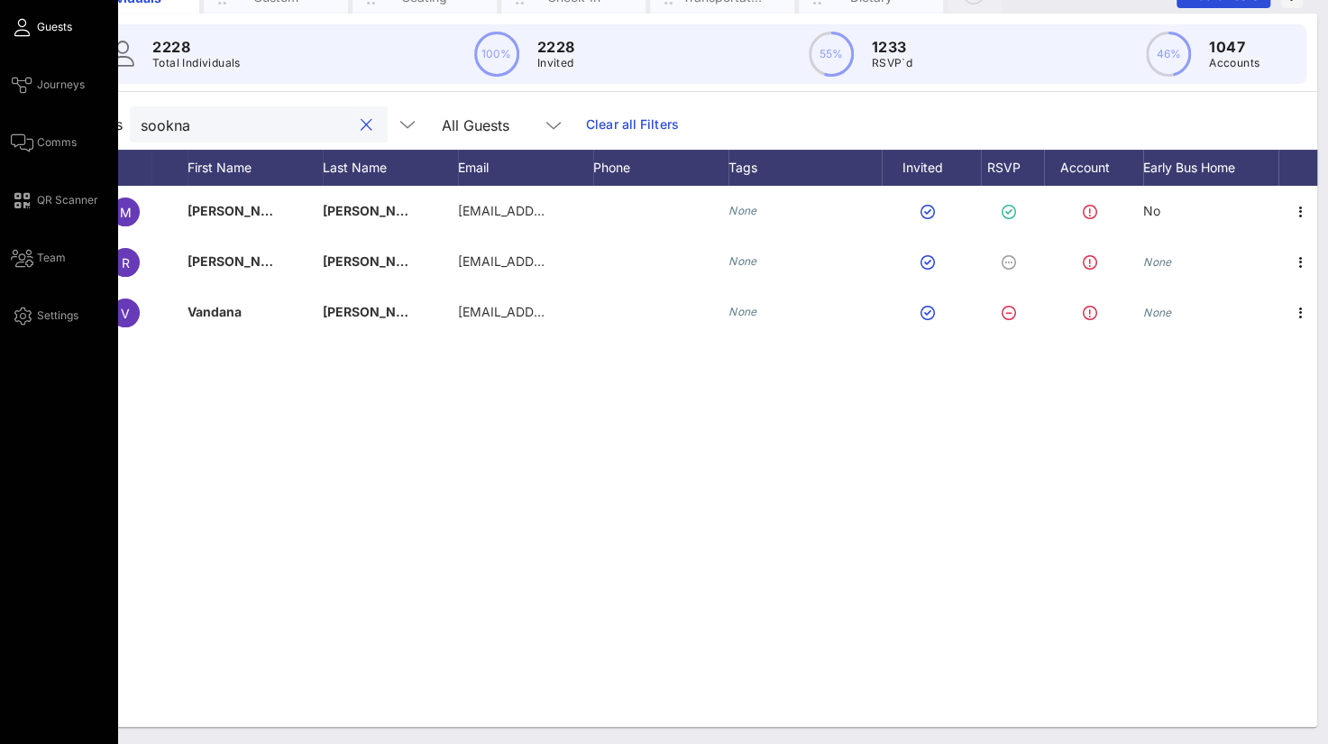
drag, startPoint x: 213, startPoint y: 129, endPoint x: 15, endPoint y: 116, distance: 197.9
click at [15, 116] on div "Event Builder Guests Journeys Comms QR Scanner Team Settings Sun River Health 5…" at bounding box center [664, 297] width 1328 height 895
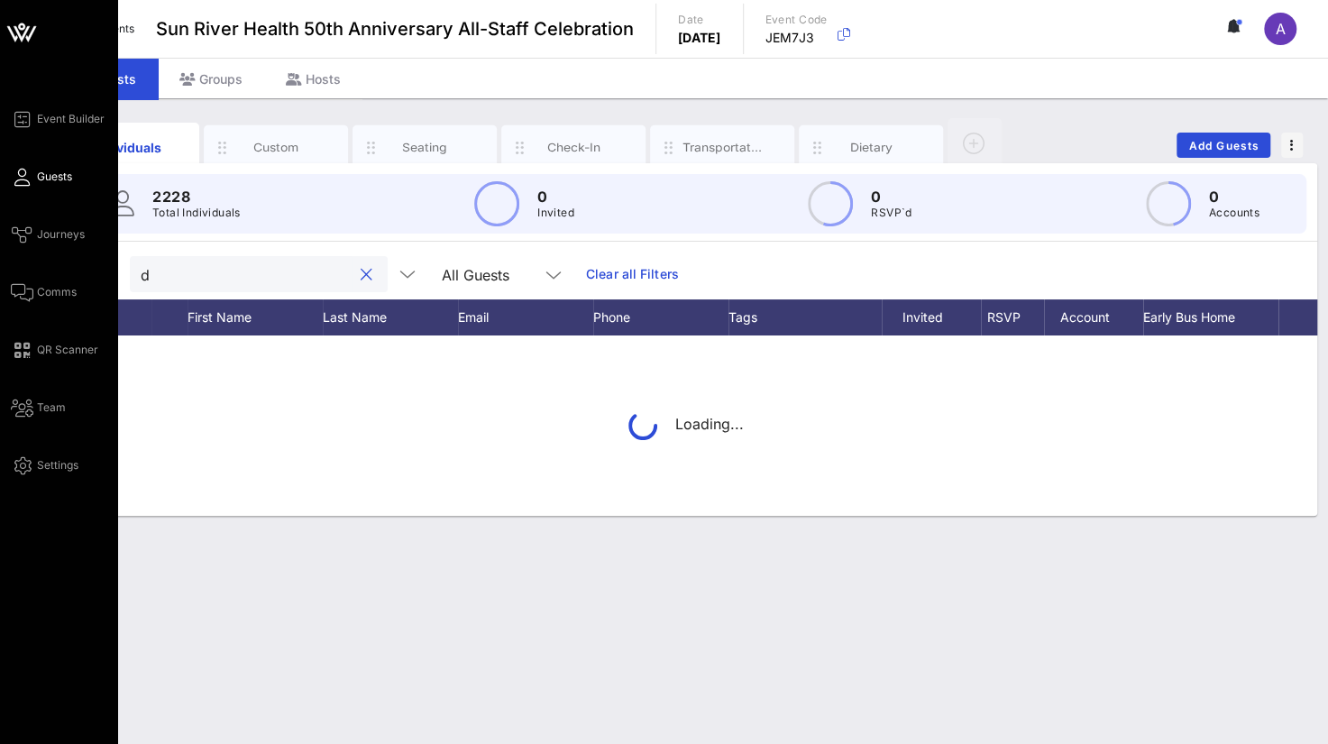
scroll to position [0, 0]
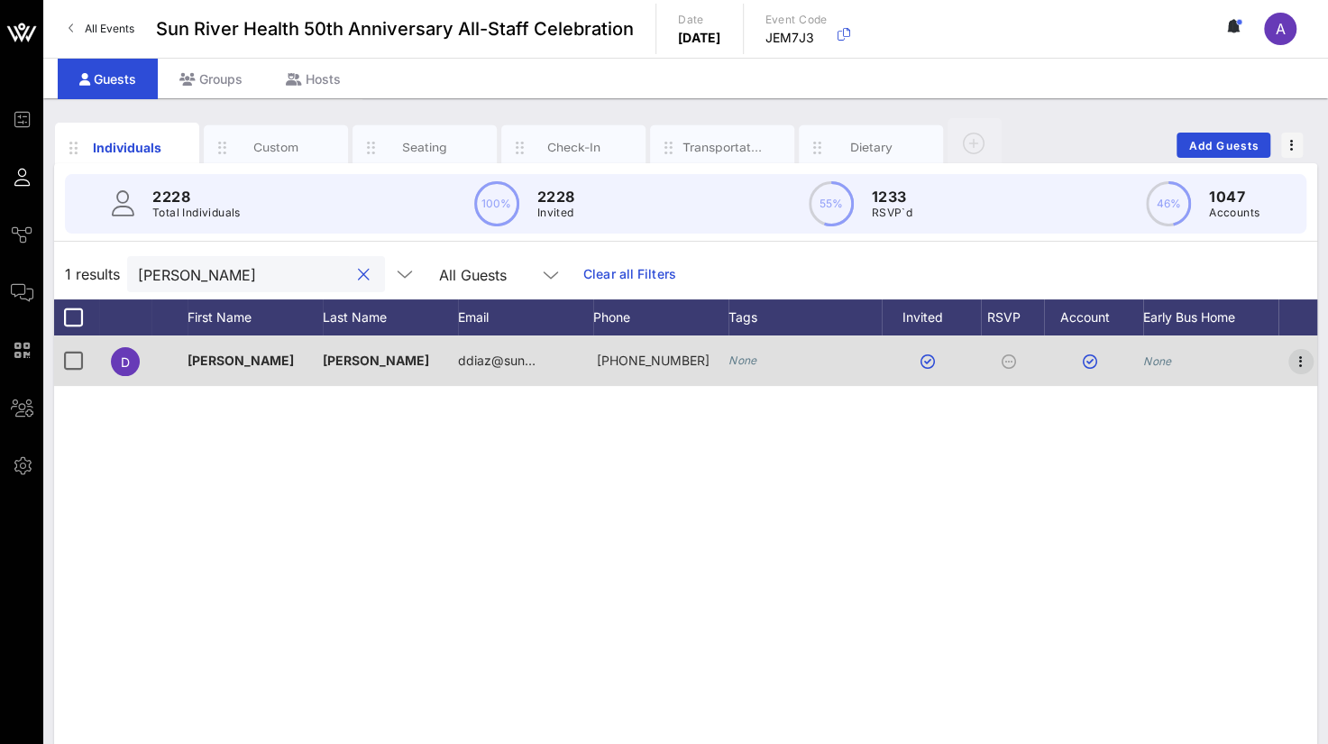
type input "[PERSON_NAME]"
click at [1300, 366] on icon "button" at bounding box center [1302, 362] width 22 height 22
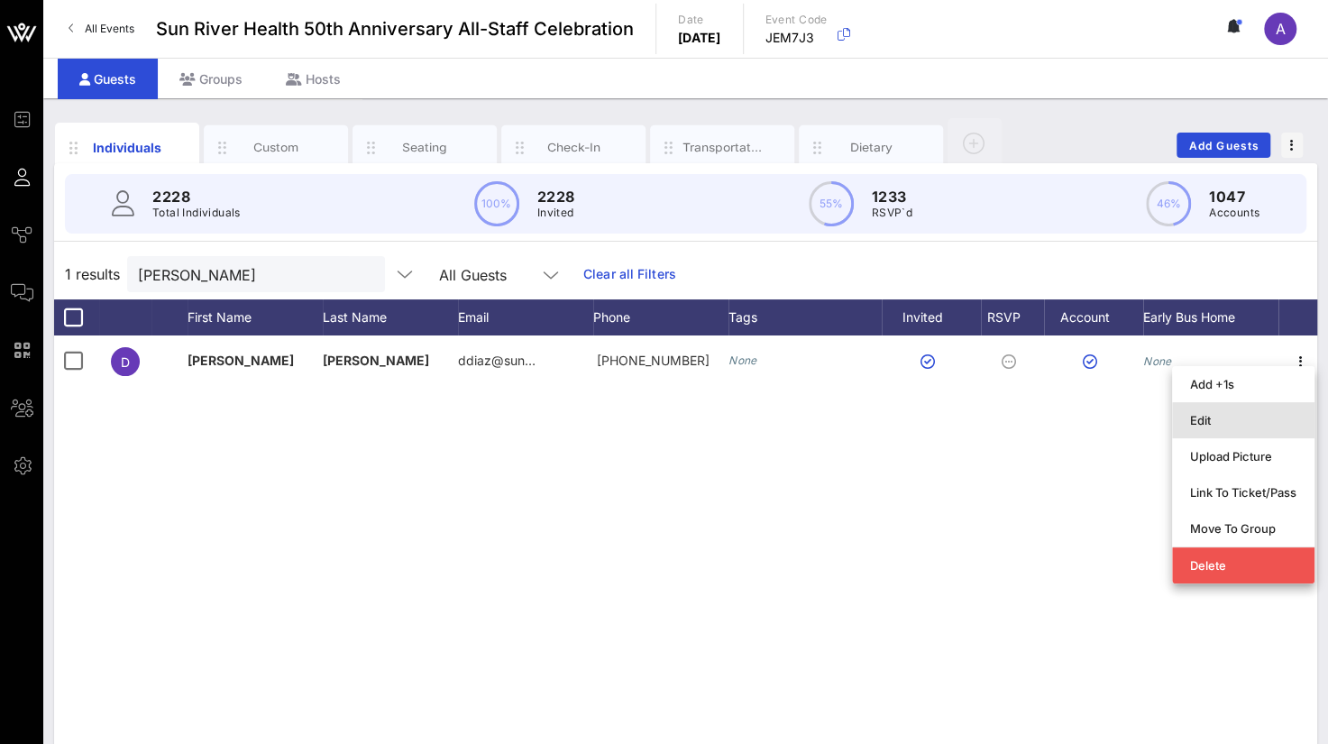
click at [1199, 424] on div "Edit" at bounding box center [1243, 420] width 106 height 14
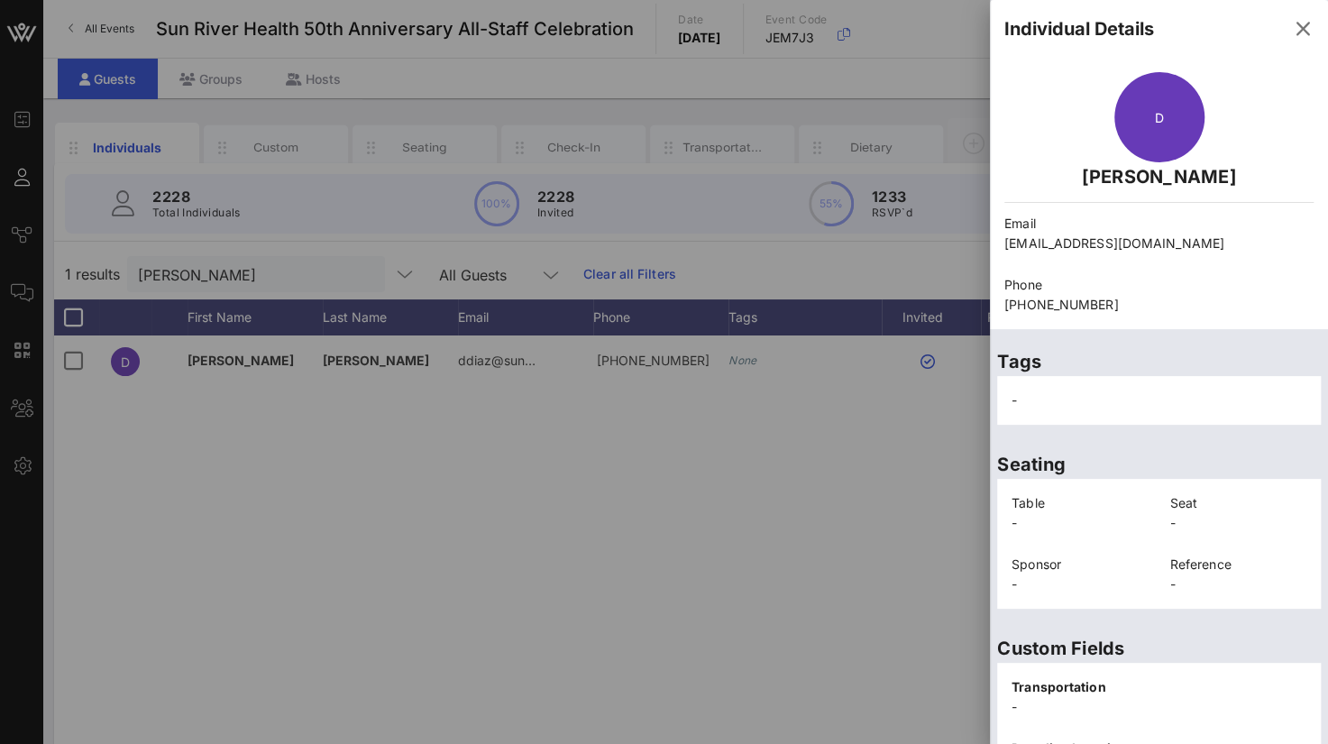
scroll to position [392, 0]
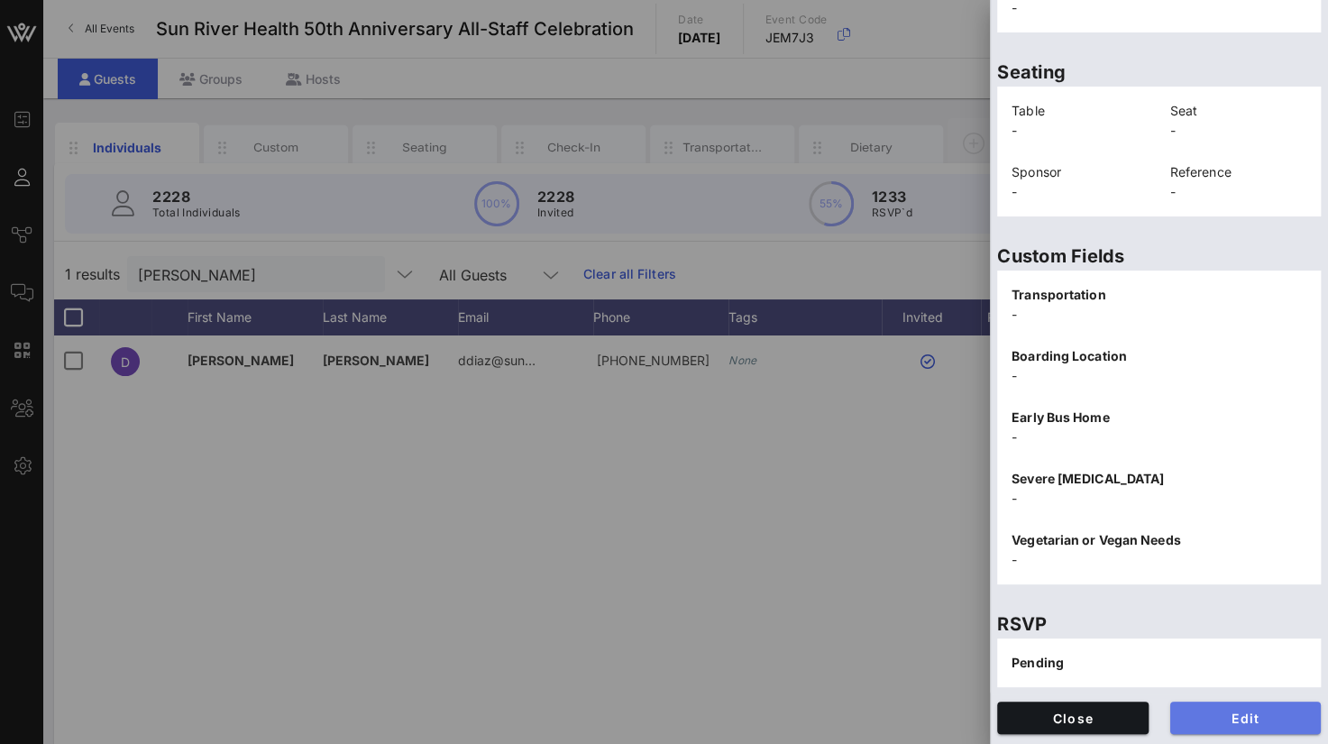
click at [1223, 715] on span "Edit" at bounding box center [1246, 718] width 123 height 15
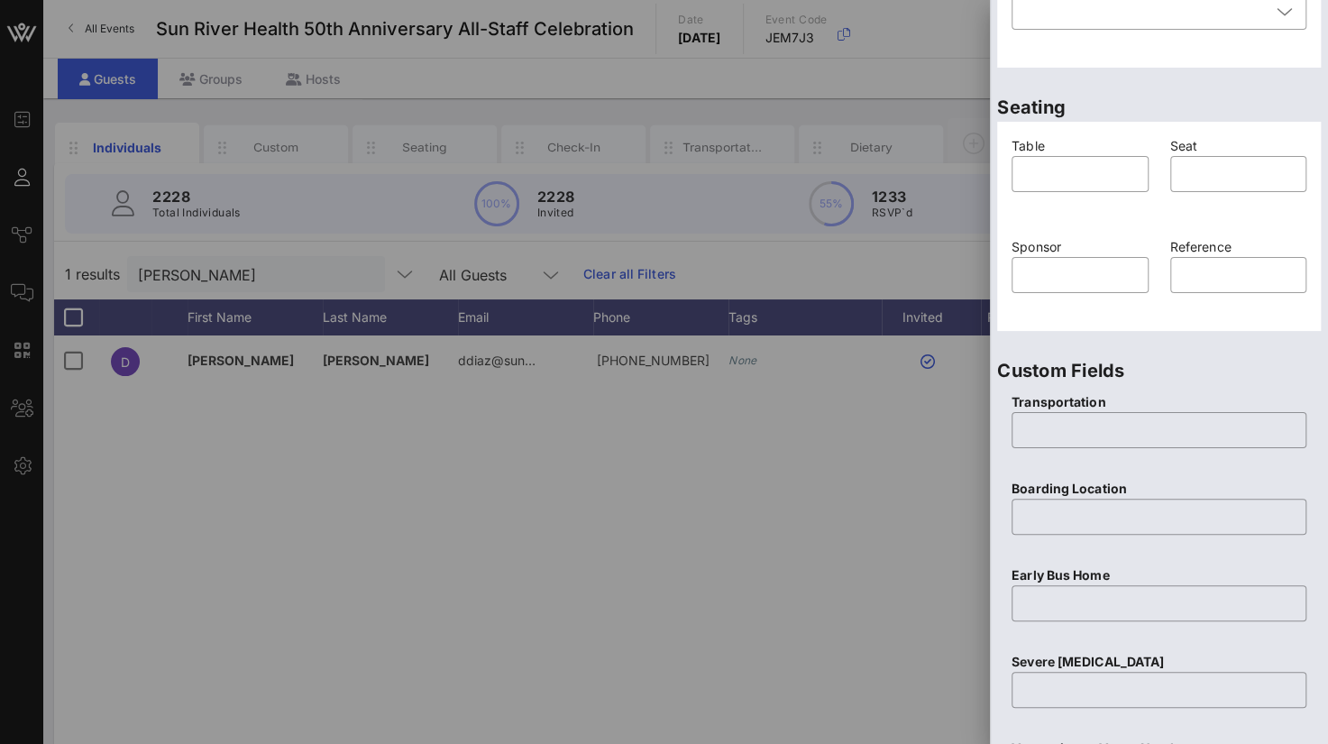
scroll to position [712, 0]
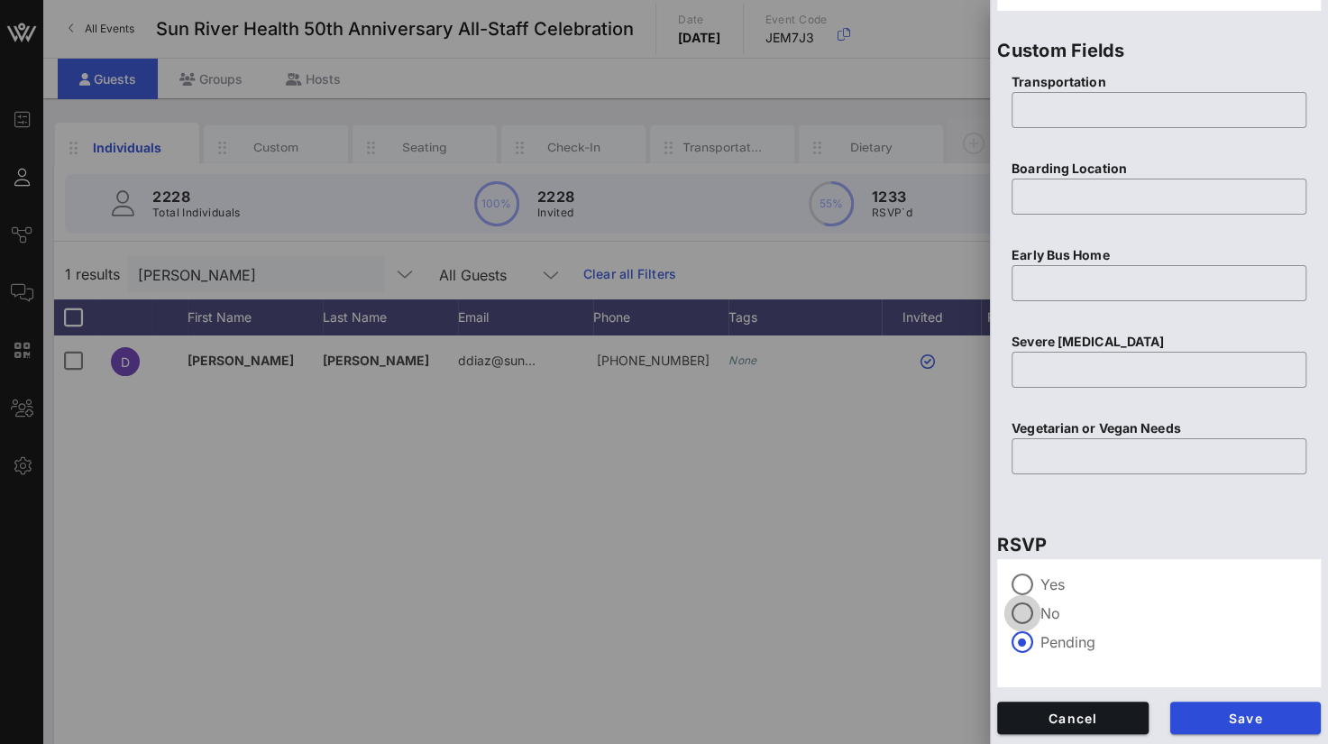
click at [1029, 602] on div at bounding box center [1022, 613] width 31 height 31
click at [1207, 708] on button "Save" at bounding box center [1247, 718] width 152 height 32
